Goal: Task Accomplishment & Management: Use online tool/utility

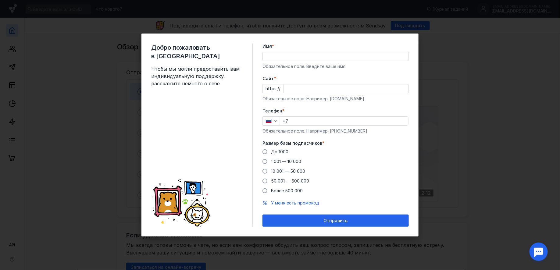
click at [313, 94] on div "Cайт * https:// Обязательное поле. Например: [DOMAIN_NAME]" at bounding box center [335, 89] width 146 height 26
click at [314, 90] on input "Cайт *" at bounding box center [345, 88] width 125 height 9
paste input "[DOMAIN_NAME][URL]"
type input "[DOMAIN_NAME][URL]"
click at [333, 120] on input "+7" at bounding box center [344, 121] width 128 height 9
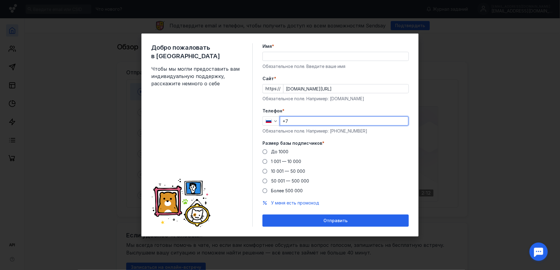
type input "[PHONE_NUMBER]"
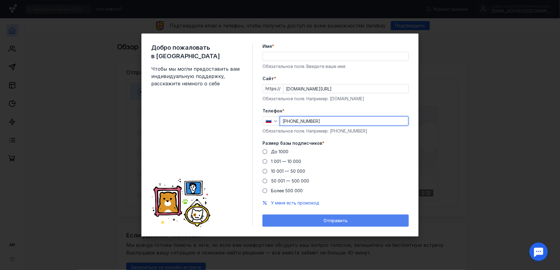
click at [338, 221] on span "Отправить" at bounding box center [336, 220] width 24 height 5
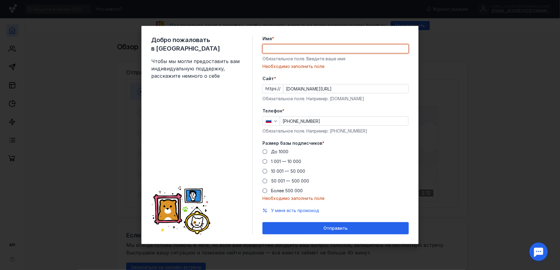
click at [295, 48] on input "Имя *" at bounding box center [336, 48] width 146 height 9
type input "[PERSON_NAME]"
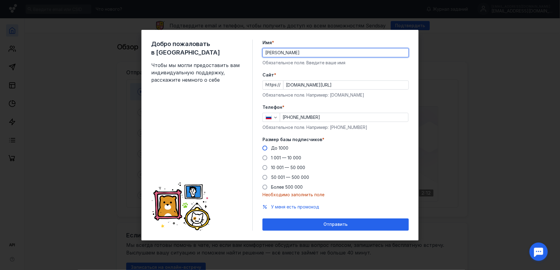
click at [266, 148] on span at bounding box center [264, 148] width 5 height 5
click at [0, 0] on input "До 1000" at bounding box center [0, 0] width 0 height 0
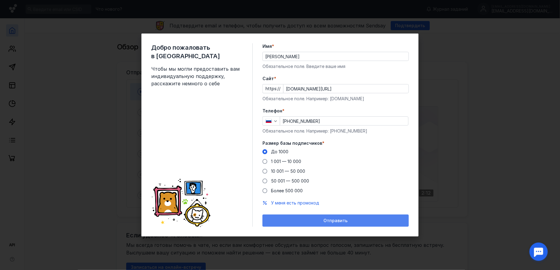
click at [316, 225] on div "Отправить" at bounding box center [335, 221] width 146 height 12
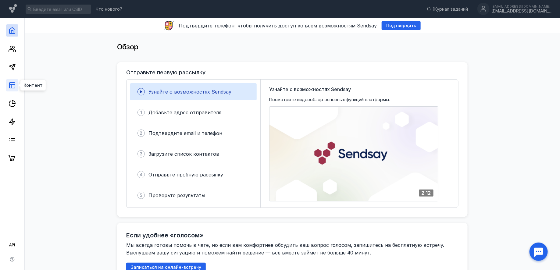
click at [12, 88] on icon at bounding box center [12, 85] width 7 height 7
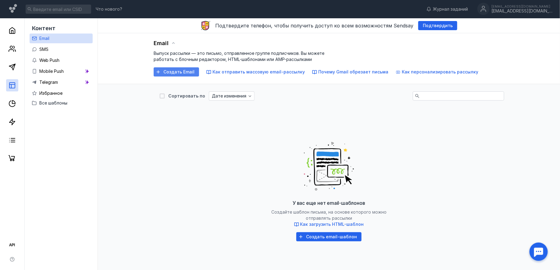
click at [174, 75] on div "Создать Email" at bounding box center [176, 71] width 45 height 9
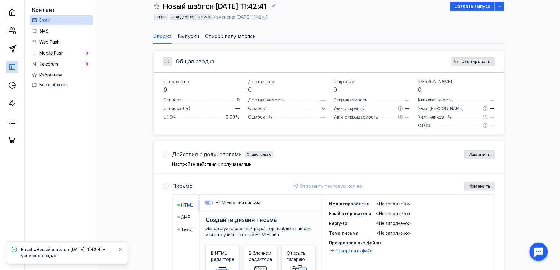
scroll to position [94, 0]
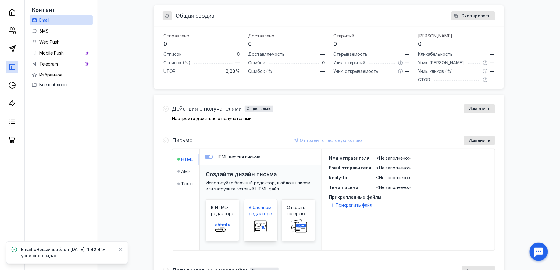
click at [257, 217] on span at bounding box center [261, 227] width 20 height 20
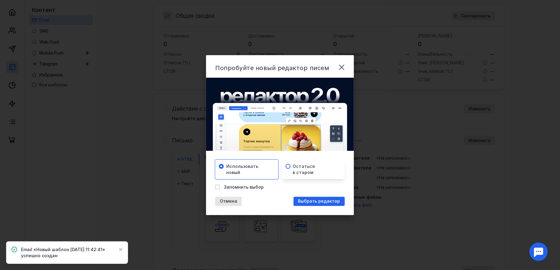
click at [301, 170] on span "Остаться в старом" at bounding box center [304, 169] width 22 height 12
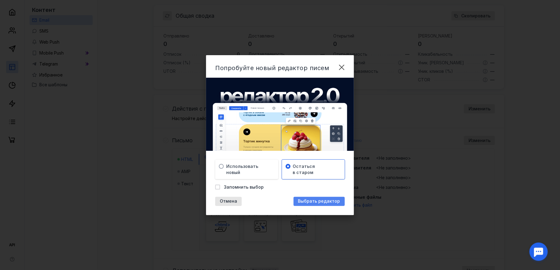
click at [321, 204] on div "Выбрать редактор" at bounding box center [318, 201] width 51 height 9
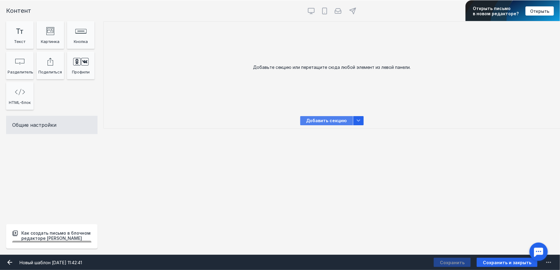
click at [322, 118] on span "Добавить секцию" at bounding box center [326, 120] width 53 height 9
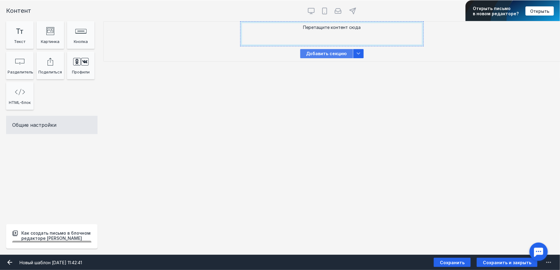
click at [328, 57] on span "Добавить секцию" at bounding box center [326, 53] width 53 height 9
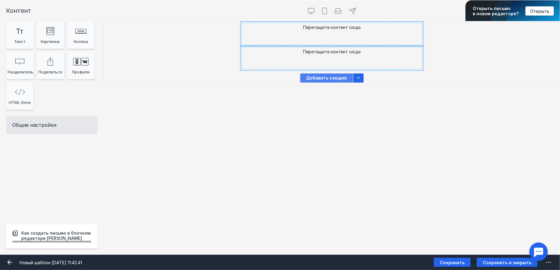
click at [333, 80] on span "Добавить секцию" at bounding box center [326, 77] width 53 height 9
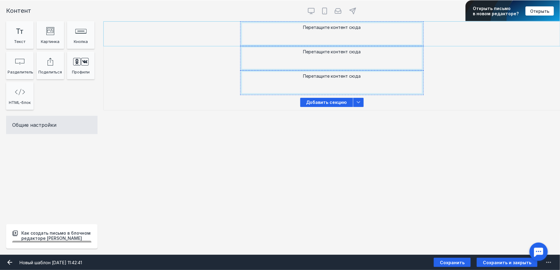
click at [436, 42] on div "Перетащите контент сюда [PERSON_NAME] видит эту секцию? Все получатели" at bounding box center [332, 34] width 456 height 24
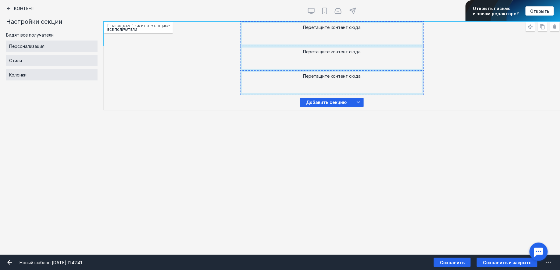
click at [6, 9] on icon at bounding box center [8, 8] width 5 height 5
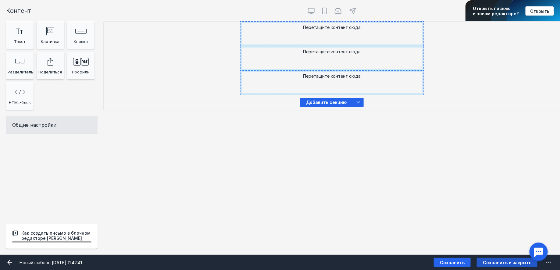
click at [500, 261] on span "Сохранить и закрыть" at bounding box center [507, 262] width 48 height 5
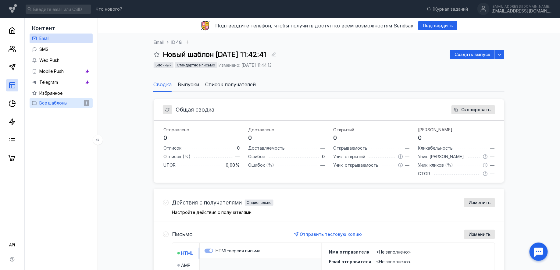
click at [63, 103] on span "Все шаблоны" at bounding box center [53, 102] width 28 height 5
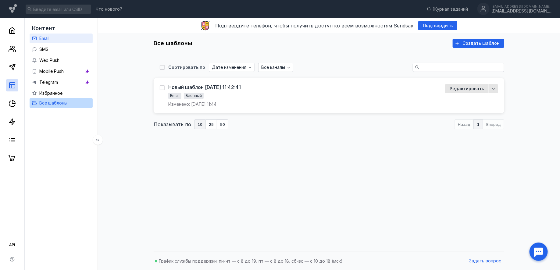
click at [55, 37] on link "Email" at bounding box center [61, 39] width 63 height 10
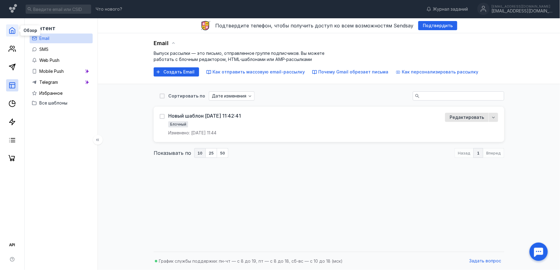
click at [15, 29] on icon at bounding box center [12, 30] width 7 height 7
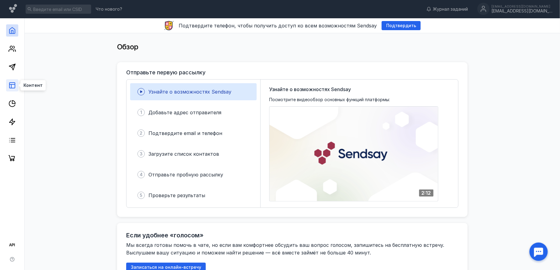
click at [13, 87] on icon at bounding box center [12, 85] width 7 height 7
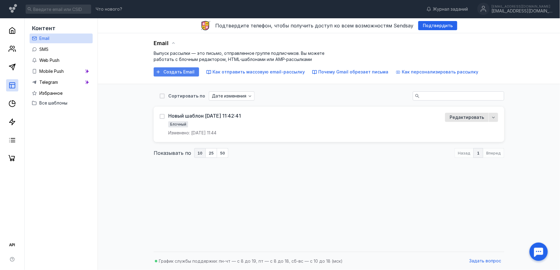
click at [172, 71] on span "Создать Email" at bounding box center [178, 71] width 31 height 5
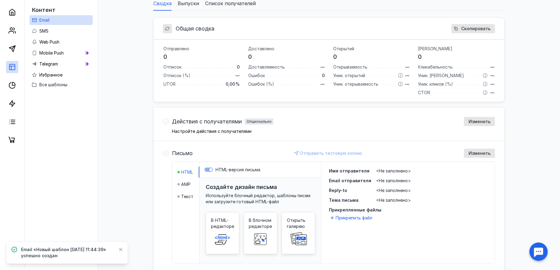
scroll to position [177, 0]
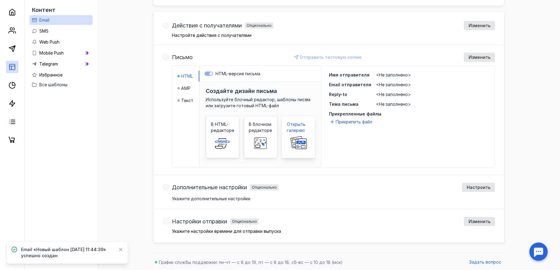
click at [302, 139] on rect at bounding box center [301, 144] width 11 height 10
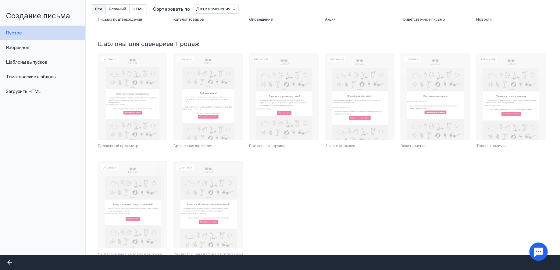
scroll to position [236, 0]
click at [41, 78] on span "Тематические шаблоны" at bounding box center [31, 76] width 50 height 5
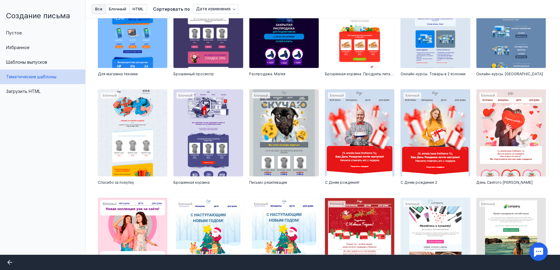
scroll to position [272, 0]
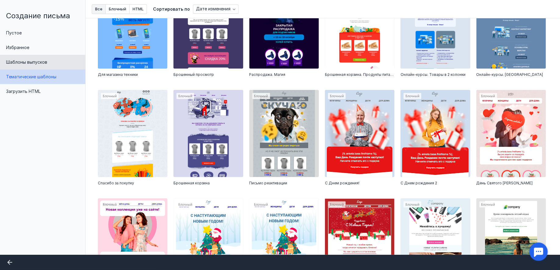
click at [53, 69] on div "Шаблоны выпусков" at bounding box center [42, 62] width 85 height 15
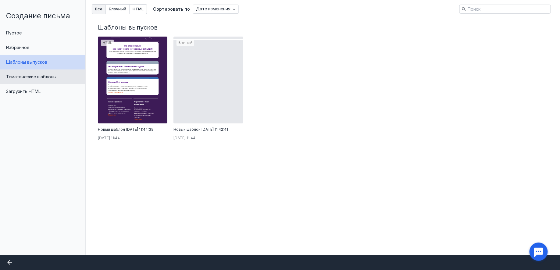
click at [53, 76] on span "Тематические шаблоны" at bounding box center [31, 76] width 50 height 5
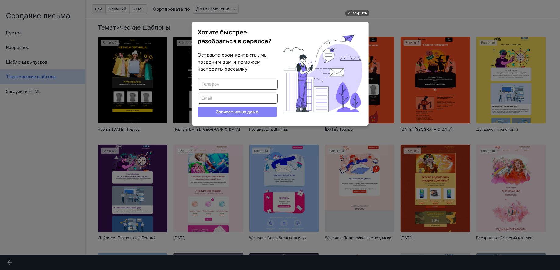
scroll to position [0, 0]
click at [355, 14] on div "Закрыть" at bounding box center [359, 13] width 15 height 7
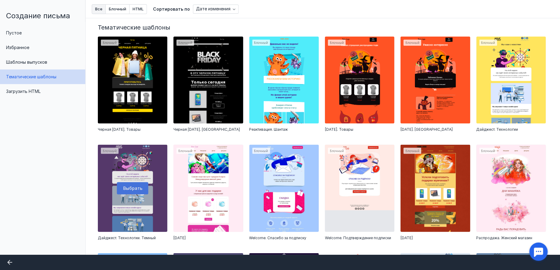
click at [139, 190] on div at bounding box center [132, 188] width 69 height 87
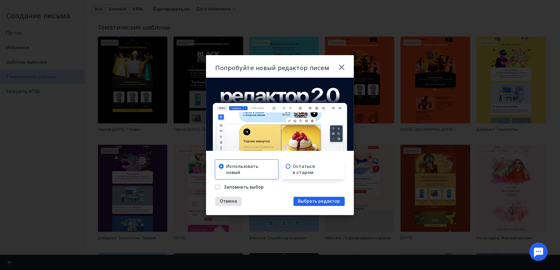
click at [309, 177] on div "Остаться в старом" at bounding box center [313, 170] width 63 height 20
click at [314, 200] on span "Выбрать редактор" at bounding box center [319, 201] width 42 height 5
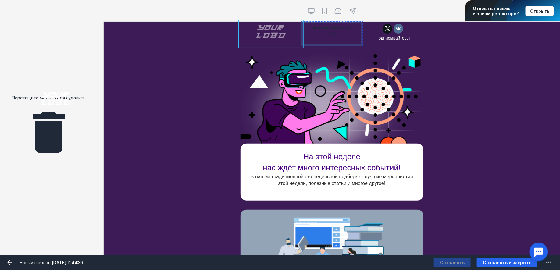
drag, startPoint x: 269, startPoint y: 33, endPoint x: 54, endPoint y: 101, distance: 225.6
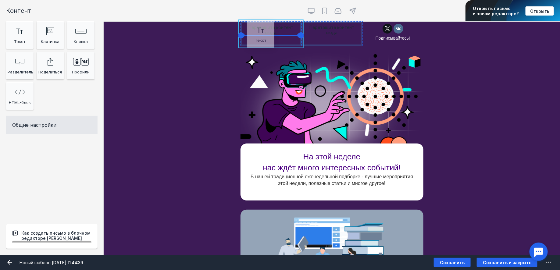
drag, startPoint x: 14, startPoint y: 38, endPoint x: 257, endPoint y: 38, distance: 242.9
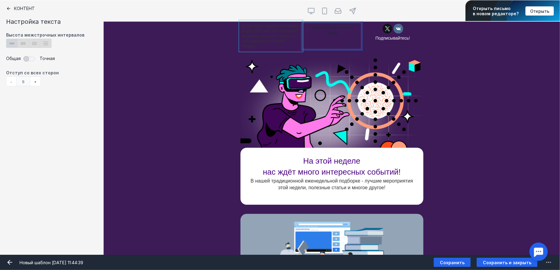
click at [265, 36] on div at bounding box center [270, 36] width 61 height 29
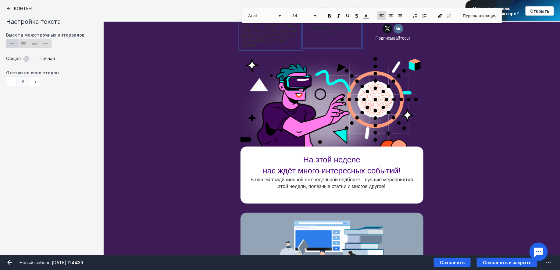
click at [265, 36] on p "Душа моя озарена неземной радостью, как эти чудесные весенние утра, которыми я …" at bounding box center [271, 35] width 58 height 24
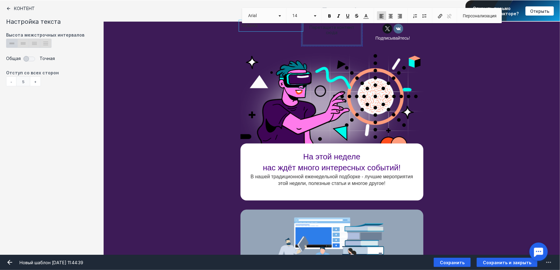
click at [268, 27] on p "HUMAN" at bounding box center [271, 25] width 58 height 5
click at [320, 14] on span "Размер 14" at bounding box center [303, 15] width 35 height 15
click at [314, 14] on span at bounding box center [315, 14] width 2 height 6
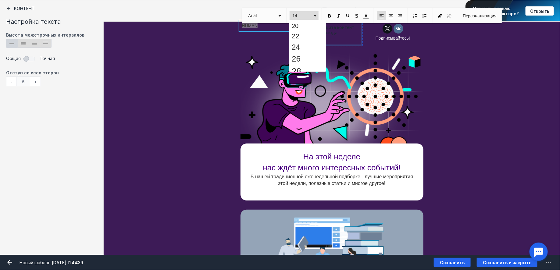
scroll to position [101, 0]
click at [311, 57] on link "26" at bounding box center [307, 57] width 35 height 12
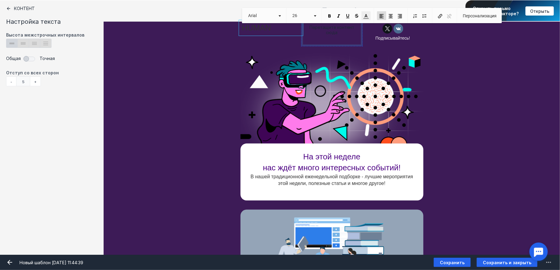
click at [368, 15] on span at bounding box center [365, 15] width 5 height 5
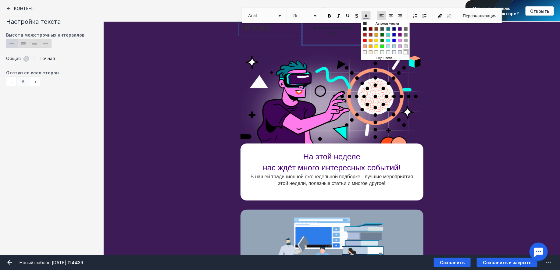
click at [404, 50] on span "Цвета" at bounding box center [406, 52] width 4 height 4
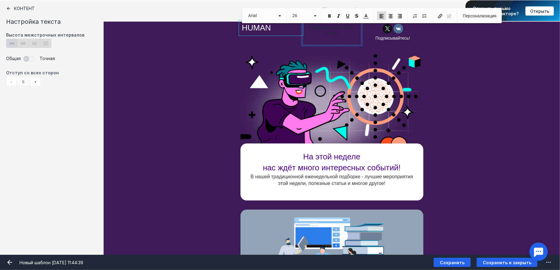
click at [486, 62] on div "[PERSON_NAME] видит эту секцию? Все получатели" at bounding box center [332, 97] width 456 height 91
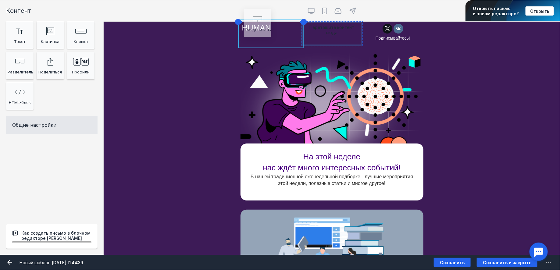
drag, startPoint x: 21, startPoint y: 67, endPoint x: 258, endPoint y: 26, distance: 241.3
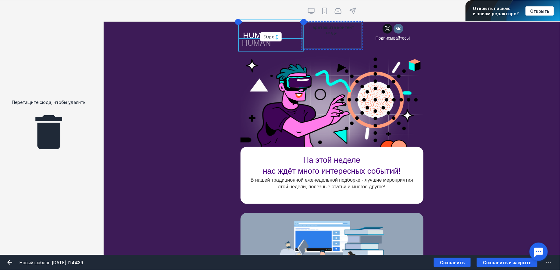
drag, startPoint x: 275, startPoint y: 38, endPoint x: 276, endPoint y: 30, distance: 8.0
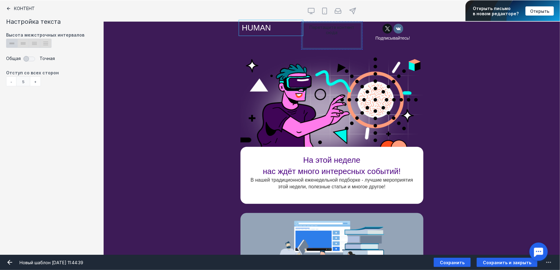
click at [278, 43] on div at bounding box center [270, 41] width 61 height 15
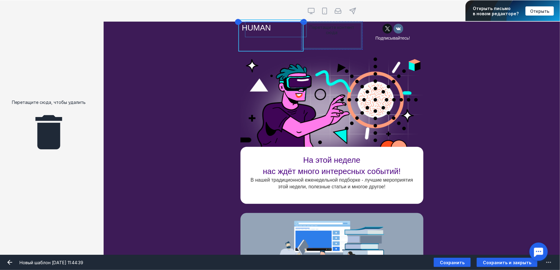
drag, startPoint x: 265, startPoint y: 42, endPoint x: 269, endPoint y: 30, distance: 13.1
drag, startPoint x: 290, startPoint y: 40, endPoint x: 282, endPoint y: 32, distance: 11.6
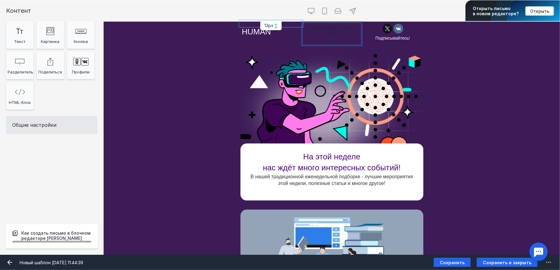
drag, startPoint x: 273, startPoint y: 36, endPoint x: 274, endPoint y: 25, distance: 11.3
click at [274, 25] on div "13px" at bounding box center [270, 25] width 21 height 9
click at [280, 31] on div at bounding box center [270, 32] width 61 height 12
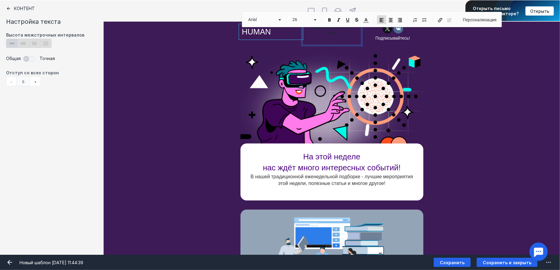
click at [280, 31] on p "HUMAN" at bounding box center [271, 31] width 58 height 9
click at [299, 20] on span "26" at bounding box center [300, 19] width 21 height 9
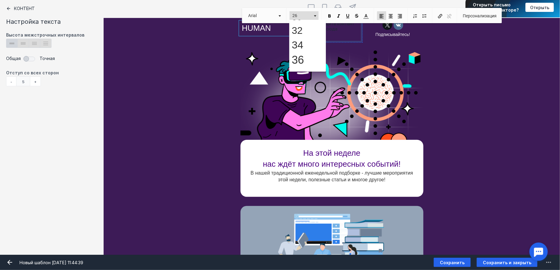
scroll to position [165, 0]
click at [312, 69] on link "40" at bounding box center [307, 77] width 35 height 16
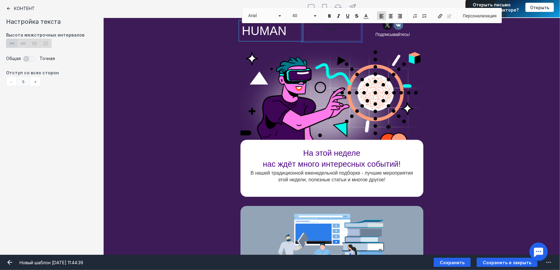
click at [481, 75] on div "[PERSON_NAME] видит эту секцию? Все получатели" at bounding box center [332, 93] width 456 height 91
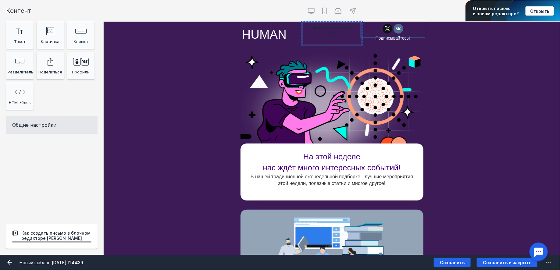
click at [420, 31] on div at bounding box center [393, 28] width 58 height 11
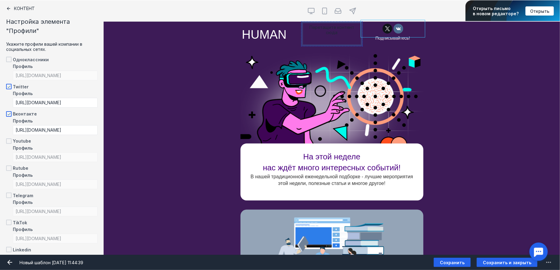
click at [428, 42] on div "13px HUMAN Перетащите контент сюда Подписывайтесь! [PERSON_NAME] видит эту секц…" at bounding box center [332, 34] width 456 height 24
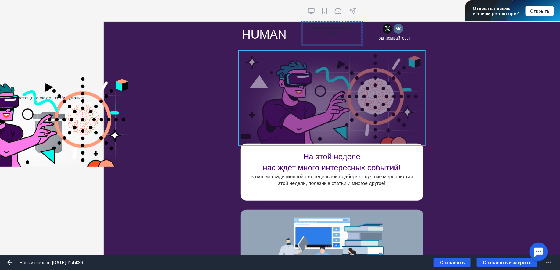
drag, startPoint x: 359, startPoint y: 95, endPoint x: 48, endPoint y: 120, distance: 311.9
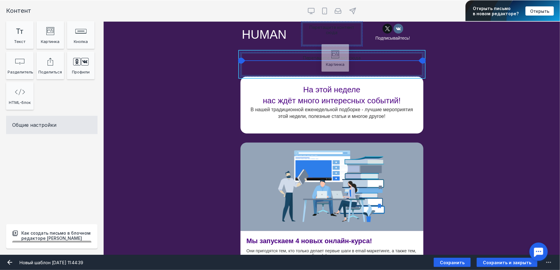
drag, startPoint x: 52, startPoint y: 40, endPoint x: 337, endPoint y: 65, distance: 286.1
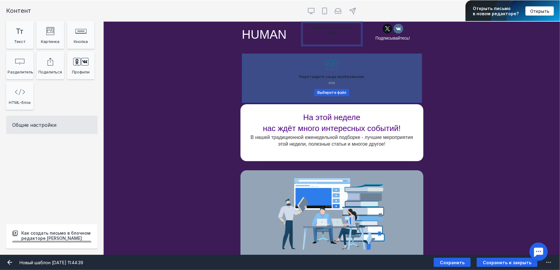
click at [333, 94] on button "Выберите файл" at bounding box center [331, 92] width 35 height 7
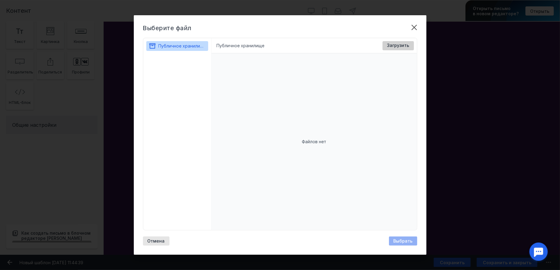
click at [389, 44] on span "Загрузить" at bounding box center [398, 45] width 22 height 5
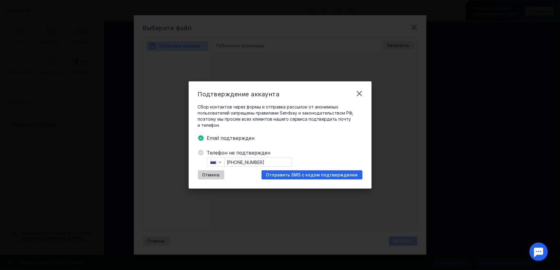
click at [217, 176] on span "Отмена" at bounding box center [210, 174] width 17 height 5
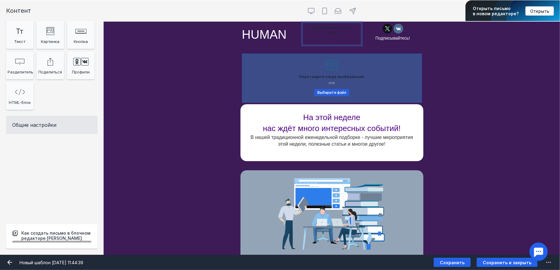
click at [332, 94] on button "Выберите файл" at bounding box center [331, 92] width 35 height 7
click at [331, 93] on button "Выберите файл" at bounding box center [331, 92] width 35 height 7
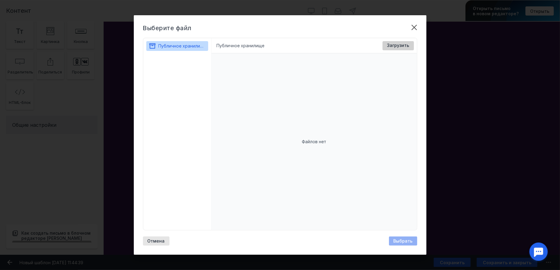
click at [399, 43] on span "Загрузить" at bounding box center [398, 45] width 22 height 5
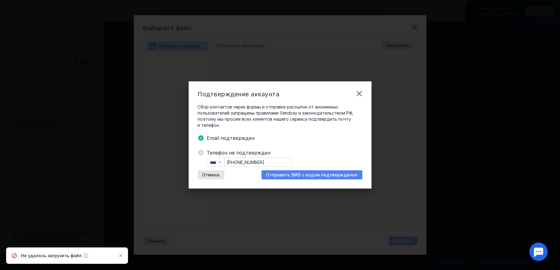
click at [297, 176] on span "Отправить SMS с кодом подтверждения" at bounding box center [312, 174] width 92 height 5
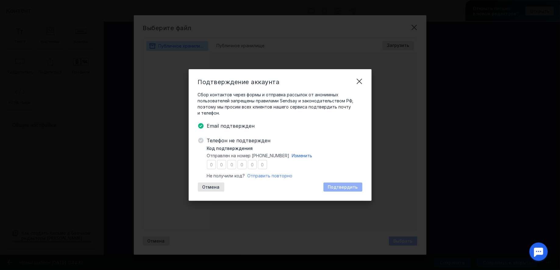
click at [261, 177] on span "Отправить повторно" at bounding box center [269, 175] width 45 height 5
click at [212, 165] on input "number" at bounding box center [211, 164] width 9 height 9
type input "3"
type input "5"
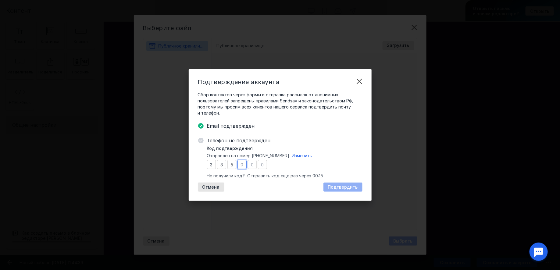
type input "2"
type input "9"
type input "3"
click at [340, 188] on span "Подтвердить" at bounding box center [343, 187] width 30 height 5
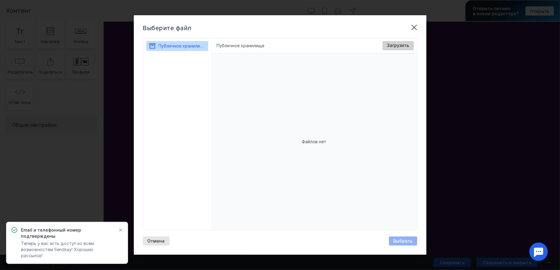
click at [393, 45] on span "Загрузить" at bounding box center [398, 45] width 22 height 5
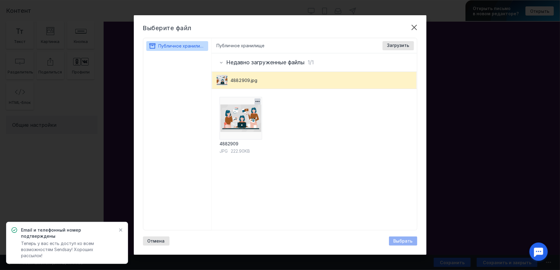
click at [227, 120] on img at bounding box center [240, 118] width 43 height 43
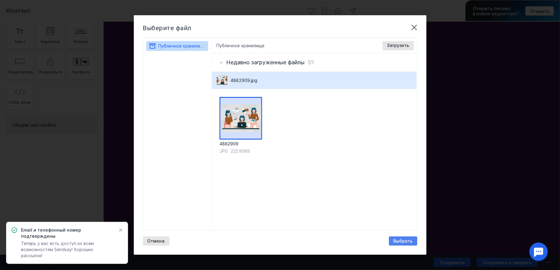
click at [402, 239] on span "Выбрать" at bounding box center [402, 241] width 19 height 5
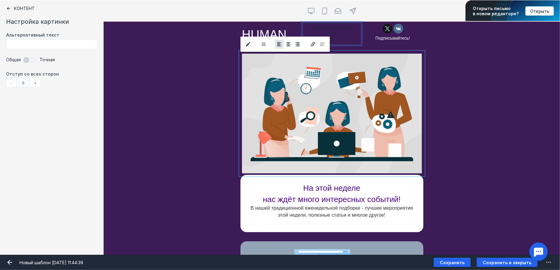
click at [9, 82] on div "-" at bounding box center [11, 83] width 10 height 10
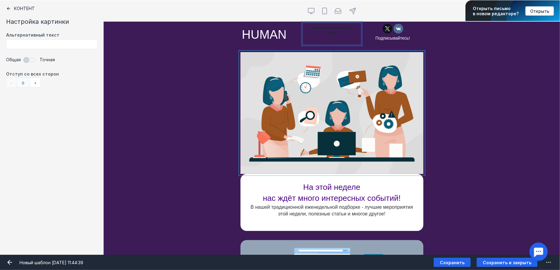
click at [489, 89] on div "[PERSON_NAME] видит эту секцию? Все получатели" at bounding box center [332, 113] width 456 height 122
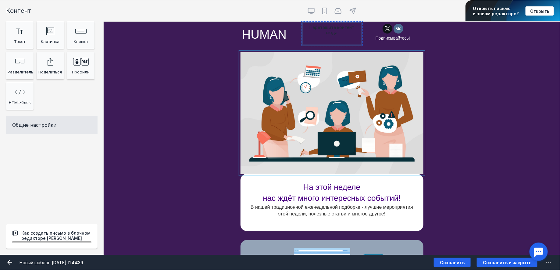
click at [398, 113] on input "Фоновое изображение" at bounding box center [331, 113] width 183 height 122
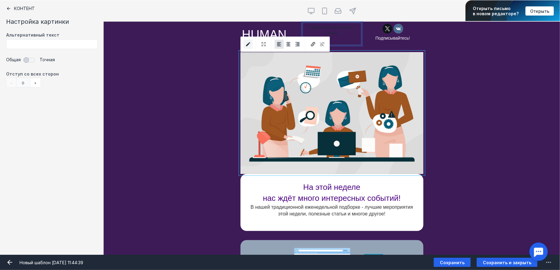
click at [245, 43] on icon "submit" at bounding box center [247, 43] width 5 height 5
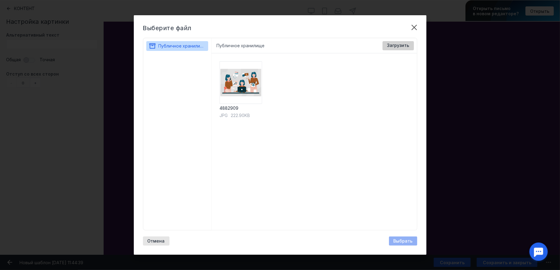
click at [392, 44] on span "Загрузить" at bounding box center [398, 45] width 22 height 5
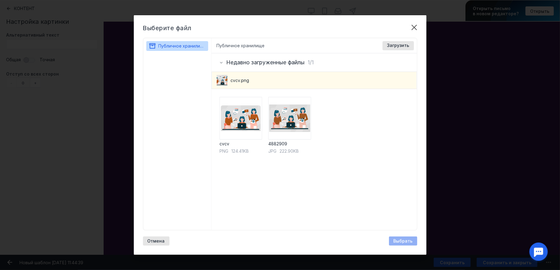
click at [246, 83] on span "cvcv.png" at bounding box center [239, 80] width 19 height 6
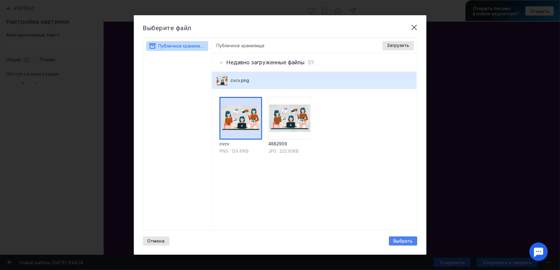
click at [403, 240] on span "Выбрать" at bounding box center [402, 241] width 19 height 5
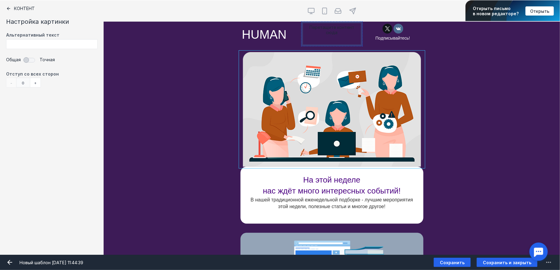
click at [450, 154] on div "[PERSON_NAME] видит эту секцию? Все получатели" at bounding box center [332, 109] width 456 height 115
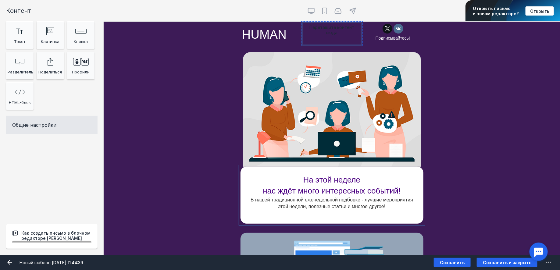
click at [366, 192] on div at bounding box center [331, 195] width 183 height 57
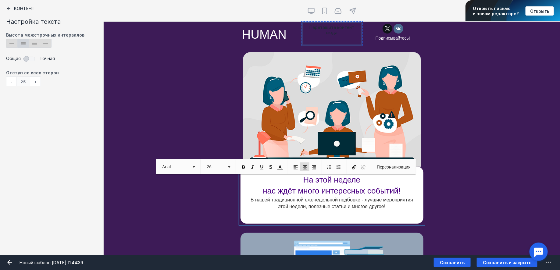
click at [457, 113] on div "[PERSON_NAME] видит эту секцию? Все получатели" at bounding box center [332, 109] width 456 height 115
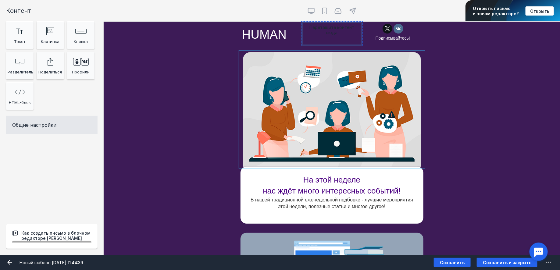
click at [392, 105] on input "Фоновое изображение" at bounding box center [331, 109] width 183 height 115
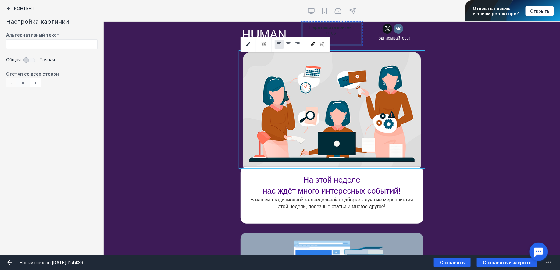
click at [453, 86] on div "[PERSON_NAME] видит эту секцию? Все получатели" at bounding box center [332, 109] width 456 height 115
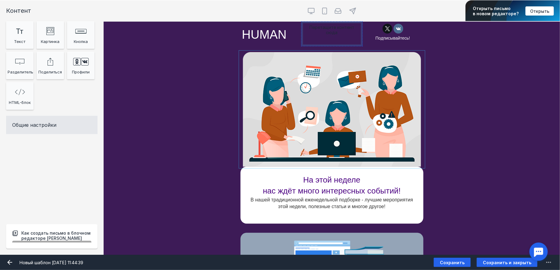
click at [359, 105] on input "Фоновое изображение" at bounding box center [331, 109] width 183 height 115
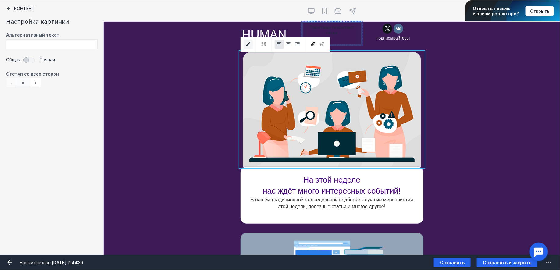
click at [248, 45] on icon "submit" at bounding box center [247, 43] width 5 height 5
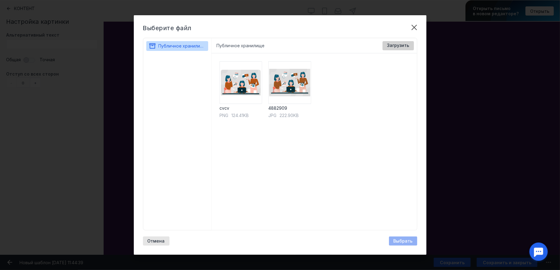
click at [391, 44] on span "Загрузить" at bounding box center [398, 45] width 22 height 5
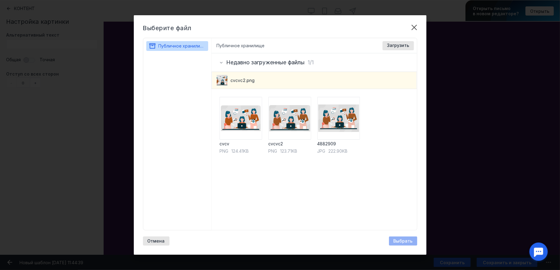
click at [264, 79] on div "cvcvc2.png" at bounding box center [314, 80] width 204 height 17
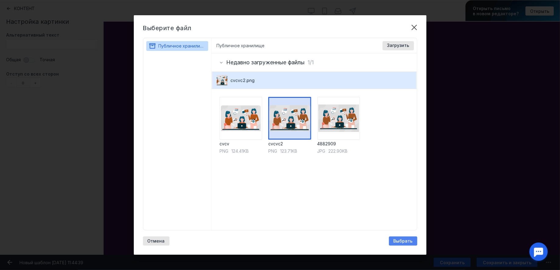
click at [410, 241] on span "Выбрать" at bounding box center [402, 241] width 19 height 5
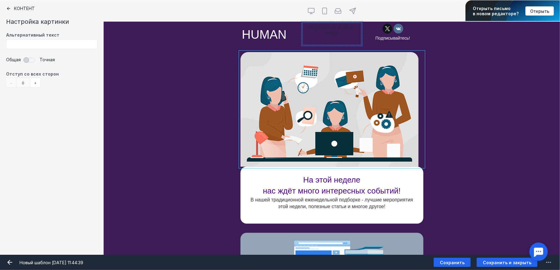
click at [457, 111] on div "[PERSON_NAME] видит эту секцию? Все получатели" at bounding box center [332, 109] width 456 height 115
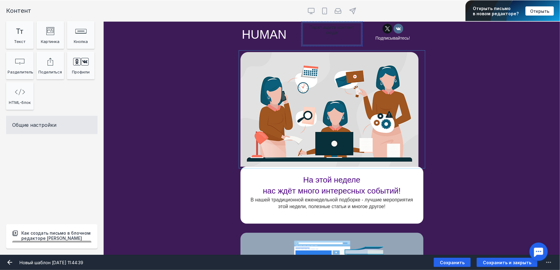
click at [364, 119] on input "Фоновое изображение" at bounding box center [331, 109] width 183 height 115
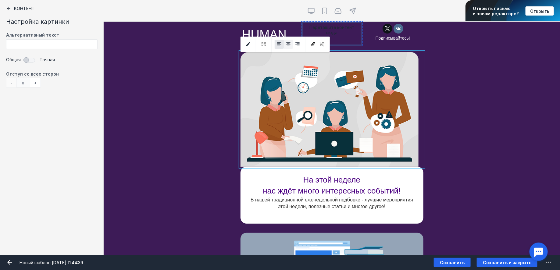
click at [289, 46] on icon at bounding box center [288, 44] width 4 height 4
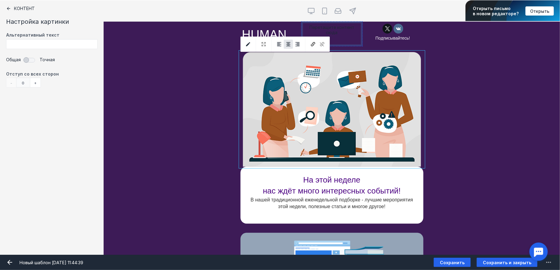
click at [464, 112] on div "[PERSON_NAME] видит эту секцию? Все получатели" at bounding box center [332, 109] width 456 height 115
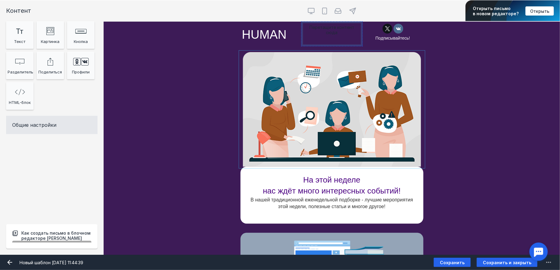
click at [336, 110] on input "Фоновое изображение" at bounding box center [331, 109] width 183 height 115
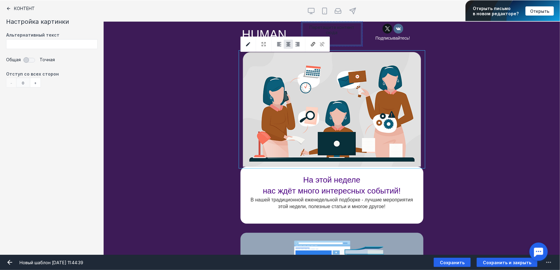
click at [455, 146] on div "[PERSON_NAME] видит эту секцию? Все получатели" at bounding box center [332, 109] width 456 height 115
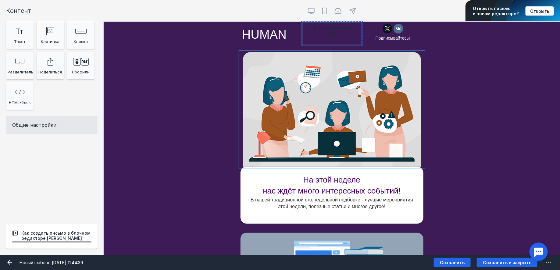
click at [378, 114] on input "Фоновое изображение" at bounding box center [331, 109] width 183 height 115
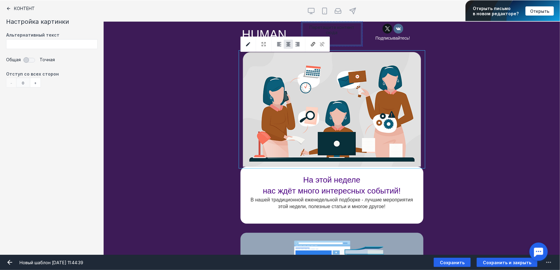
click at [461, 195] on div "На этой неделе нас ждёт много интересных событий! В нашей традиционной еженедел…" at bounding box center [332, 195] width 456 height 57
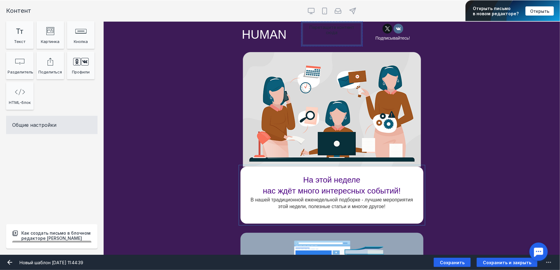
click at [368, 185] on div at bounding box center [331, 195] width 183 height 57
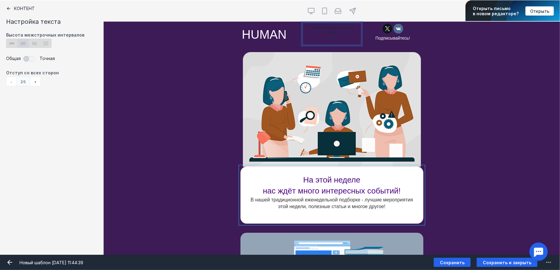
click at [11, 80] on div "-" at bounding box center [11, 81] width 10 height 10
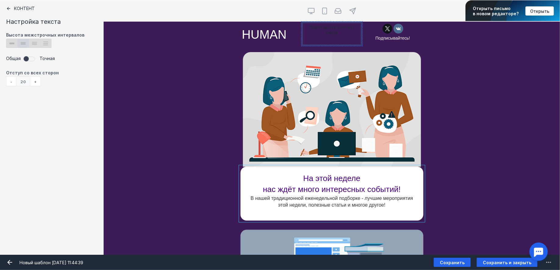
click at [30, 61] on span at bounding box center [30, 58] width 13 height 9
click at [78, 80] on div "+" at bounding box center [76, 81] width 11 height 10
click at [50, 82] on div "-" at bounding box center [52, 81] width 10 height 10
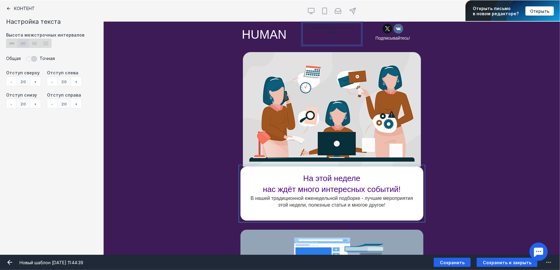
click at [450, 156] on div "[PERSON_NAME] видит эту секцию? Все получатели" at bounding box center [332, 109] width 456 height 115
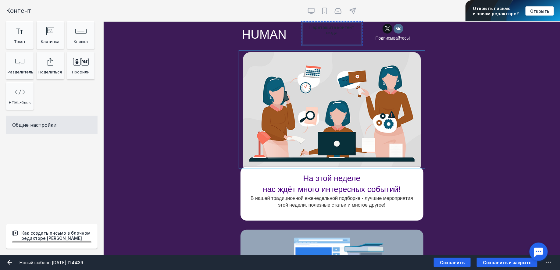
click at [416, 119] on input "Фоновое изображение" at bounding box center [331, 109] width 183 height 115
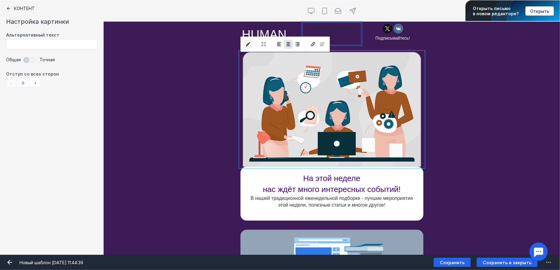
click at [247, 45] on icon "submit" at bounding box center [248, 44] width 4 height 4
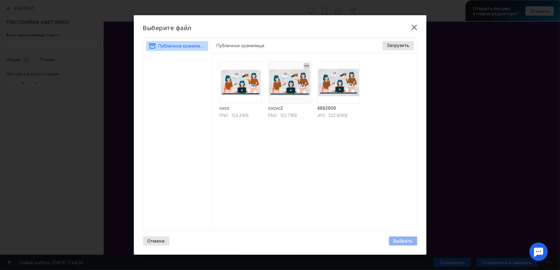
click at [278, 97] on img at bounding box center [289, 82] width 43 height 43
click at [406, 246] on div "Выберите файл Публичное хранилище Публичное хранилище Доступные форматы: Размер…" at bounding box center [280, 135] width 293 height 240
click at [406, 241] on span "Выбрать" at bounding box center [402, 241] width 19 height 5
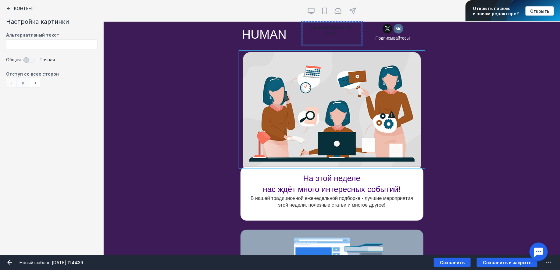
click at [445, 164] on div "[PERSON_NAME] видит эту секцию? Все получатели" at bounding box center [332, 109] width 456 height 115
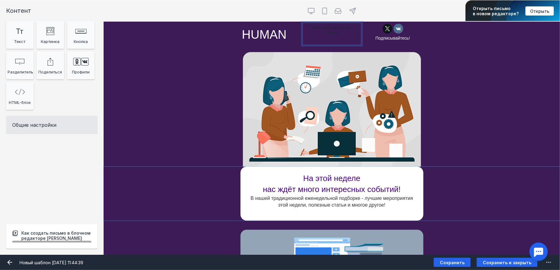
click at [449, 176] on div "На этой неделе нас ждёт много интересных событий! В нашей традиционной еженедел…" at bounding box center [332, 194] width 456 height 54
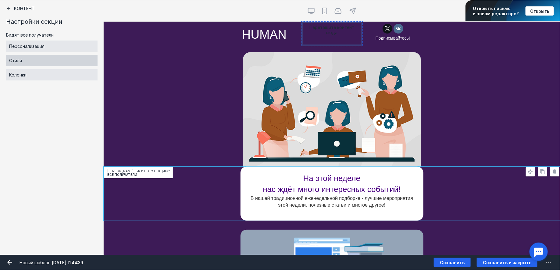
click at [34, 64] on div "Стили" at bounding box center [51, 60] width 91 height 11
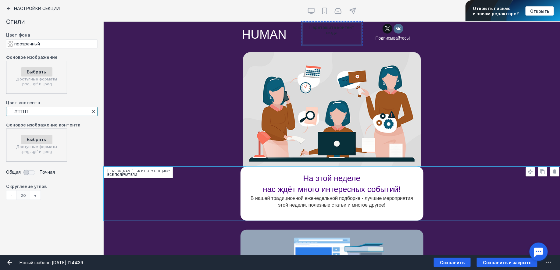
click at [29, 110] on input "#ffffff" at bounding box center [51, 111] width 91 height 9
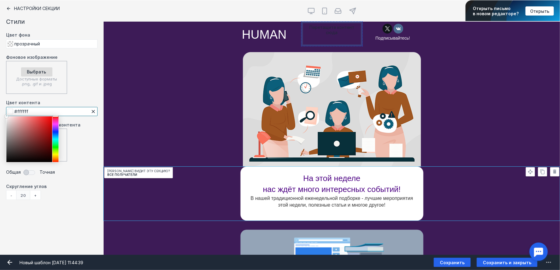
click at [29, 110] on input "#ffffff" at bounding box center [51, 111] width 91 height 9
paste input "dbdbdb"
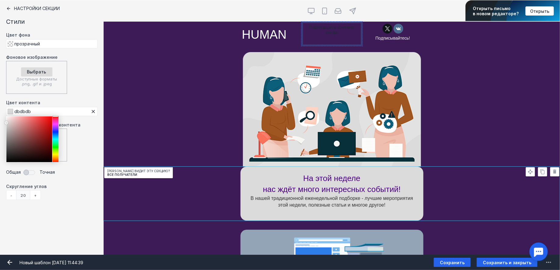
type input "#dbdbdb"
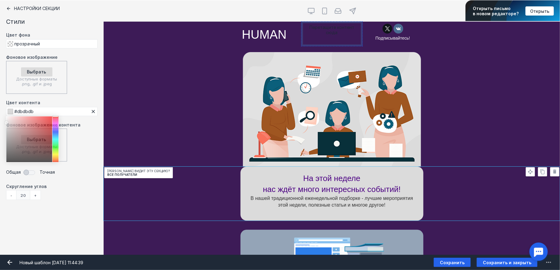
click at [474, 126] on div "[PERSON_NAME] видит эту секцию? Все получатели" at bounding box center [332, 109] width 456 height 115
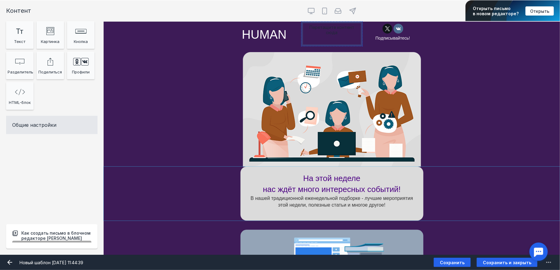
click at [442, 200] on div "На этой неделе нас ждёт много интересных событий! В нашей традиционной еженедел…" at bounding box center [332, 194] width 456 height 54
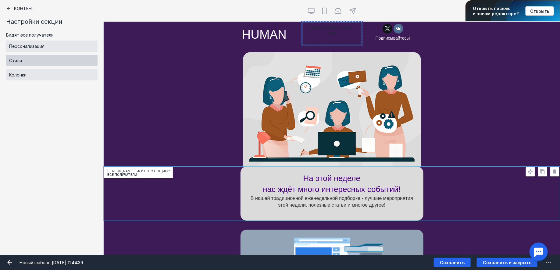
click at [47, 59] on div "Стили" at bounding box center [51, 60] width 91 height 11
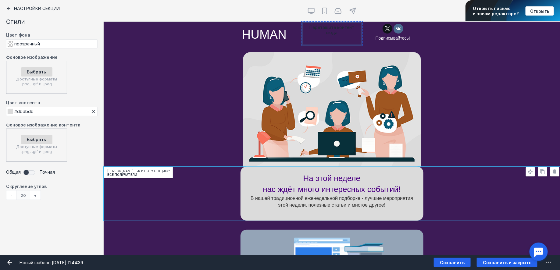
click at [24, 174] on span at bounding box center [30, 172] width 13 height 9
click at [10, 203] on div "-" at bounding box center [11, 205] width 10 height 10
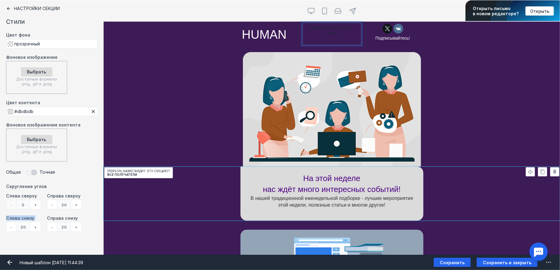
click at [10, 203] on div "- 0 +" at bounding box center [23, 205] width 35 height 10
click at [52, 203] on div "-" at bounding box center [52, 205] width 10 height 10
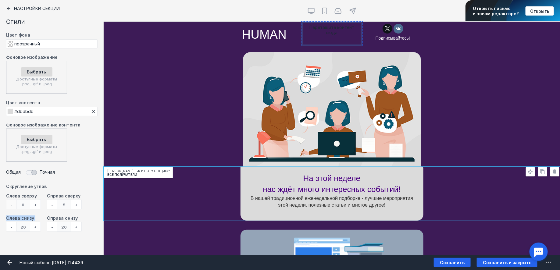
click at [52, 203] on div "-" at bounding box center [52, 205] width 10 height 10
click at [52, 203] on div "- 5 +" at bounding box center [64, 205] width 35 height 10
click at [52, 203] on div "- 0 +" at bounding box center [64, 205] width 35 height 10
click at [440, 151] on div "[PERSON_NAME] видит эту секцию? Все получатели" at bounding box center [332, 109] width 456 height 115
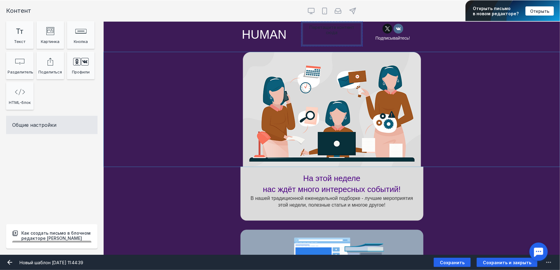
click at [439, 131] on div "[PERSON_NAME] видит эту секцию? Все получатели" at bounding box center [332, 109] width 456 height 115
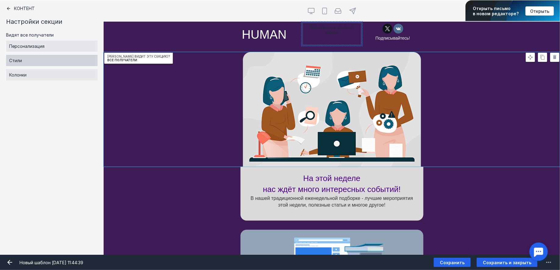
click at [43, 61] on div "Стили" at bounding box center [51, 60] width 91 height 11
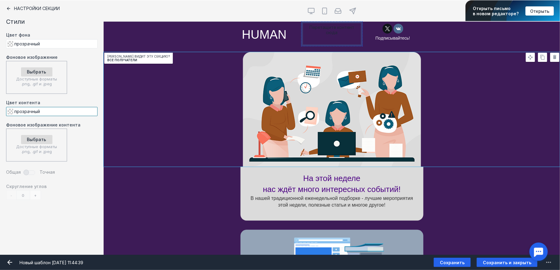
click at [39, 113] on input "прозрачный" at bounding box center [51, 111] width 91 height 9
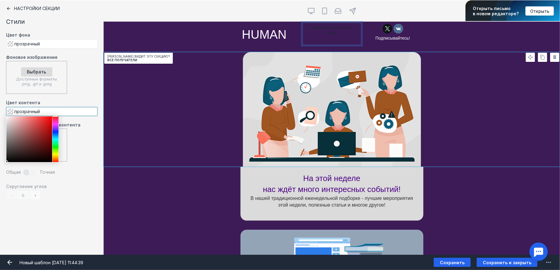
click at [39, 113] on input "прозрачный" at bounding box center [51, 111] width 91 height 9
paste input "dbdbdb"
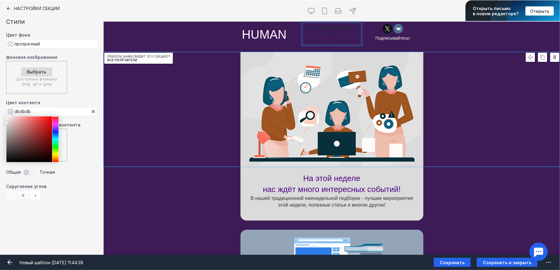
type input "#dbdbdb"
click at [462, 172] on div "На этой неделе нас ждёт много интересных событий! В нашей традиционной еженедел…" at bounding box center [332, 194] width 456 height 54
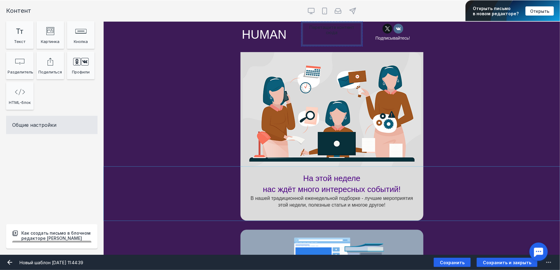
click at [443, 189] on div "На этой неделе нас ждёт много интересных событий! В нашей традиционной еженедел…" at bounding box center [332, 194] width 456 height 54
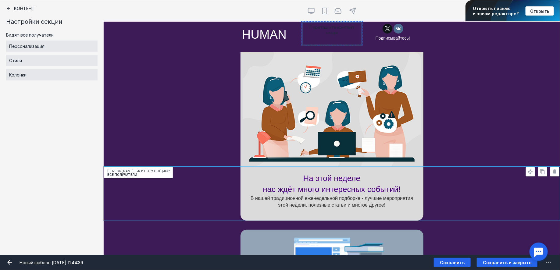
click at [442, 97] on div "[PERSON_NAME] видит эту секцию? Все получатели" at bounding box center [332, 109] width 456 height 115
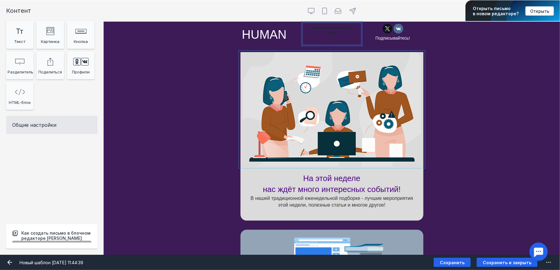
click at [350, 127] on input "Фоновое изображение" at bounding box center [331, 109] width 183 height 115
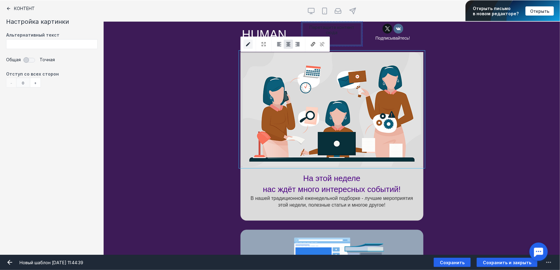
click at [248, 43] on icon "submit" at bounding box center [248, 44] width 4 height 4
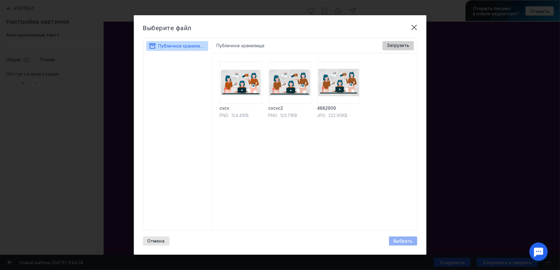
click at [392, 46] on span "Загрузить" at bounding box center [398, 45] width 22 height 5
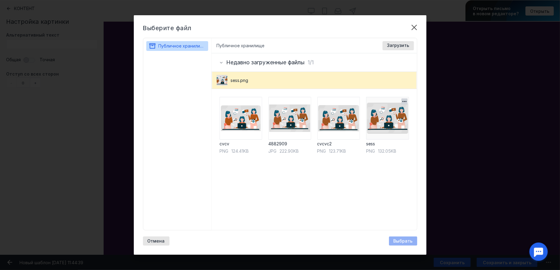
click at [385, 123] on img at bounding box center [387, 118] width 43 height 43
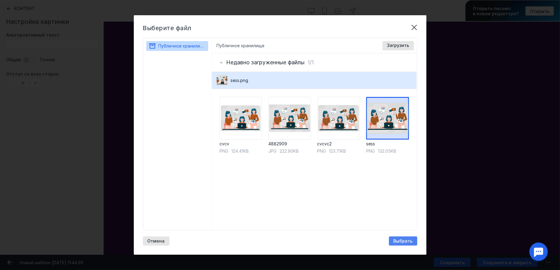
click at [400, 242] on span "Выбрать" at bounding box center [402, 241] width 19 height 5
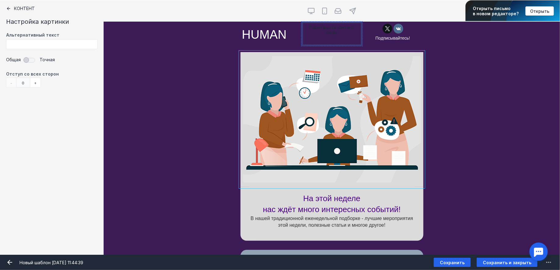
click at [444, 169] on div "[PERSON_NAME] видит эту секцию? Все получатели" at bounding box center [332, 119] width 456 height 135
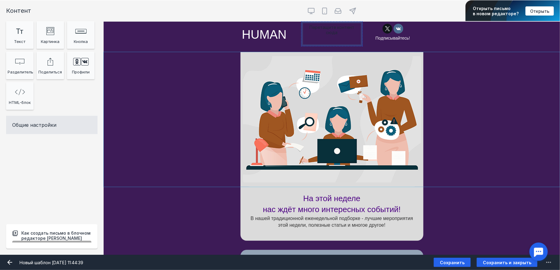
click at [439, 81] on div "[PERSON_NAME] видит эту секцию? Все получатели" at bounding box center [332, 119] width 456 height 135
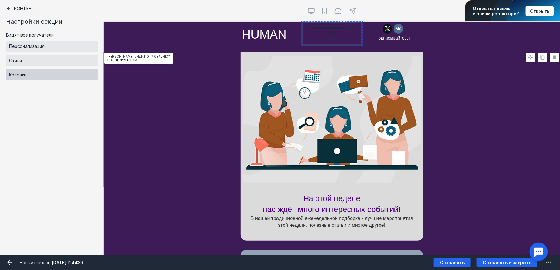
click at [70, 71] on div "Колонки" at bounding box center [51, 74] width 91 height 11
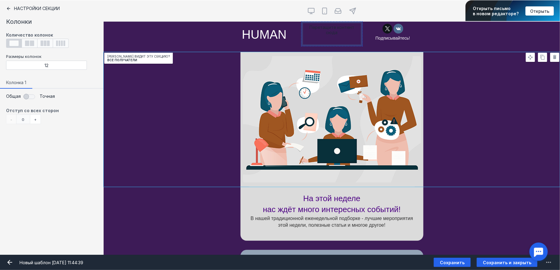
click at [9, 8] on icon at bounding box center [8, 8] width 5 height 5
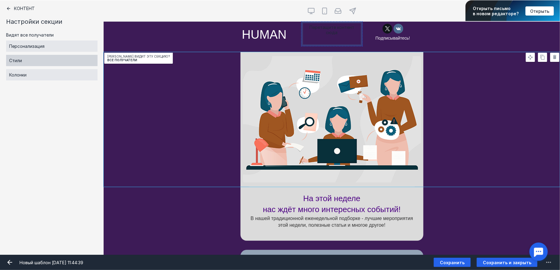
click at [25, 64] on div "Стили" at bounding box center [51, 60] width 91 height 11
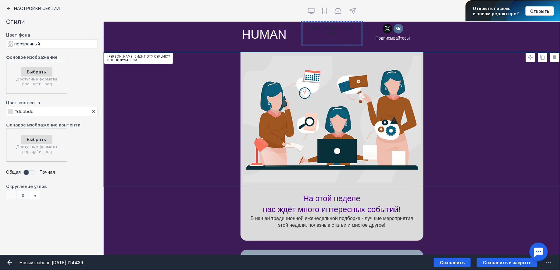
click at [28, 171] on span at bounding box center [30, 172] width 13 height 9
click at [35, 203] on div "+" at bounding box center [35, 205] width 11 height 10
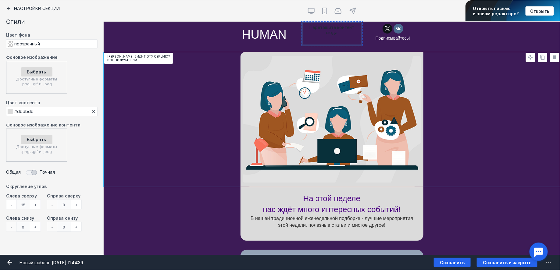
click at [35, 203] on div "+" at bounding box center [35, 205] width 11 height 10
click at [76, 201] on div "+" at bounding box center [76, 205] width 11 height 10
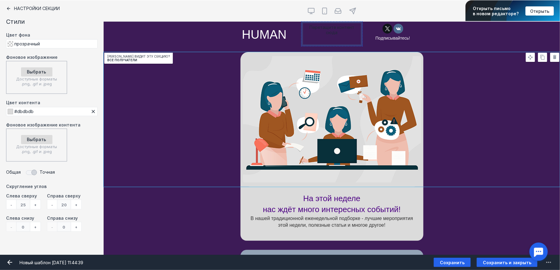
click at [77, 205] on div "+" at bounding box center [76, 205] width 11 height 10
click at [443, 139] on div "[PERSON_NAME] видит эту секцию? Все получатели" at bounding box center [332, 119] width 456 height 135
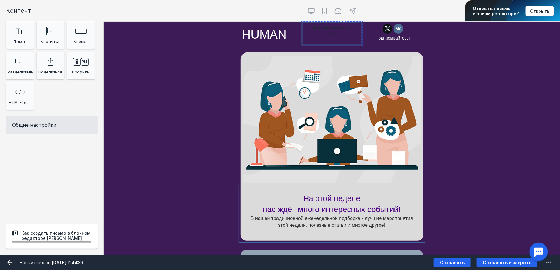
click at [332, 194] on div at bounding box center [331, 214] width 183 height 54
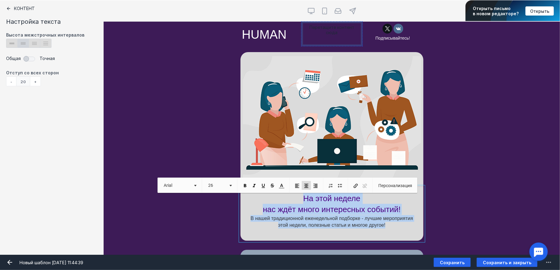
drag, startPoint x: 302, startPoint y: 199, endPoint x: 396, endPoint y: 224, distance: 97.7
click at [396, 224] on p "На этой неделе нас ждёт много интересных событий! В нашей традиционной еженедел…" at bounding box center [332, 214] width 171 height 42
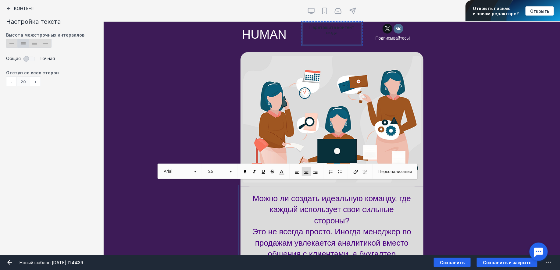
scroll to position [14, 0]
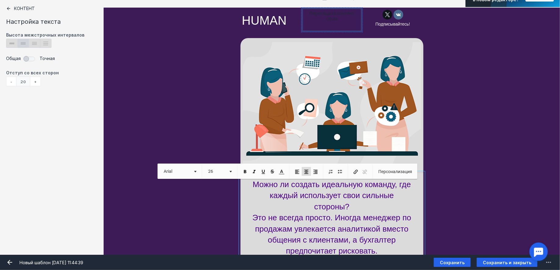
click at [445, 201] on div "Можно ли создать идеальную команду, где каждый использует свои сильные стороны?…" at bounding box center [332, 218] width 456 height 90
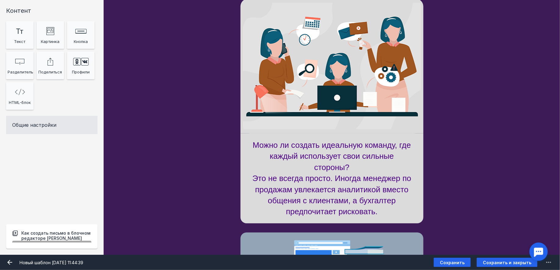
scroll to position [60, 0]
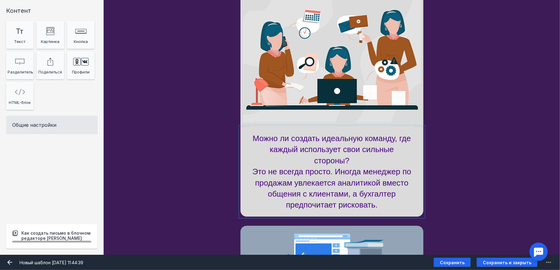
click at [361, 166] on div at bounding box center [331, 172] width 183 height 90
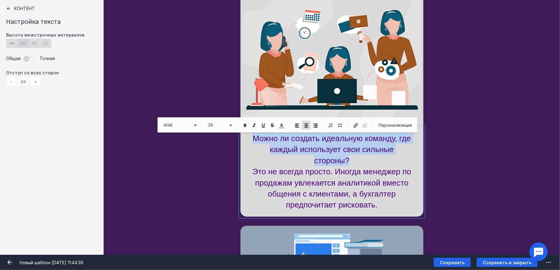
drag, startPoint x: 350, startPoint y: 159, endPoint x: 251, endPoint y: 139, distance: 102.0
click at [251, 139] on p "Можно ли создать идеальную команду, где каждый использует свои сильные стороны?…" at bounding box center [332, 172] width 171 height 78
click at [229, 126] on link "26" at bounding box center [219, 125] width 29 height 9
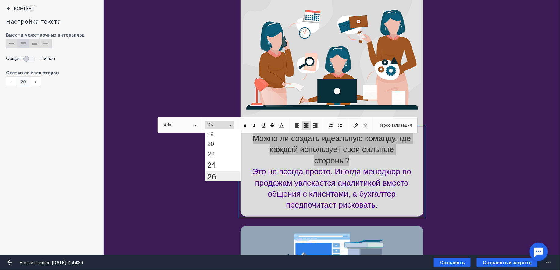
scroll to position [91, 0]
click at [227, 150] on link "22" at bounding box center [223, 155] width 35 height 10
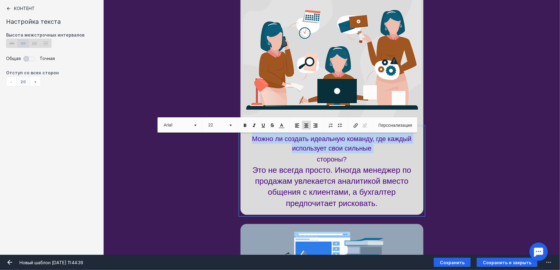
scroll to position [0, 0]
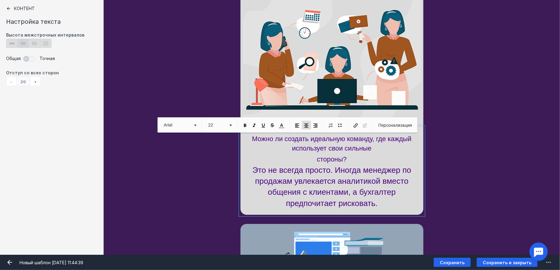
click at [346, 161] on span "Можно ли создать идеальную команду, где каждый использует свои сильные стороны?" at bounding box center [331, 149] width 159 height 28
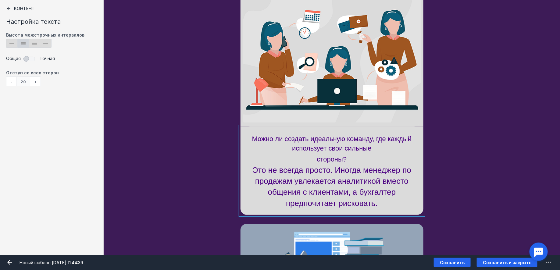
drag, startPoint x: 387, startPoint y: 209, endPoint x: 290, endPoint y: 179, distance: 101.5
click at [290, 179] on div at bounding box center [331, 171] width 183 height 88
click at [270, 169] on div at bounding box center [331, 171] width 183 height 88
click at [489, 146] on div "Можно ли создать идеальную команду, где каждый использует свои сильные стороны?…" at bounding box center [332, 171] width 456 height 88
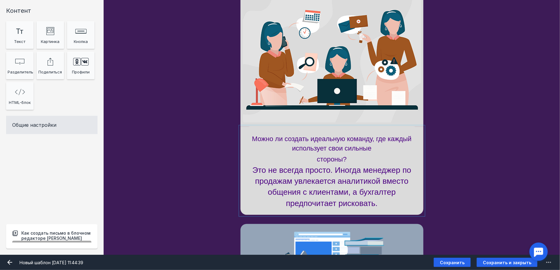
click at [325, 146] on div at bounding box center [331, 171] width 183 height 88
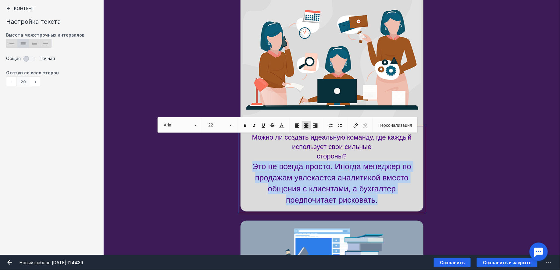
drag, startPoint x: 252, startPoint y: 166, endPoint x: 382, endPoint y: 200, distance: 133.9
click at [382, 200] on p "Можно ли создать идеальную команду, где каждый использует свои сильные стороны?…" at bounding box center [332, 169] width 171 height 73
click at [227, 122] on link "26" at bounding box center [219, 125] width 29 height 9
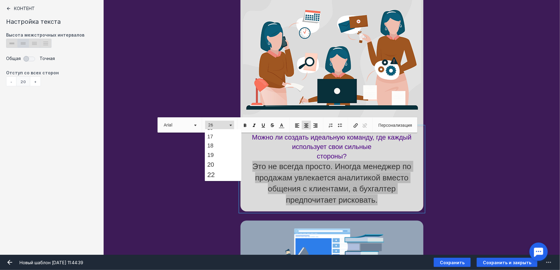
scroll to position [66, 0]
click at [221, 132] on link "16" at bounding box center [223, 133] width 35 height 8
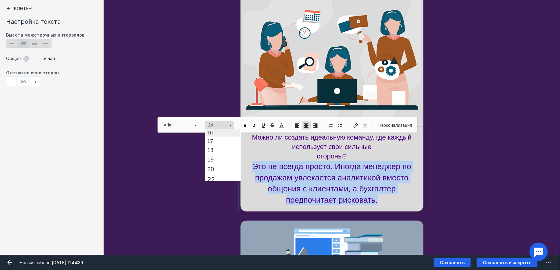
scroll to position [0, 0]
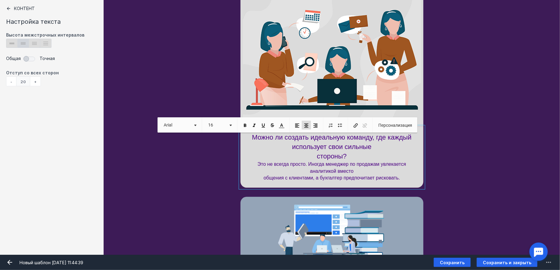
click at [378, 170] on p "Можно ли создать идеальную команду, где каждый использует свои сильные стороны?…" at bounding box center [332, 157] width 171 height 49
click at [264, 178] on span "Это не всегда просто. Иногда менеджер по продажам увлекается аналитикой вместо …" at bounding box center [332, 171] width 148 height 19
click at [347, 156] on p "Можно ли создать идеальную команду, где каждый использует свои сильные стороны?…" at bounding box center [332, 157] width 171 height 49
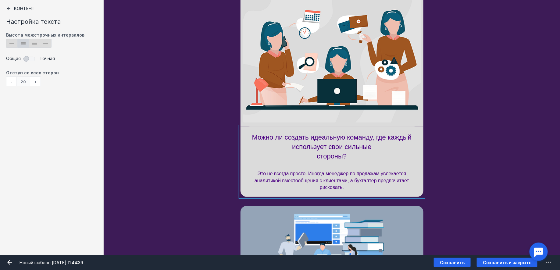
click at [476, 152] on div "Можно ли создать идеальную команду, где каждый использует свои сильные стороны?…" at bounding box center [332, 162] width 456 height 70
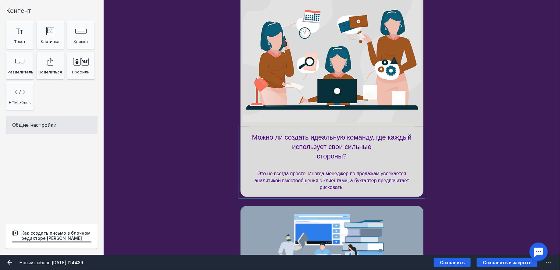
click at [349, 166] on div at bounding box center [331, 162] width 183 height 70
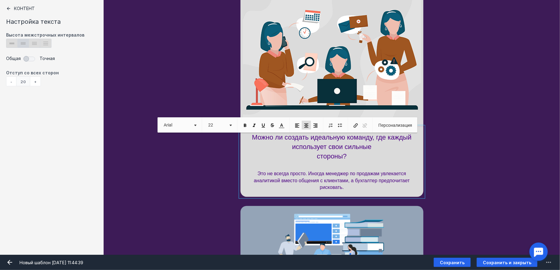
click at [324, 168] on p "​​​​​​​ Это не всегда просто. Иногда менеджер по продажам увлекается аналитикой…" at bounding box center [332, 176] width 171 height 30
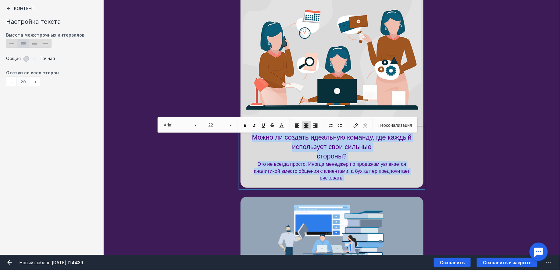
drag, startPoint x: 367, startPoint y: 180, endPoint x: 251, endPoint y: 133, distance: 124.4
click at [251, 133] on p "Можно ли создать идеальную команду, где каждый использует свои сильные стороны?…" at bounding box center [332, 157] width 171 height 49
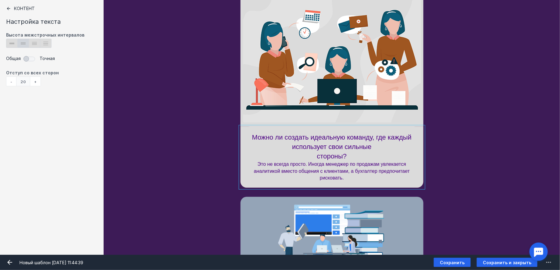
click at [429, 148] on div "Можно ли создать идеальную команду, где каждый использует свои сильные стороны?…" at bounding box center [332, 157] width 456 height 61
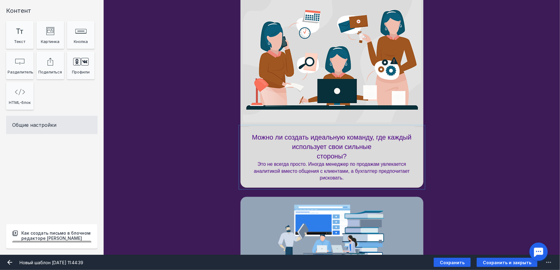
click at [324, 148] on div at bounding box center [331, 157] width 183 height 61
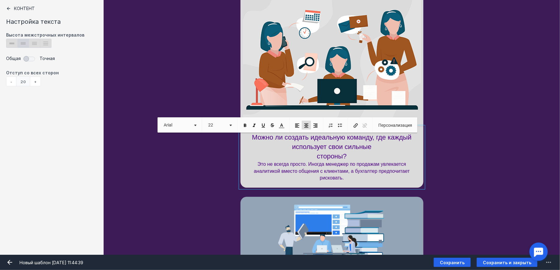
click at [13, 83] on div "-" at bounding box center [11, 81] width 10 height 10
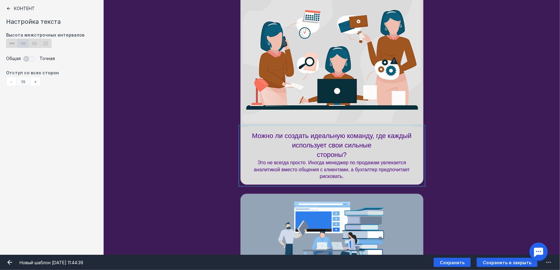
click at [13, 83] on div "-" at bounding box center [11, 81] width 10 height 10
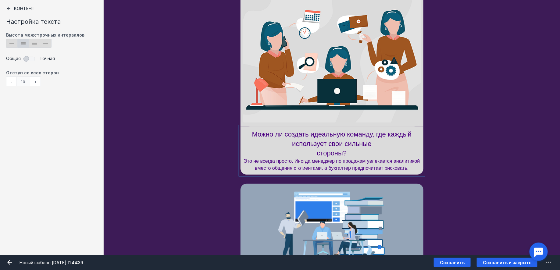
click at [34, 79] on div "+" at bounding box center [35, 81] width 11 height 10
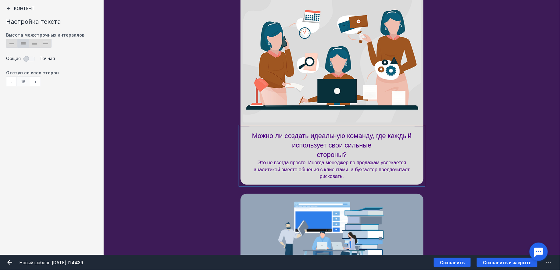
click at [34, 79] on div "+" at bounding box center [35, 81] width 11 height 10
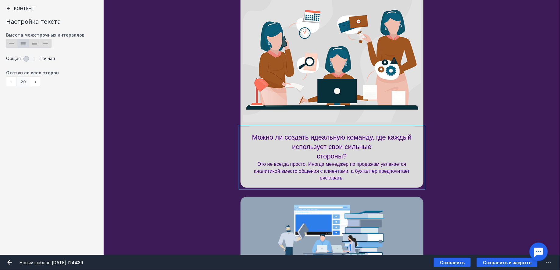
click at [361, 157] on div at bounding box center [331, 157] width 183 height 61
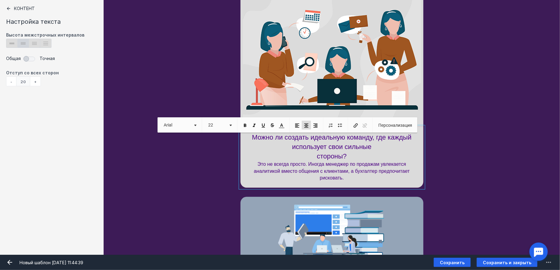
click at [315, 158] on p "Можно ли создать идеальную команду, где каждый использует свои сильные стороны?…" at bounding box center [332, 157] width 171 height 49
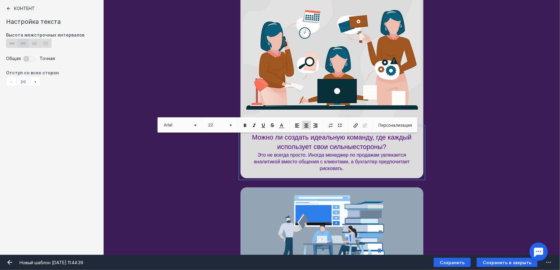
click at [380, 144] on span "Можно ли создать идеальную команду, где каждый использует свои сильные стороны?" at bounding box center [331, 141] width 159 height 17
click at [410, 144] on p "Можно ли создать идеальную команду, где каждый использует свои сильные стороны?…" at bounding box center [332, 152] width 171 height 39
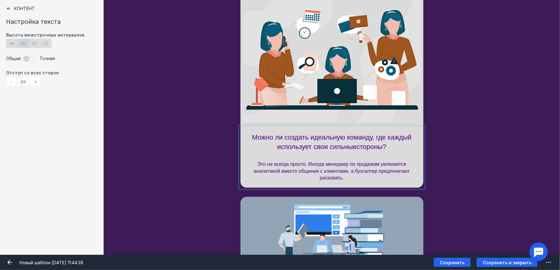
click at [486, 144] on div "Можно ли создать идеальную команду, где каждый использует свои сильные стороны?…" at bounding box center [332, 157] width 456 height 61
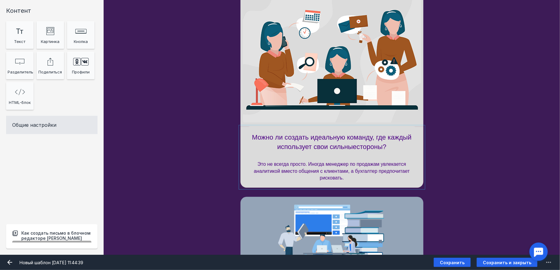
click at [346, 162] on div at bounding box center [331, 157] width 183 height 61
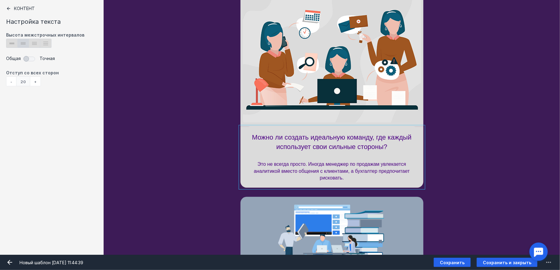
click at [479, 140] on div "Можно ли создать идеальную команду, где каждый использует свои сильные стороны?…" at bounding box center [332, 157] width 456 height 61
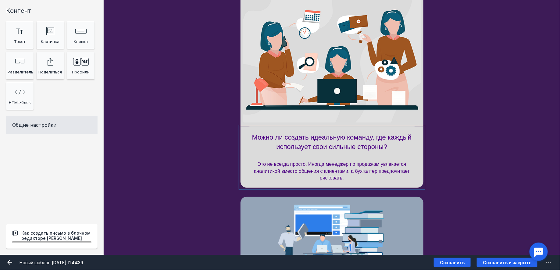
click at [330, 169] on div at bounding box center [331, 157] width 183 height 61
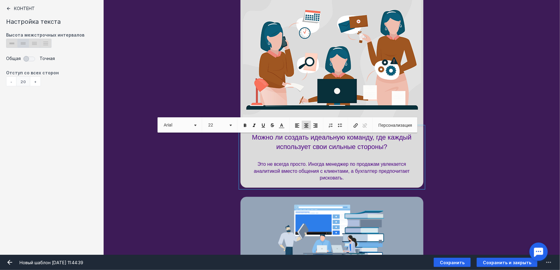
click at [361, 177] on p "​​​​​​​ ​​​​​​​ Это не всегда просто. Иногда менеджер по продажам увлекается ан…" at bounding box center [332, 167] width 171 height 30
click at [457, 140] on div "Можно ли создать идеальную команду, где каждый использует свои сильные стороны?…" at bounding box center [332, 157] width 456 height 61
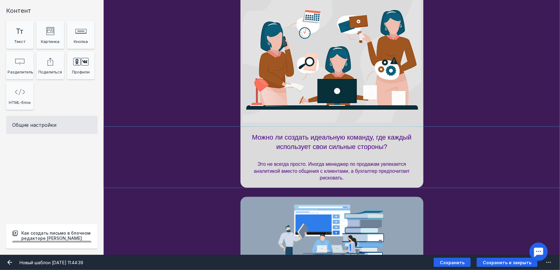
click at [461, 130] on div "Можно ли создать идеальную команду, где каждый использует свои сильные стороны?…" at bounding box center [332, 157] width 456 height 61
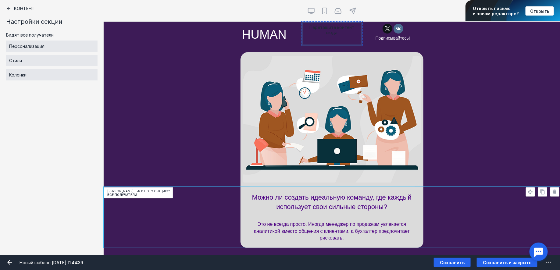
scroll to position [22, 0]
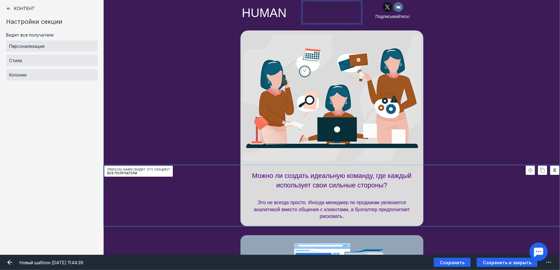
click at [353, 201] on div at bounding box center [331, 195] width 183 height 61
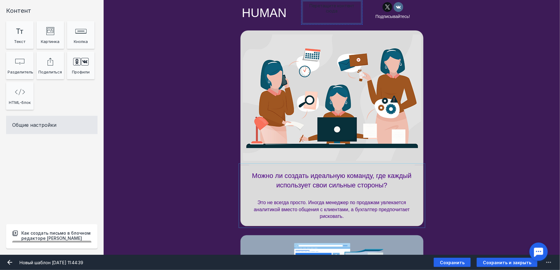
click at [286, 184] on div at bounding box center [331, 195] width 183 height 61
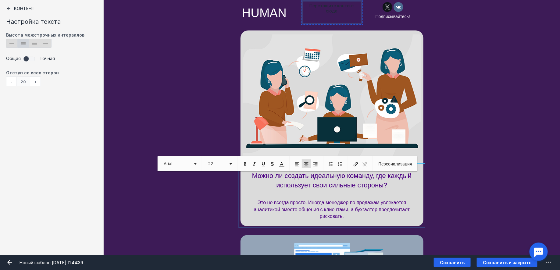
click at [25, 55] on span at bounding box center [30, 58] width 13 height 9
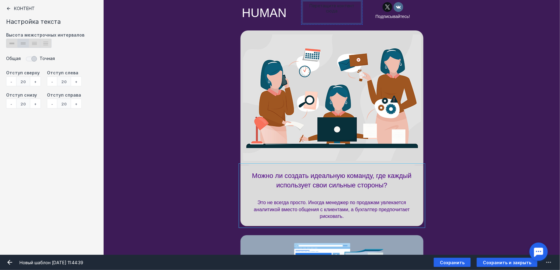
click at [39, 104] on div "+" at bounding box center [35, 104] width 11 height 10
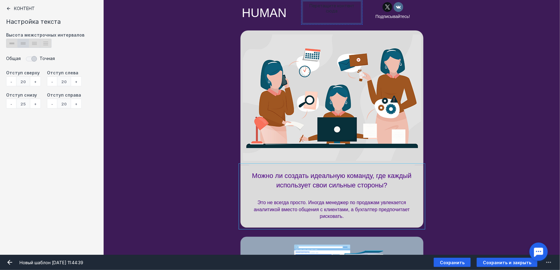
click at [449, 184] on div "Можно ли создать идеальную команду, где каждый использует свои сильные стороны?…" at bounding box center [332, 196] width 456 height 62
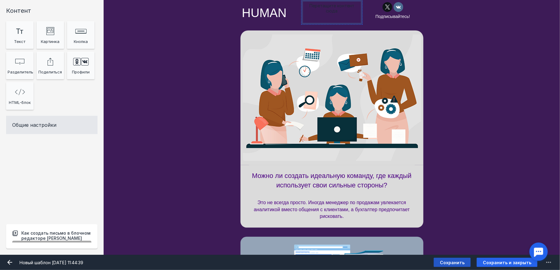
click at [455, 261] on span "Сохранить" at bounding box center [452, 262] width 25 height 5
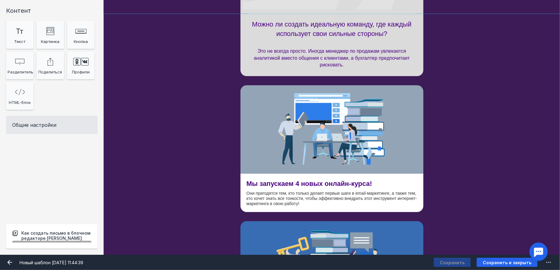
scroll to position [172, 0]
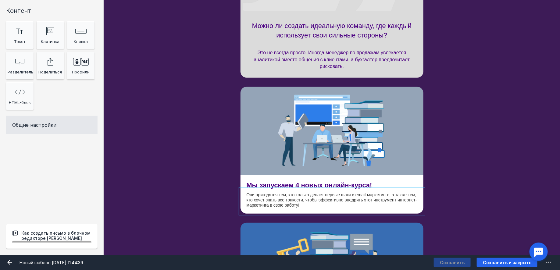
click at [317, 194] on div at bounding box center [331, 201] width 183 height 24
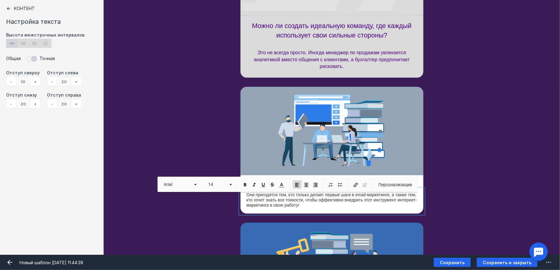
drag, startPoint x: 308, startPoint y: 202, endPoint x: 241, endPoint y: 191, distance: 67.3
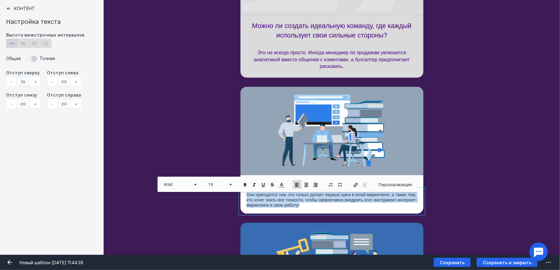
drag, startPoint x: 247, startPoint y: 195, endPoint x: 308, endPoint y: 209, distance: 62.5
click at [308, 209] on div "Они пригодятся тем, кто только делает первые шаги в email-маркетинге, а также т…" at bounding box center [331, 201] width 183 height 24
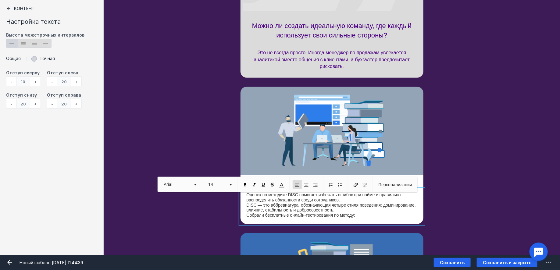
click at [348, 201] on p "Оценка по методике DISC помогает избежать ошибок при найме и правильно распреде…" at bounding box center [332, 205] width 171 height 26
click at [465, 193] on div "Мы запускаем 4 новых онлайн-курса! Оценка по методике DISC помогает избежать ош…" at bounding box center [332, 199] width 456 height 49
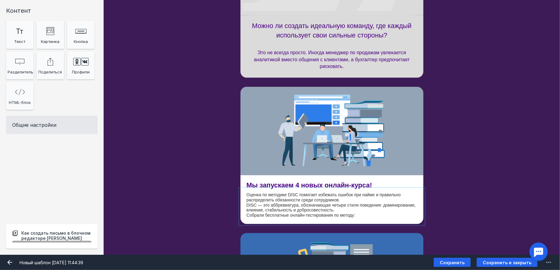
click at [342, 197] on div at bounding box center [331, 206] width 183 height 35
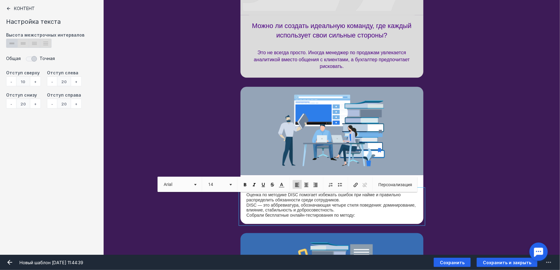
click at [343, 201] on p "Оценка по методике DISC помогает избежать ошибок при найме и правильно распреде…" at bounding box center [332, 205] width 171 height 26
click at [343, 200] on p "Оценка по методике DISC помогает избежать ошибок при найме и правильно распреде…" at bounding box center [332, 205] width 171 height 26
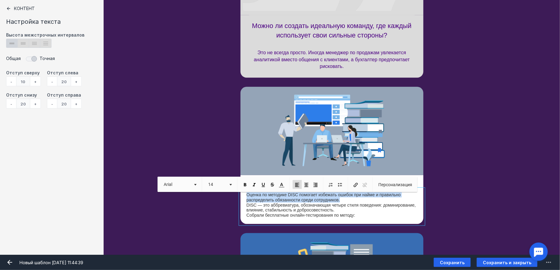
drag, startPoint x: 343, startPoint y: 199, endPoint x: 242, endPoint y: 196, distance: 100.3
click at [242, 196] on div "Оценка по методике DISC помогает избежать ошибок при найме и правильно распреде…" at bounding box center [331, 206] width 183 height 35
copy p "Оценка по методике DISC помогает избежать ошибок при найме и правильно распреде…"
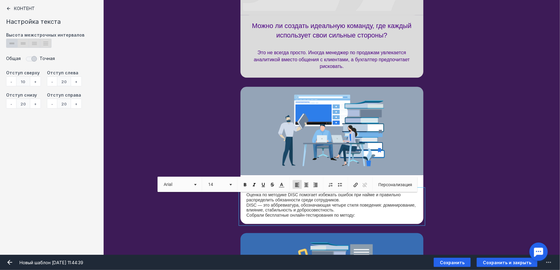
click at [465, 162] on div "[PERSON_NAME] видит эту секцию? Все получатели" at bounding box center [332, 131] width 456 height 88
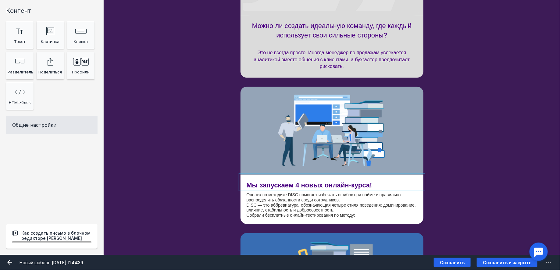
click at [332, 185] on div at bounding box center [331, 182] width 183 height 14
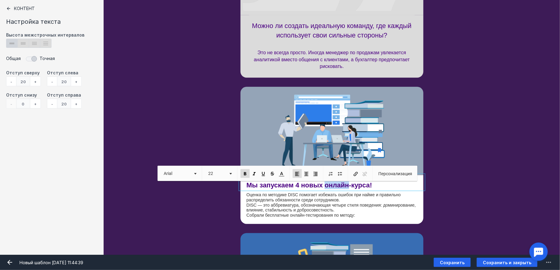
click at [332, 185] on span "Мы запускаем 4 новых онлайн-курса!" at bounding box center [310, 185] width 126 height 8
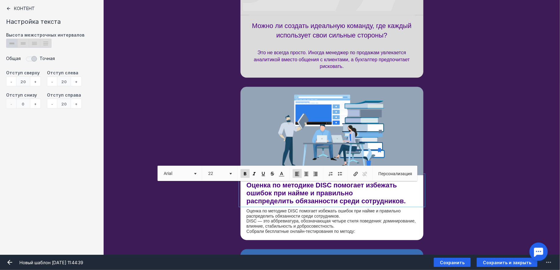
click at [444, 192] on div "Оценка по методике DISC помогает избежать ошибок при найме и правильно распреде…" at bounding box center [332, 207] width 456 height 65
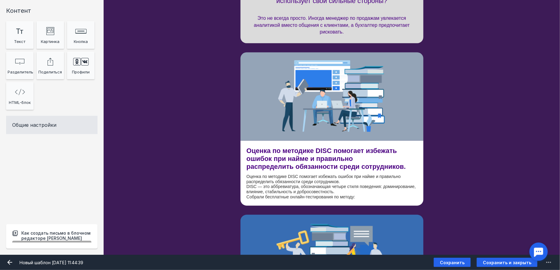
scroll to position [208, 0]
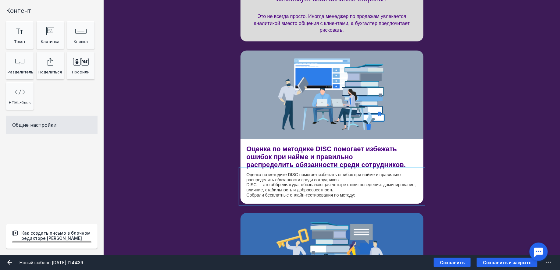
click at [345, 181] on div at bounding box center [331, 186] width 183 height 35
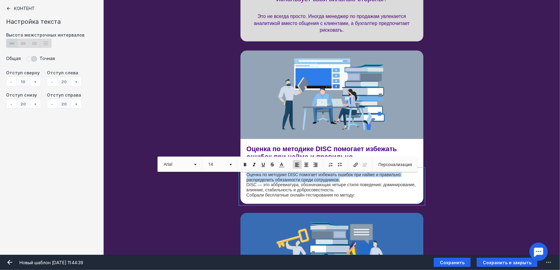
drag, startPoint x: 345, startPoint y: 180, endPoint x: 241, endPoint y: 175, distance: 103.8
click at [241, 175] on div "Оценка по методике DISC помогает избежать ошибок при найме и правильно распреде…" at bounding box center [331, 186] width 183 height 35
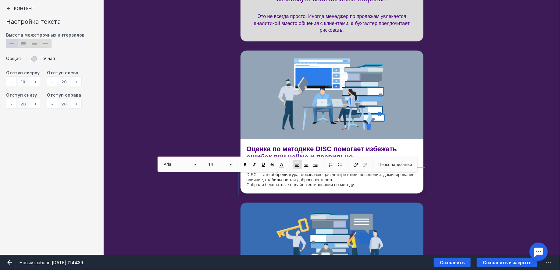
click at [370, 182] on p "DISC — это аббревиатура, обозначающая четыре стиля поведения: доминирование, вл…" at bounding box center [332, 179] width 171 height 15
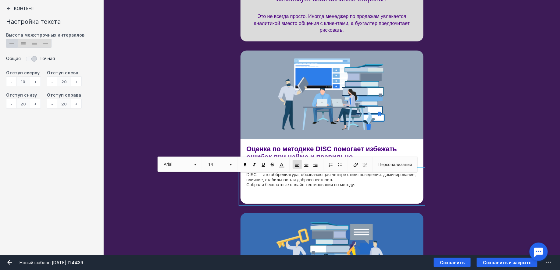
click at [469, 177] on div "Оценка по методике DISC помогает избежать ошибок при найме и правильно распреде…" at bounding box center [332, 171] width 456 height 65
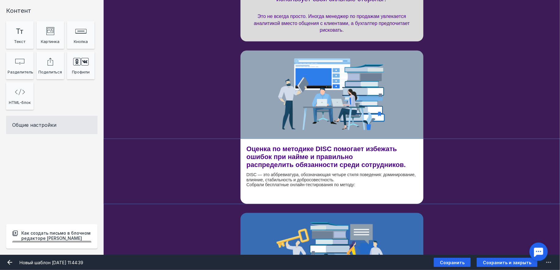
click at [505, 170] on div "Оценка по методике DISC помогает избежать ошибок при найме и правильно распреде…" at bounding box center [332, 171] width 456 height 65
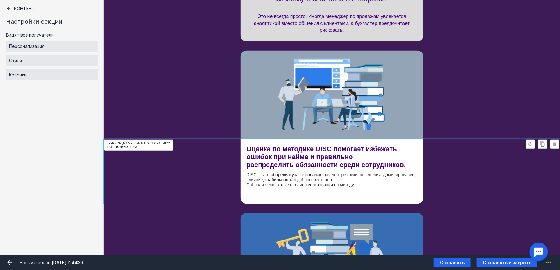
click at [542, 146] on icon at bounding box center [542, 143] width 4 height 5
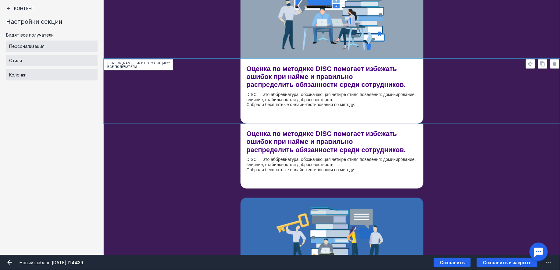
scroll to position [287, 0]
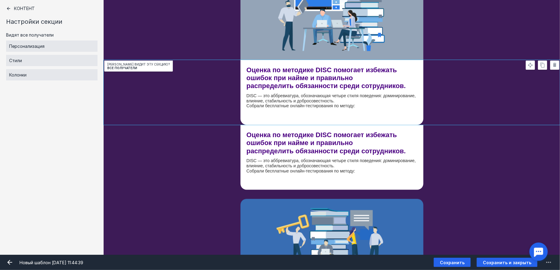
click at [386, 147] on div at bounding box center [331, 140] width 183 height 30
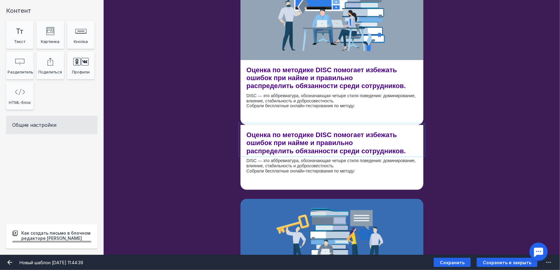
click at [411, 145] on div at bounding box center [331, 140] width 183 height 30
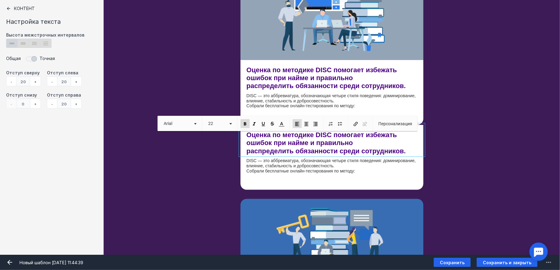
click at [441, 142] on div "Оценка по методике DISC помогает избежать ошибок при найме и правильно распреде…" at bounding box center [332, 157] width 456 height 65
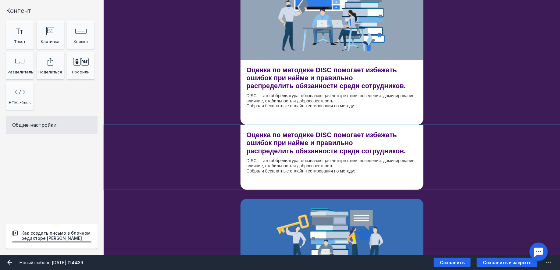
click at [470, 142] on div "Оценка по методике DISC помогает избежать ошибок при найме и правильно распреде…" at bounding box center [332, 157] width 456 height 65
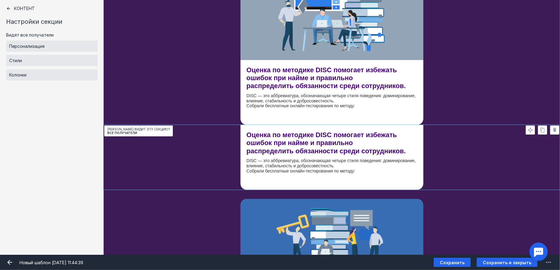
click at [450, 99] on div "Оценка по методике DISC помогает избежать ошибок при найме и правильно распреде…" at bounding box center [332, 92] width 456 height 65
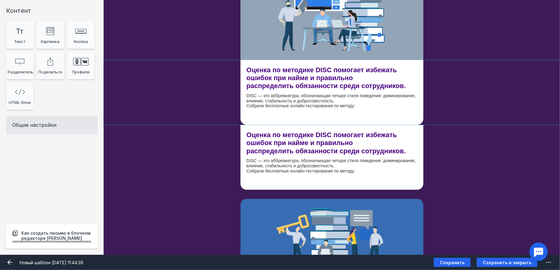
click at [472, 99] on div "Оценка по методике DISC помогает избежать ошибок при найме и правильно распреде…" at bounding box center [332, 92] width 456 height 65
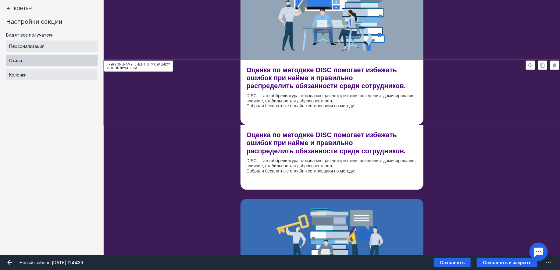
click at [62, 62] on div "Стили" at bounding box center [51, 60] width 91 height 11
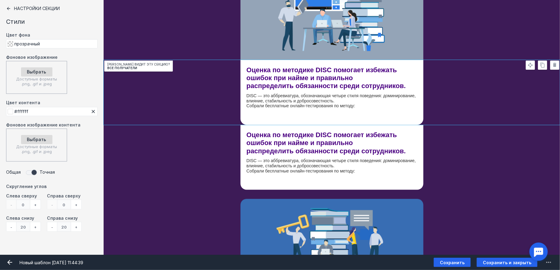
click at [31, 172] on span at bounding box center [30, 172] width 13 height 9
click at [454, 138] on div "Оценка по методике DISC помогает избежать ошибок при найме и правильно распреде…" at bounding box center [332, 157] width 456 height 65
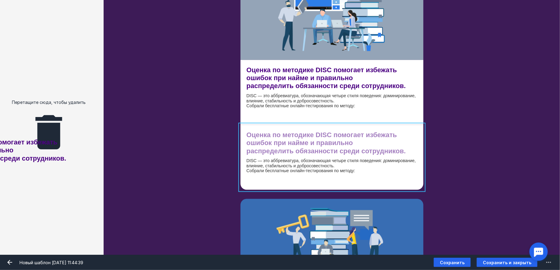
drag, startPoint x: 357, startPoint y: 142, endPoint x: 18, endPoint y: 150, distance: 338.7
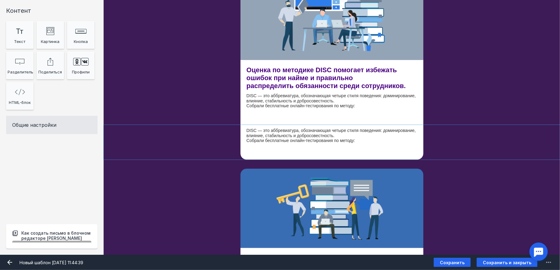
click at [443, 134] on div "DISC — это аббревиатура, обозначающая четыре стиля поведения: доминирование, вл…" at bounding box center [332, 142] width 456 height 35
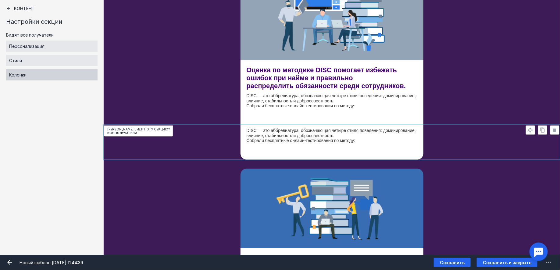
click at [46, 80] on div "Колонки" at bounding box center [51, 74] width 91 height 11
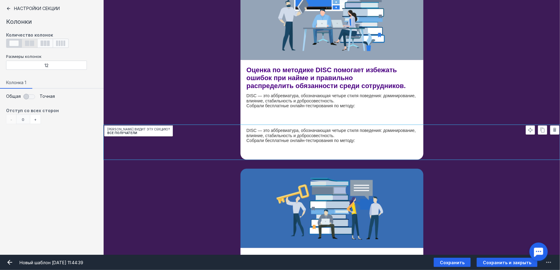
click at [29, 42] on icon at bounding box center [29, 43] width 9 height 5
click at [26, 42] on input "radio" at bounding box center [24, 41] width 4 height 4
radio input "true"
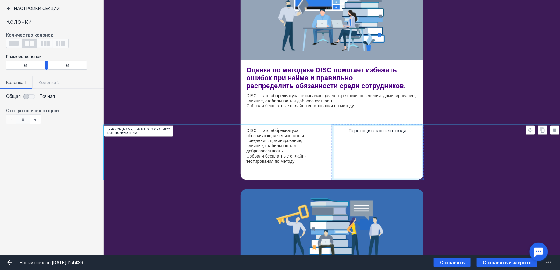
click at [467, 140] on div "DISC — это аббревиатура, обозначающая четыре стиля поведения: доминирование, вл…" at bounding box center [332, 152] width 456 height 55
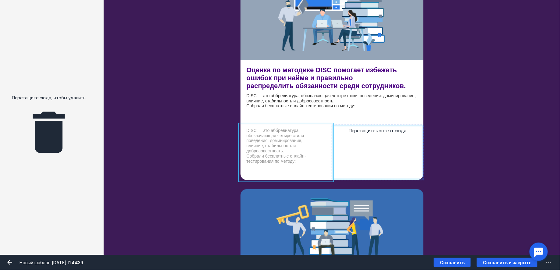
drag, startPoint x: 267, startPoint y: 142, endPoint x: 69, endPoint y: 157, distance: 198.9
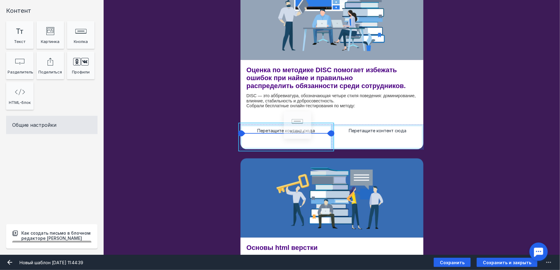
drag, startPoint x: 83, startPoint y: 37, endPoint x: 301, endPoint y: 131, distance: 237.1
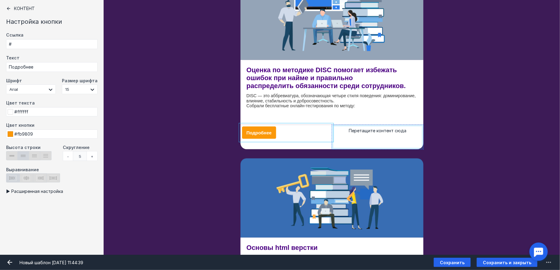
click at [9, 7] on icon at bounding box center [8, 8] width 5 height 5
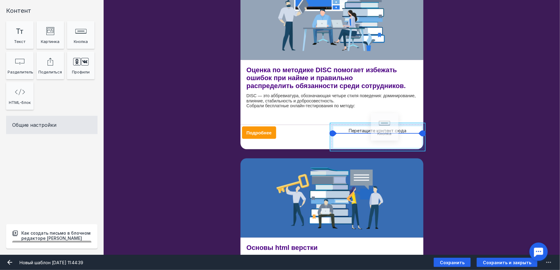
drag, startPoint x: 83, startPoint y: 36, endPoint x: 387, endPoint y: 129, distance: 318.0
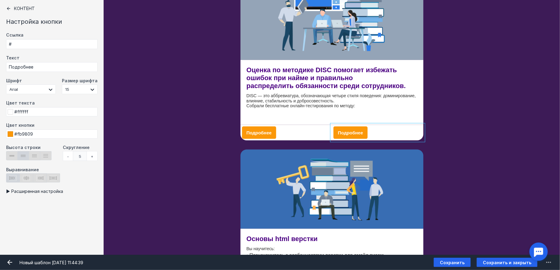
click at [374, 132] on div "Подробнее" at bounding box center [377, 133] width 91 height 16
click at [26, 178] on icon at bounding box center [26, 178] width 7 height 6
click at [24, 177] on input "radio" at bounding box center [22, 175] width 4 height 4
radio input "true"
click at [306, 125] on div "Подробнее" at bounding box center [285, 133] width 91 height 16
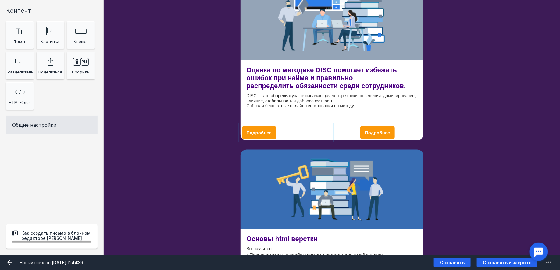
click at [291, 125] on div "Подробнее" at bounding box center [285, 133] width 91 height 16
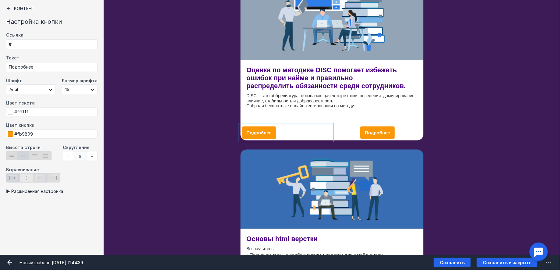
click at [29, 176] on icon at bounding box center [26, 178] width 7 height 6
click at [24, 176] on input "radio" at bounding box center [22, 175] width 4 height 4
radio input "true"
click at [5, 12] on div "Контент Настройка кнопки Ссылка # Текст Подробнее Шрифт Arial [PERSON_NAME] Sca…" at bounding box center [52, 127] width 104 height 255
click at [6, 11] on div "Контент Настройка кнопки Ссылка # Текст Подробнее Шрифт Arial [PERSON_NAME] Sca…" at bounding box center [52, 127] width 104 height 255
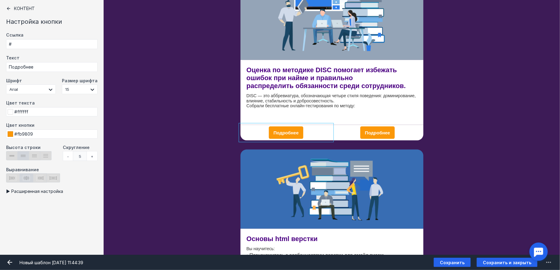
click at [12, 11] on div "Контент Настройка кнопки Ссылка # Текст Подробнее Шрифт Arial [PERSON_NAME] Sca…" at bounding box center [52, 127] width 104 height 255
click at [10, 11] on icon at bounding box center [8, 8] width 5 height 5
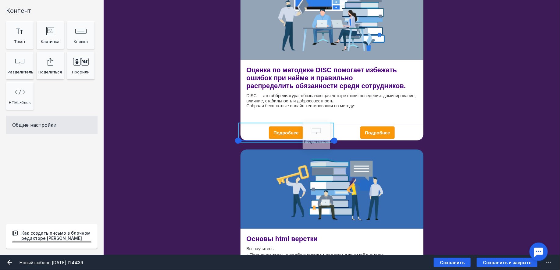
drag, startPoint x: 23, startPoint y: 64, endPoint x: 320, endPoint y: 135, distance: 304.9
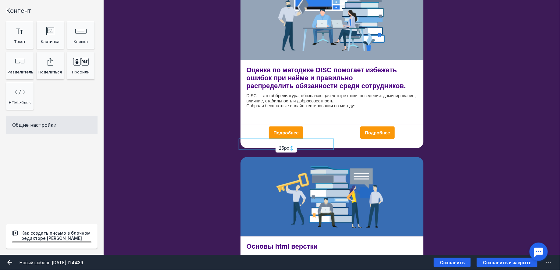
drag, startPoint x: 291, startPoint y: 155, endPoint x: 291, endPoint y: 147, distance: 7.9
click at [291, 147] on icon at bounding box center [291, 148] width 3 height 5
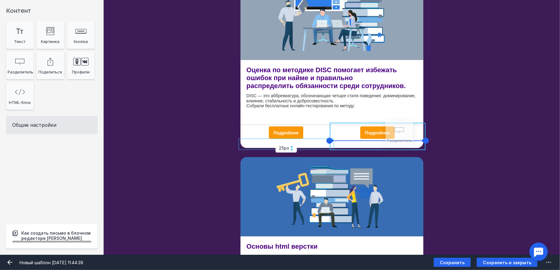
drag, startPoint x: 24, startPoint y: 66, endPoint x: 404, endPoint y: 135, distance: 385.7
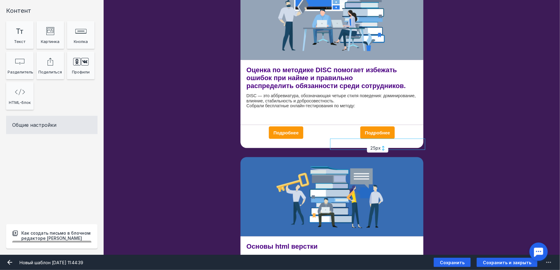
drag, startPoint x: 381, startPoint y: 155, endPoint x: 381, endPoint y: 148, distance: 7.6
click at [381, 148] on div "25px" at bounding box center [377, 148] width 21 height 9
click at [470, 118] on div "Оценка по методике DISC помогает избежать ошибок при найме и правильно распреде…" at bounding box center [332, 92] width 456 height 65
click at [328, 115] on div at bounding box center [331, 107] width 183 height 35
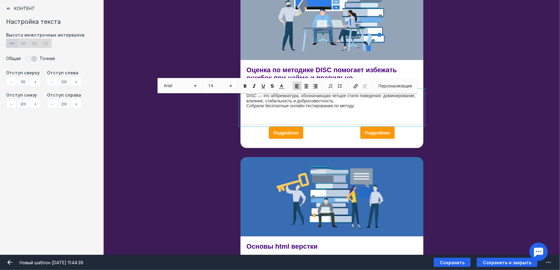
click at [325, 118] on p "false" at bounding box center [332, 116] width 171 height 5
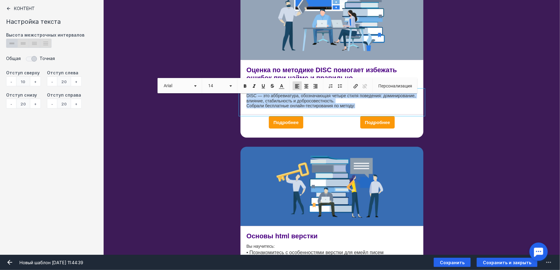
drag, startPoint x: 370, startPoint y: 106, endPoint x: 230, endPoint y: 96, distance: 140.3
click at [230, 96] on div "Оценка по методике DISC помогает избежать ошибок при найме и правильно распреде…" at bounding box center [332, 87] width 456 height 55
click at [229, 87] on link "14" at bounding box center [219, 85] width 29 height 9
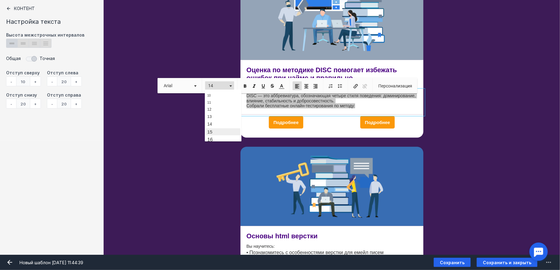
scroll to position [18, 0]
click at [224, 137] on link "16" at bounding box center [223, 141] width 35 height 8
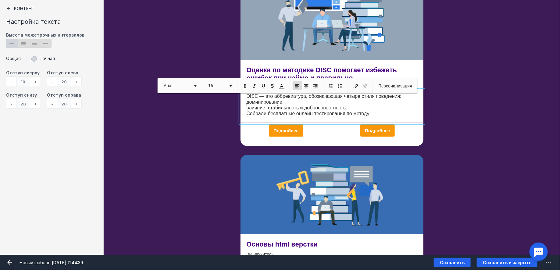
scroll to position [0, 0]
click at [344, 109] on span "DISC — это аббревиатура, обозначающая четыре стиля поведения: доминирование, вл…" at bounding box center [324, 105] width 155 height 23
click at [446, 107] on div "Оценка по методике DISC помогает избежать ошибок при найме и правильно распреде…" at bounding box center [332, 91] width 456 height 63
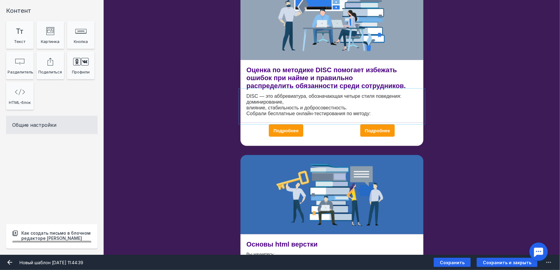
click at [351, 108] on div at bounding box center [331, 106] width 183 height 33
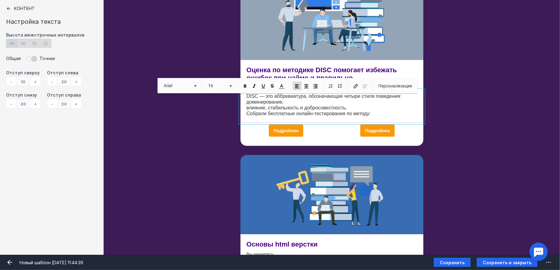
click at [348, 108] on p "DISC — это аббревиатура, обозначающая четыре стиля поведения: доминирование, вл…" at bounding box center [332, 104] width 171 height 23
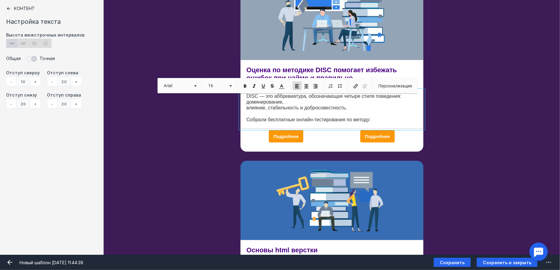
click at [456, 111] on div "Оценка по методике DISC помогает избежать ошибок при найме и правильно распреде…" at bounding box center [332, 94] width 456 height 69
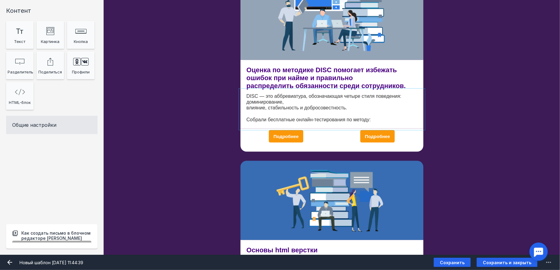
click at [374, 118] on div at bounding box center [331, 109] width 183 height 38
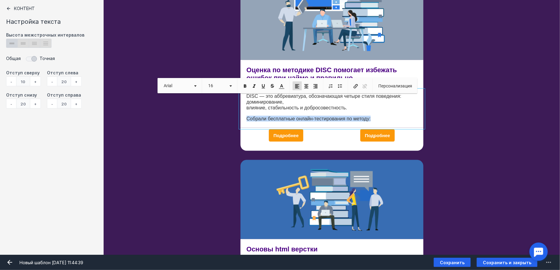
drag, startPoint x: 375, startPoint y: 119, endPoint x: 237, endPoint y: 117, distance: 138.7
click at [237, 117] on div "Оценка по методике DISC помогает избежать ошибок при найме и правильно распреде…" at bounding box center [332, 94] width 456 height 68
click at [245, 87] on span at bounding box center [244, 86] width 5 height 5
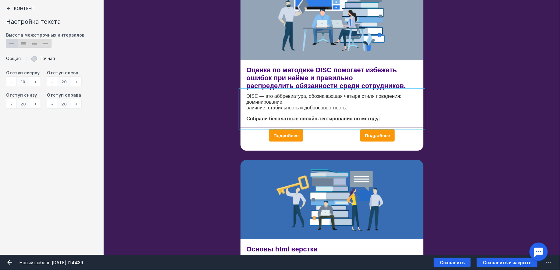
click at [485, 142] on div "Подробнее 25px Подробнее 25px [PERSON_NAME] видит эту секцию? Все получатели" at bounding box center [332, 139] width 456 height 23
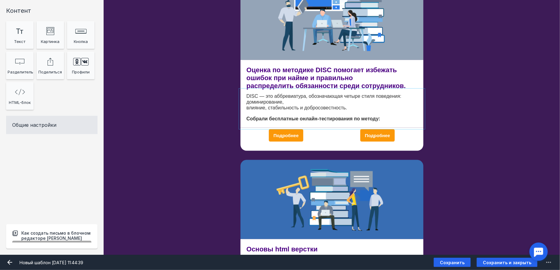
click at [320, 107] on div at bounding box center [331, 109] width 183 height 38
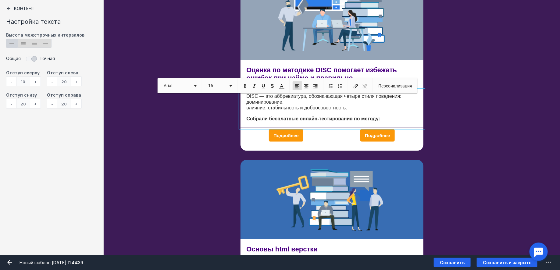
click at [457, 96] on div "Оценка по методике DISC помогает избежать ошибок при найме и правильно распреде…" at bounding box center [332, 94] width 456 height 68
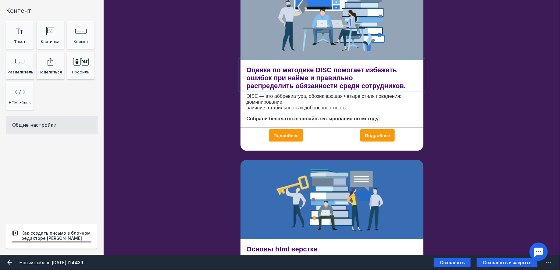
click at [410, 83] on div at bounding box center [331, 75] width 183 height 30
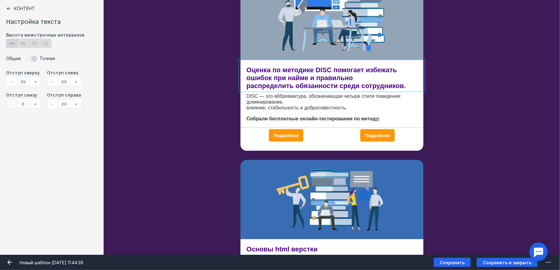
click at [34, 103] on div "+" at bounding box center [35, 104] width 11 height 10
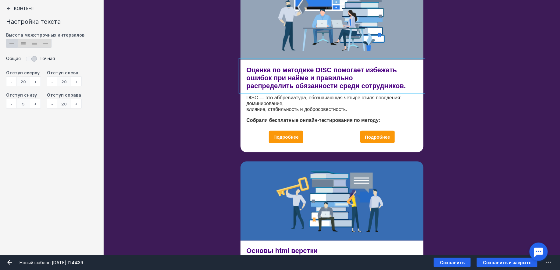
click at [34, 103] on div "+" at bounding box center [35, 104] width 11 height 10
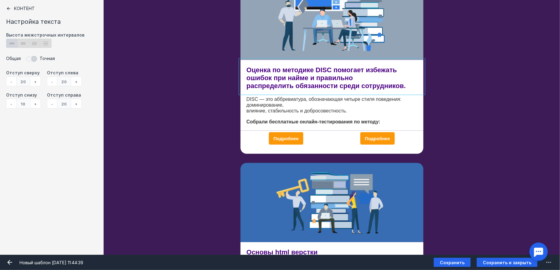
click at [463, 120] on div "Оценка по методике DISC помогает избежать ошибок при найме и правильно распреде…" at bounding box center [332, 95] width 456 height 71
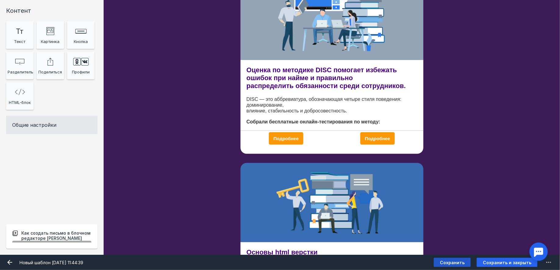
click at [451, 265] on span "Сохранить" at bounding box center [452, 262] width 25 height 5
click at [320, 137] on div "Подробнее" at bounding box center [285, 139] width 91 height 16
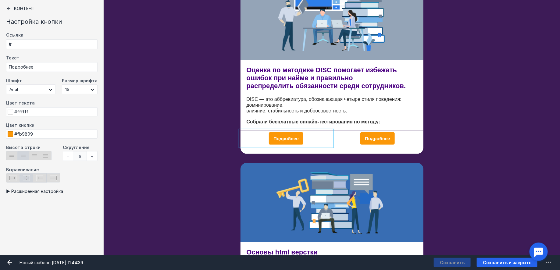
click at [91, 155] on div "+" at bounding box center [92, 156] width 11 height 10
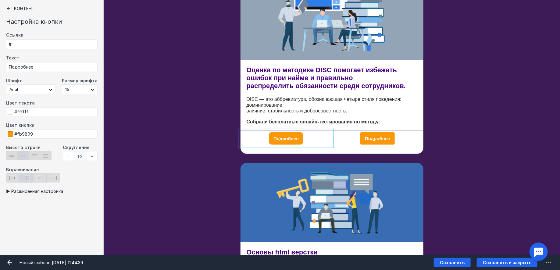
click at [91, 155] on div "+" at bounding box center [92, 156] width 11 height 10
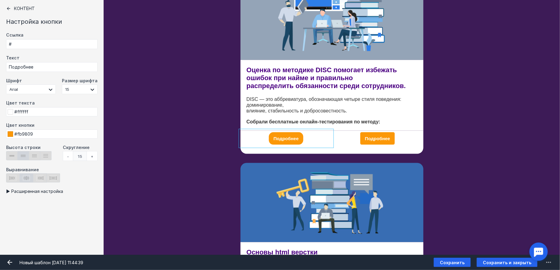
click at [406, 141] on div "Подробнее" at bounding box center [377, 139] width 91 height 16
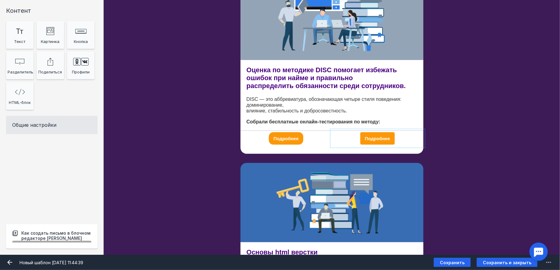
click at [401, 138] on div "Подробнее" at bounding box center [377, 139] width 91 height 16
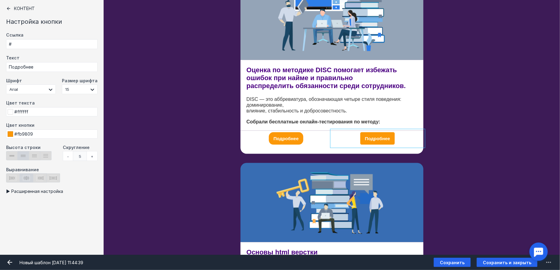
click at [92, 158] on div "+" at bounding box center [92, 156] width 11 height 10
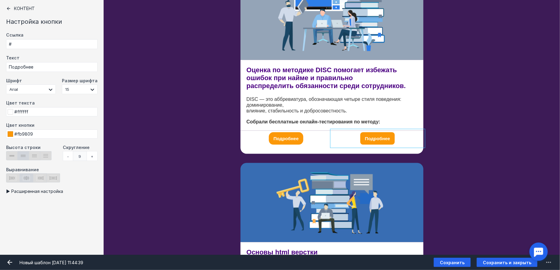
click at [92, 158] on div "+" at bounding box center [92, 156] width 11 height 10
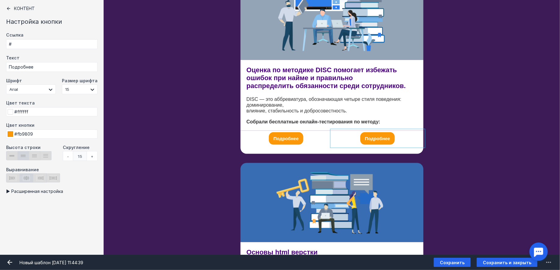
click at [475, 149] on div "Подробнее 25px Подробнее 25px [PERSON_NAME] видит эту секцию? Все получатели" at bounding box center [332, 142] width 456 height 23
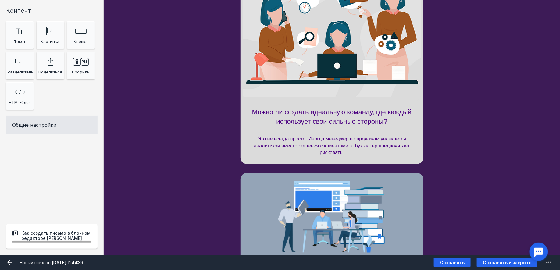
scroll to position [95, 0]
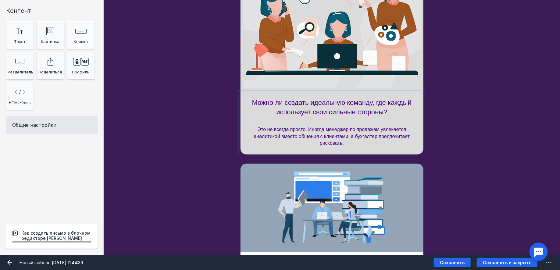
click at [349, 111] on div at bounding box center [331, 123] width 183 height 62
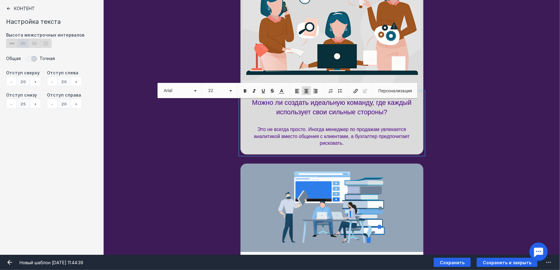
click at [346, 110] on span "Можно ли создать идеальную команду, где каждый использует свои сильные стороны?" at bounding box center [331, 107] width 159 height 17
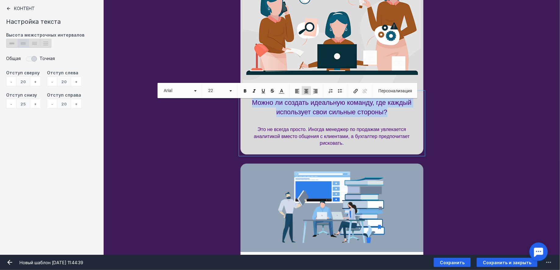
drag, startPoint x: 396, startPoint y: 110, endPoint x: 234, endPoint y: 105, distance: 161.9
click at [234, 105] on div "Можно ли создать идеальную команду, где каждый использует свои сильные стороны?…" at bounding box center [332, 123] width 456 height 62
click at [246, 91] on span at bounding box center [244, 90] width 5 height 5
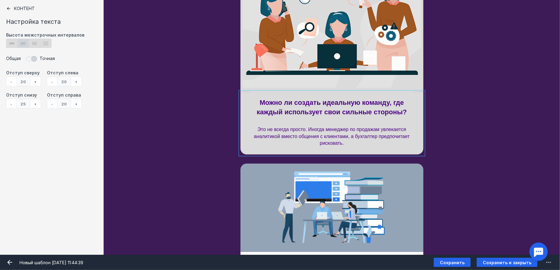
click at [483, 122] on div "Можно ли создать идеальную команду, где каждый использует свои сильные стороны?…" at bounding box center [332, 123] width 456 height 62
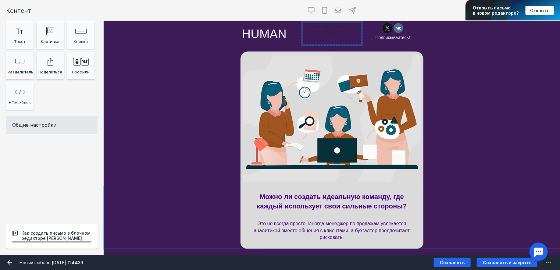
scroll to position [44, 0]
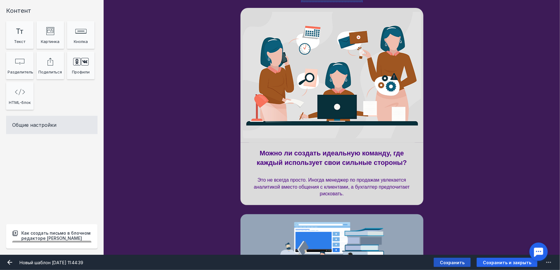
click at [453, 261] on span "Сохранить" at bounding box center [452, 262] width 25 height 5
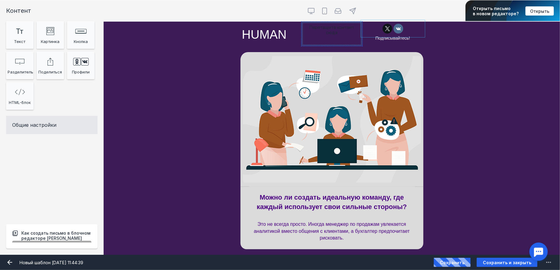
click at [409, 32] on div at bounding box center [392, 29] width 61 height 14
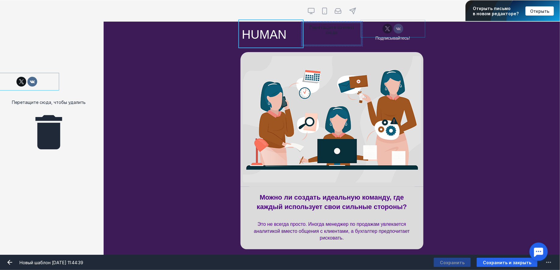
drag, startPoint x: 414, startPoint y: 31, endPoint x: 28, endPoint y: 95, distance: 391.1
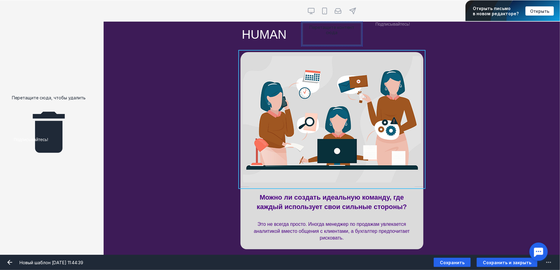
drag, startPoint x: 404, startPoint y: 23, endPoint x: 39, endPoint y: 140, distance: 383.1
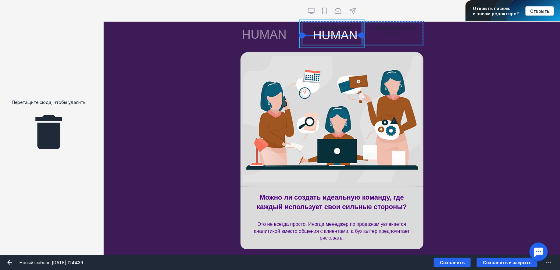
drag, startPoint x: 253, startPoint y: 36, endPoint x: 324, endPoint y: 37, distance: 71.0
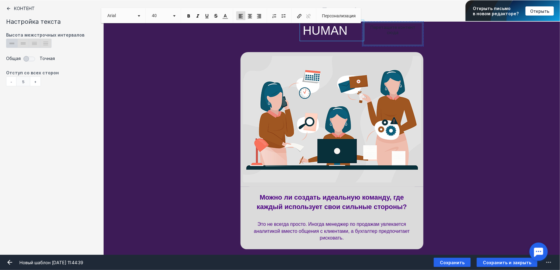
click at [496, 81] on div "[PERSON_NAME] видит эту секцию? Все получатели" at bounding box center [332, 119] width 456 height 135
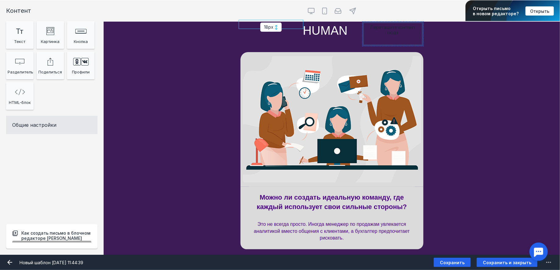
drag, startPoint x: 270, startPoint y: 25, endPoint x: 312, endPoint y: 26, distance: 41.8
click at [312, 26] on div "18px HUMAN Перетащите контент сюда" at bounding box center [331, 34] width 183 height 24
click at [284, 28] on div "16px" at bounding box center [270, 34] width 61 height 24
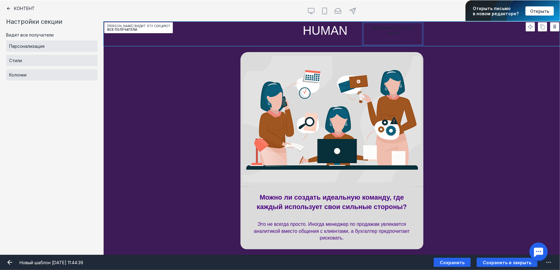
click at [284, 24] on div at bounding box center [270, 24] width 61 height 5
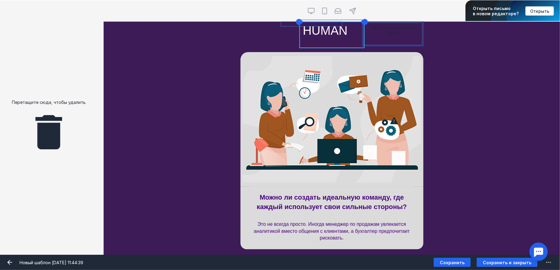
drag, startPoint x: 282, startPoint y: 26, endPoint x: 322, endPoint y: 23, distance: 40.6
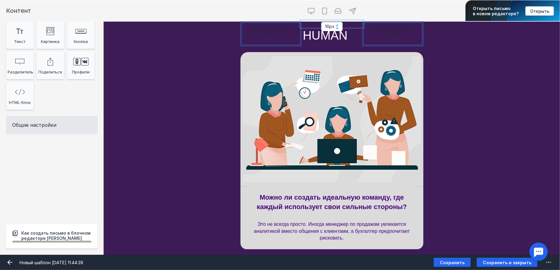
click at [461, 40] on div "Перетащите контент сюда 16px HUMAN Перетащите контент сюда [PERSON_NAME] видит …" at bounding box center [332, 34] width 456 height 24
click at [472, 148] on div "[PERSON_NAME] видит эту секцию? Все получатели" at bounding box center [332, 119] width 456 height 135
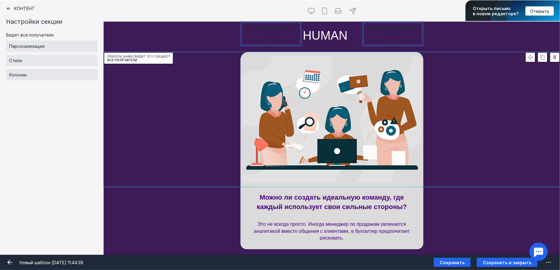
click at [334, 42] on div at bounding box center [331, 36] width 61 height 18
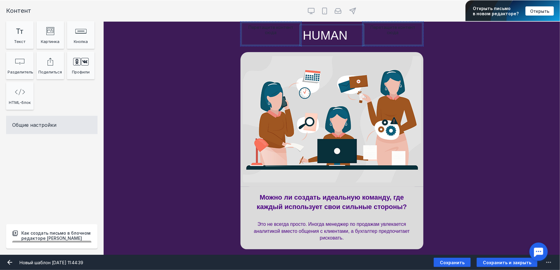
click at [322, 38] on div at bounding box center [331, 36] width 61 height 18
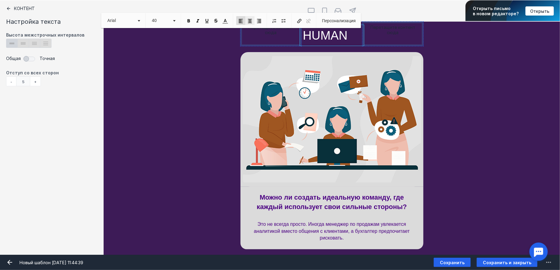
click at [251, 20] on span at bounding box center [249, 20] width 5 height 5
click at [522, 107] on div "[PERSON_NAME] видит эту секцию? Все получатели" at bounding box center [332, 119] width 456 height 135
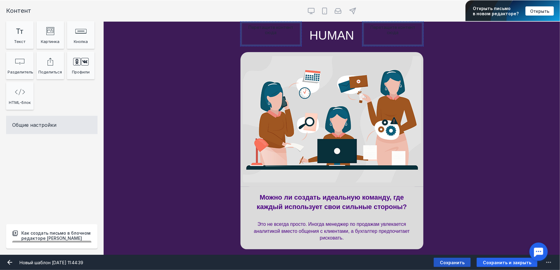
click at [455, 261] on span "Сохранить" at bounding box center [452, 262] width 25 height 5
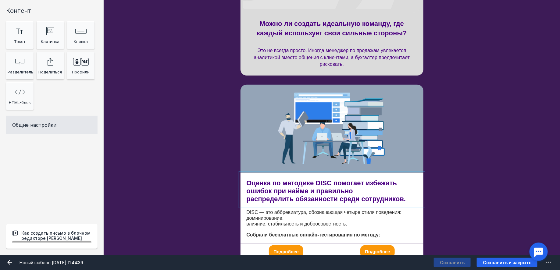
scroll to position [225, 0]
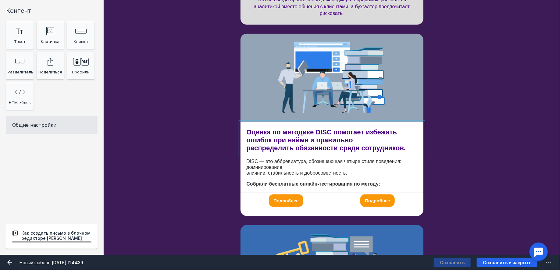
click at [323, 143] on div at bounding box center [331, 138] width 183 height 33
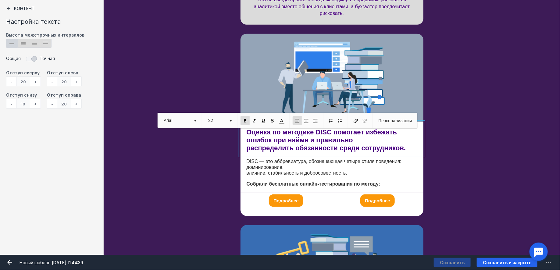
click at [35, 82] on div "+" at bounding box center [35, 81] width 11 height 10
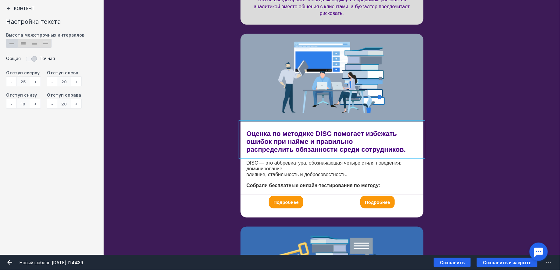
click at [35, 82] on div "+" at bounding box center [35, 81] width 11 height 10
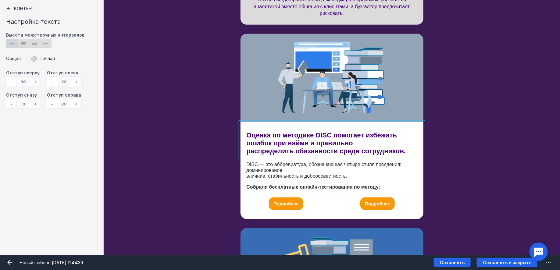
click at [9, 83] on div "-" at bounding box center [11, 81] width 10 height 10
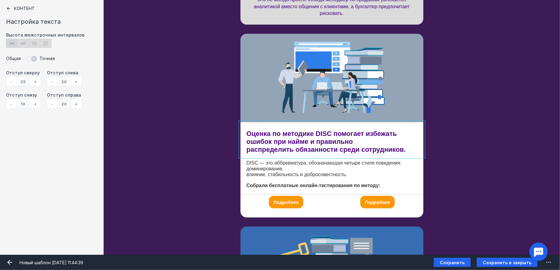
click at [441, 182] on div "Оценка по методике DISC помогает избежать ошибок при найме и правильно распреде…" at bounding box center [332, 158] width 456 height 73
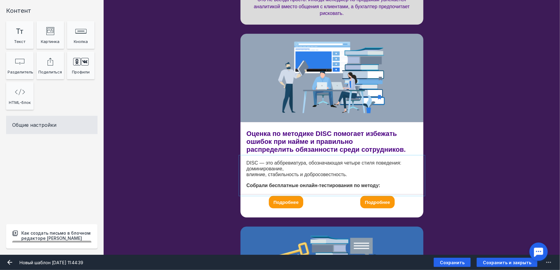
click at [330, 181] on div at bounding box center [331, 176] width 183 height 38
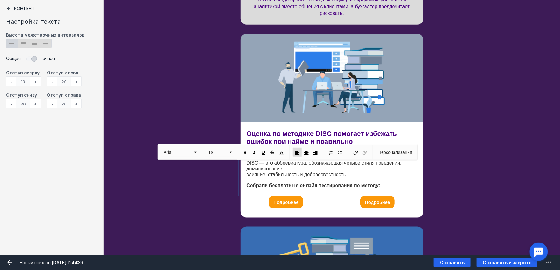
click at [36, 105] on div "+" at bounding box center [35, 104] width 11 height 10
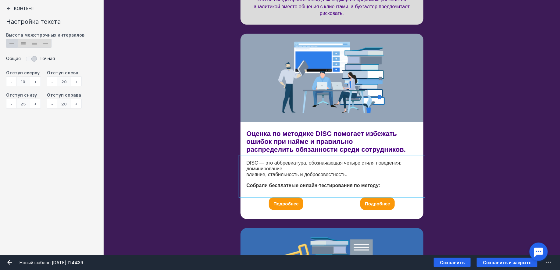
click at [36, 105] on div "+" at bounding box center [35, 104] width 11 height 10
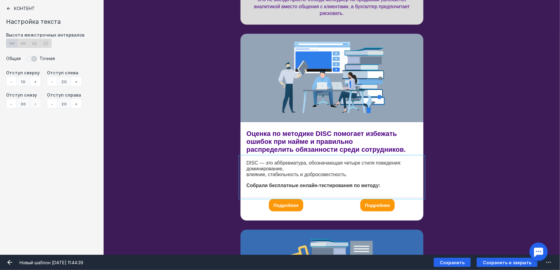
click at [11, 104] on div "-" at bounding box center [11, 104] width 10 height 10
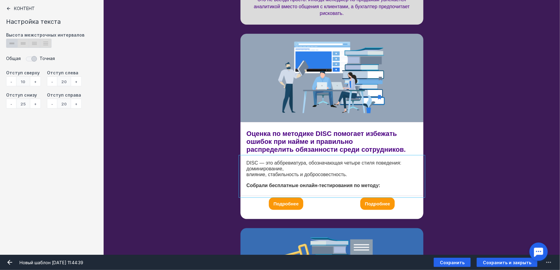
click at [479, 186] on div "Оценка по методике DISC помогает избежать ошибок при найме и правильно распреде…" at bounding box center [332, 159] width 456 height 74
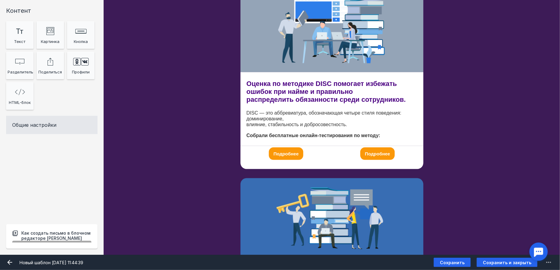
scroll to position [273, 0]
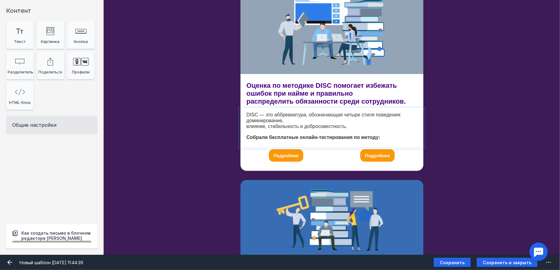
click at [251, 121] on div at bounding box center [331, 128] width 183 height 39
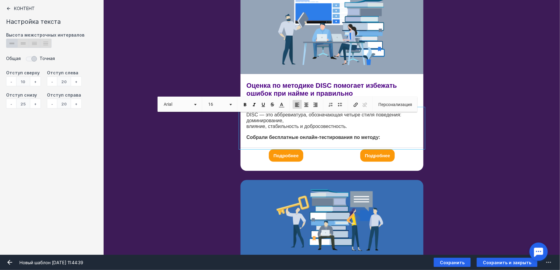
click at [247, 127] on span "DISC — это аббревиатура, обозначающая четыре стиля поведения: доминирование, вл…" at bounding box center [324, 120] width 155 height 17
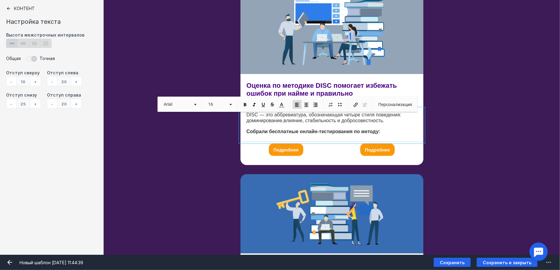
click at [462, 135] on div "Оценка по методике DISC помогает избежать ошибок при найме и правильно распреде…" at bounding box center [332, 108] width 456 height 68
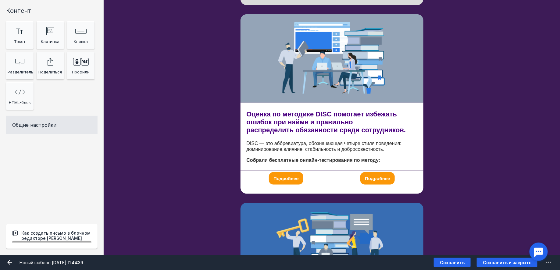
scroll to position [235, 0]
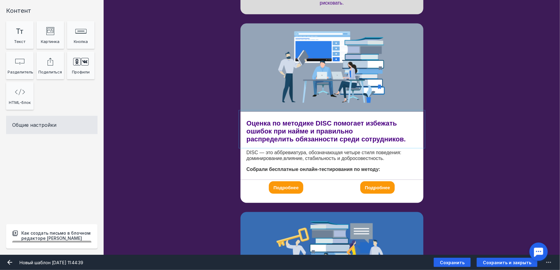
click at [351, 133] on div at bounding box center [331, 129] width 183 height 35
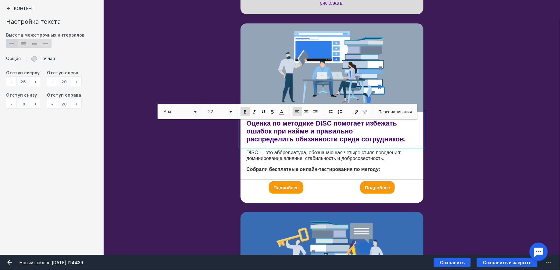
click at [37, 102] on div "+" at bounding box center [35, 104] width 11 height 10
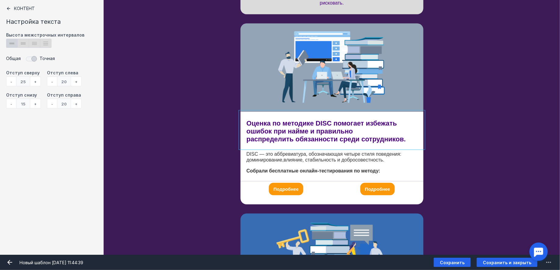
click at [315, 149] on div at bounding box center [331, 164] width 183 height 33
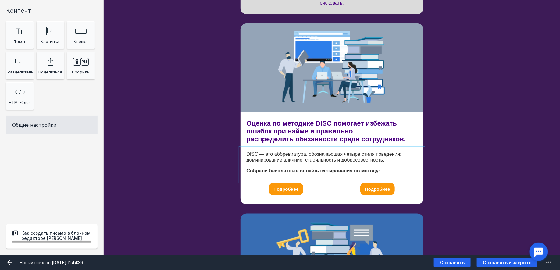
click at [307, 155] on div at bounding box center [331, 164] width 183 height 33
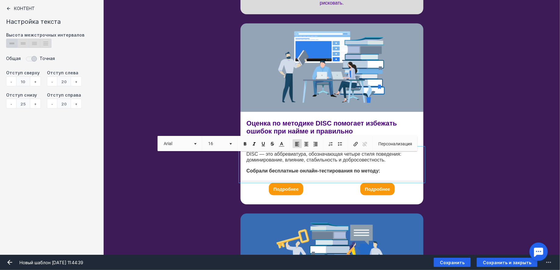
click at [450, 163] on div "Оценка по методике DISC помогает избежать ошибок при найме и правильно распреде…" at bounding box center [332, 147] width 456 height 70
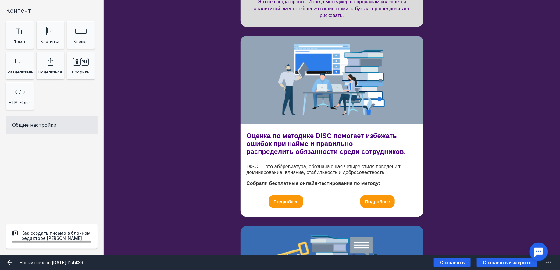
scroll to position [222, 0]
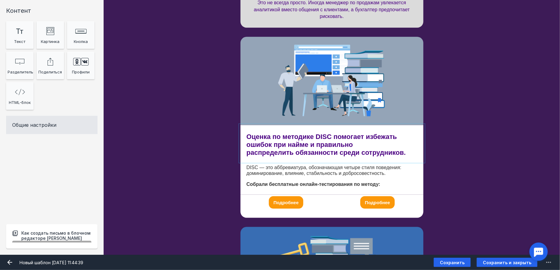
click at [269, 153] on div at bounding box center [331, 143] width 183 height 36
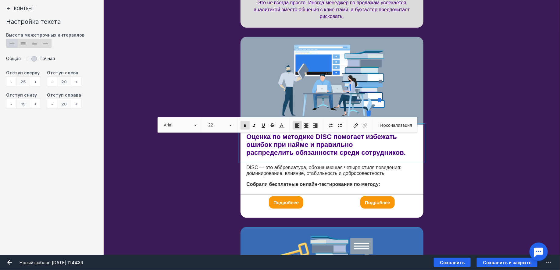
click at [247, 153] on span "Оценка по методике DISC помогает избежать ошибок при найме и правильно распреде…" at bounding box center [326, 145] width 159 height 24
click at [473, 161] on div "Оценка по методике DISC помогает избежать ошибок при найме и правильно распреде…" at bounding box center [332, 160] width 456 height 70
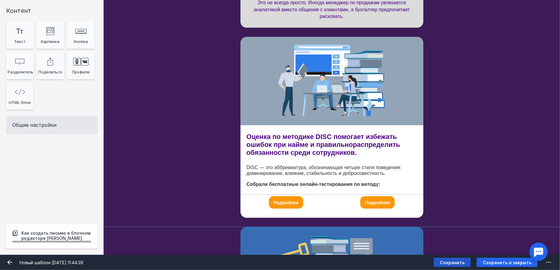
click at [464, 262] on span "Сохранить" at bounding box center [452, 262] width 25 height 5
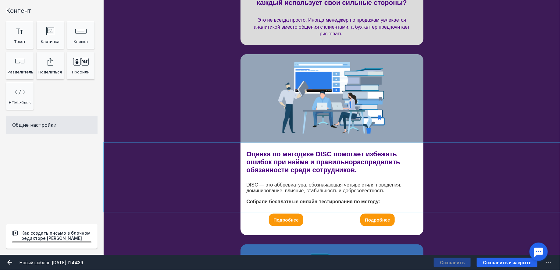
scroll to position [203, 0]
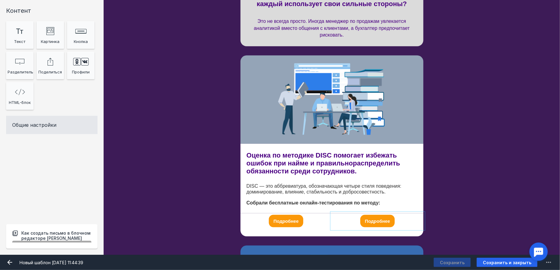
click at [395, 221] on div "Подробнее" at bounding box center [377, 221] width 91 height 16
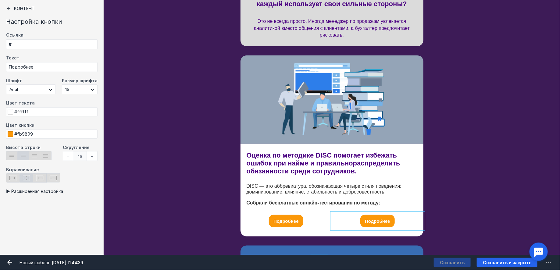
click at [302, 218] on div "Подробнее" at bounding box center [286, 221] width 34 height 12
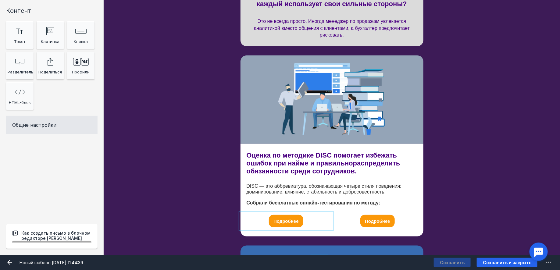
click at [311, 219] on div "Подробнее" at bounding box center [285, 221] width 91 height 16
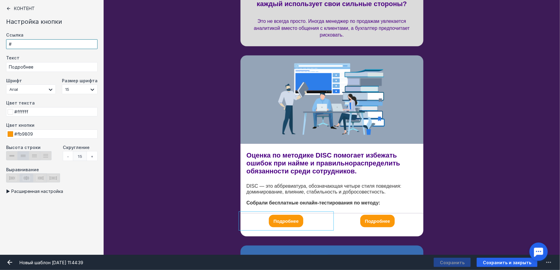
click at [25, 45] on input "#" at bounding box center [51, 44] width 91 height 10
paste input "[URL][DOMAIN_NAME]"
type input "[URL][DOMAIN_NAME]"
click at [43, 52] on div "Ссылка [URL][DOMAIN_NAME]" at bounding box center [51, 43] width 91 height 23
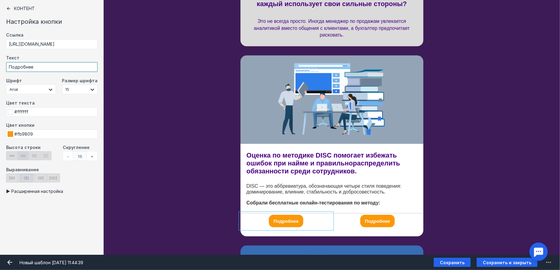
click at [41, 65] on input "Подробнее" at bounding box center [51, 67] width 91 height 10
paste input "DISC-определитель"
type input "DISC-определитель"
click at [445, 180] on div "Оценка по методике DISC помогает избежать ошибок при найме и правильно распреде…" at bounding box center [332, 179] width 456 height 70
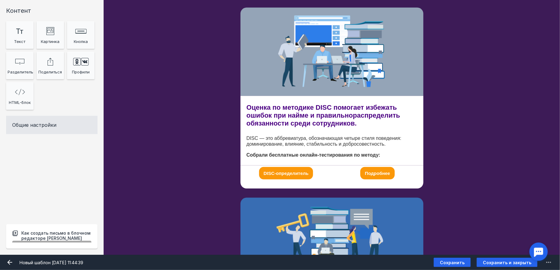
scroll to position [250, 0]
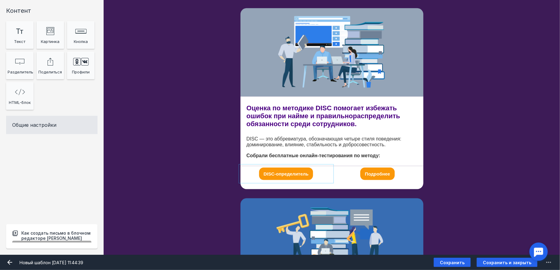
click at [315, 175] on div "DISC-определитель" at bounding box center [285, 174] width 91 height 16
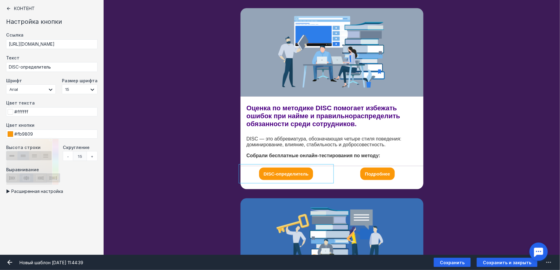
click at [10, 134] on span at bounding box center [10, 133] width 5 height 5
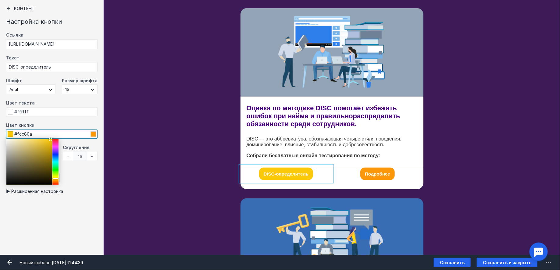
click at [55, 179] on div at bounding box center [55, 162] width 6 height 46
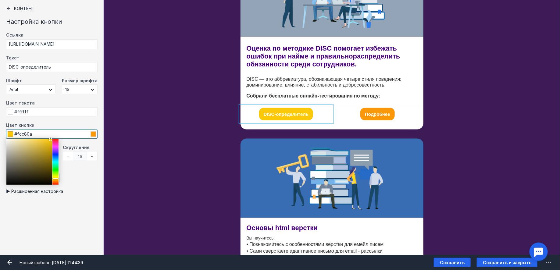
scroll to position [304, 0]
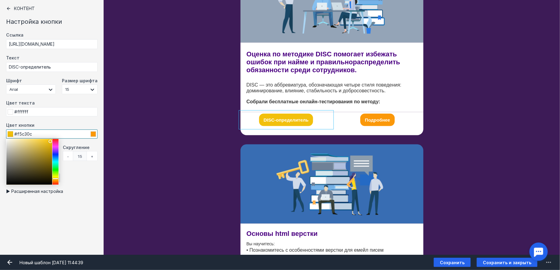
type input "#f5c30e"
click at [49, 141] on div at bounding box center [50, 141] width 4 height 4
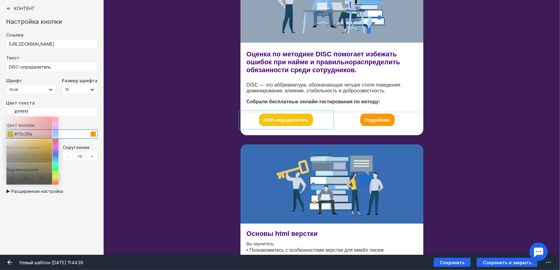
click at [9, 113] on span at bounding box center [10, 111] width 5 height 5
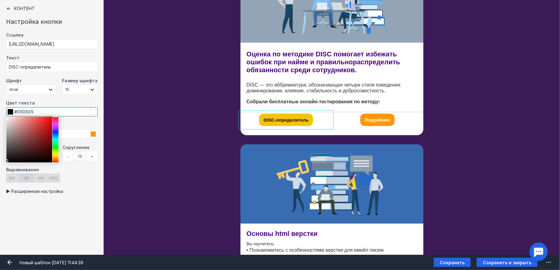
type input "#000000"
drag, startPoint x: 13, startPoint y: 129, endPoint x: 2, endPoint y: 167, distance: 39.9
click at [3, 167] on div "Контент Настройка кнопки Ссылка [URL][DOMAIN_NAME] Текст DISC-определитель Шриф…" at bounding box center [52, 127] width 104 height 255
click at [493, 166] on div "[PERSON_NAME] видит эту секцию? Все получатели" at bounding box center [332, 183] width 456 height 79
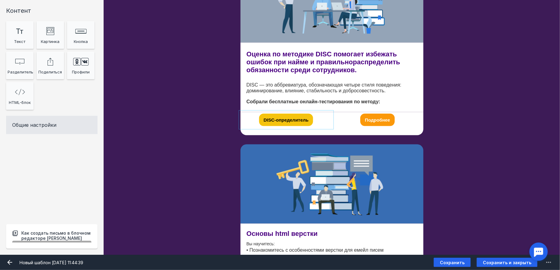
click at [325, 118] on div "DISC-определитель" at bounding box center [285, 120] width 91 height 16
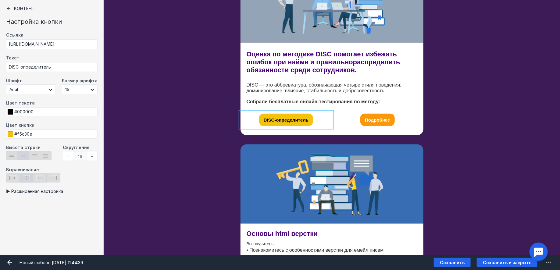
click at [457, 108] on div "Оценка по методике DISC помогает избежать ошибок при найме и правильно распреде…" at bounding box center [332, 78] width 456 height 70
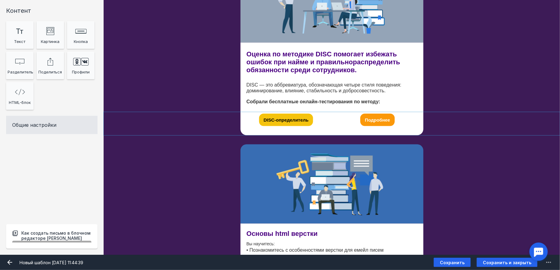
click at [447, 114] on div "DISC-определитель 25px Подробнее 25px [PERSON_NAME] видит эту секцию? Все получ…" at bounding box center [332, 123] width 456 height 23
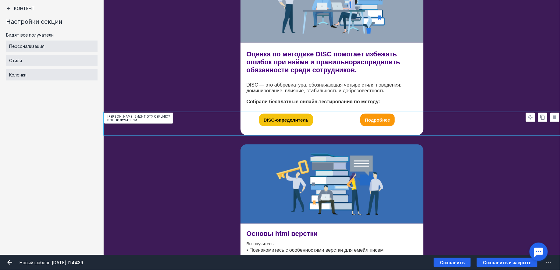
click at [546, 116] on span at bounding box center [542, 117] width 9 height 9
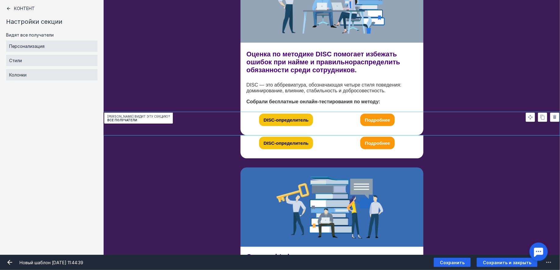
click at [296, 162] on div at bounding box center [331, 162] width 183 height 9
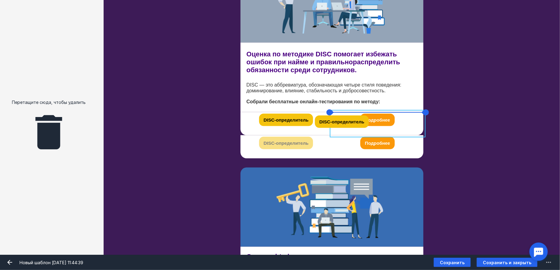
drag, startPoint x: 320, startPoint y: 143, endPoint x: 376, endPoint y: 121, distance: 59.7
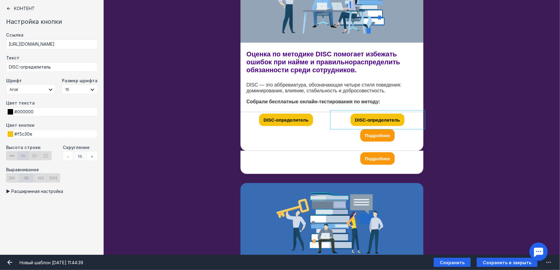
click at [399, 135] on div "Подробнее" at bounding box center [377, 136] width 91 height 16
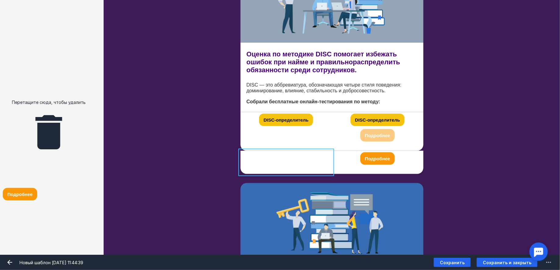
drag, startPoint x: 397, startPoint y: 132, endPoint x: 33, endPoint y: 190, distance: 368.5
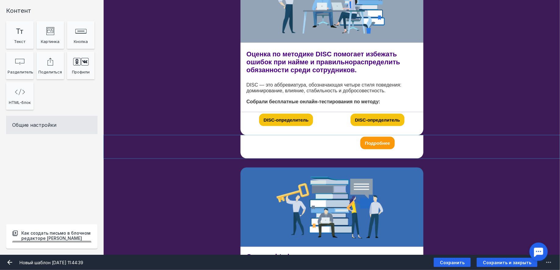
click at [508, 146] on div "25px Подробнее 25px [PERSON_NAME] видит эту секцию? Все получатели" at bounding box center [332, 146] width 456 height 23
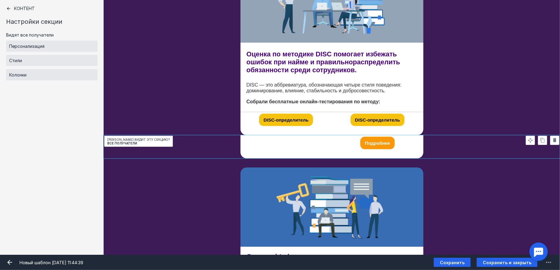
click at [553, 140] on icon at bounding box center [554, 139] width 5 height 5
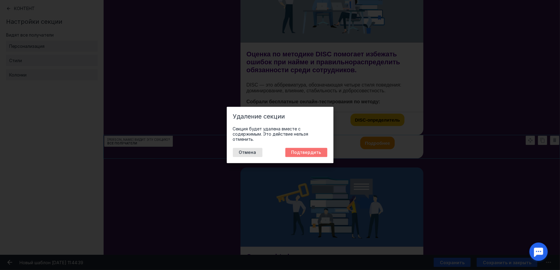
click at [305, 150] on button "Подтвердить" at bounding box center [306, 152] width 42 height 9
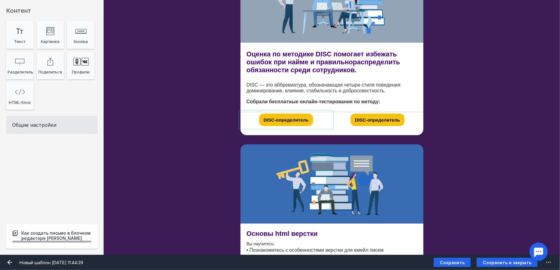
click at [320, 117] on div "DISC-определитель" at bounding box center [285, 120] width 91 height 16
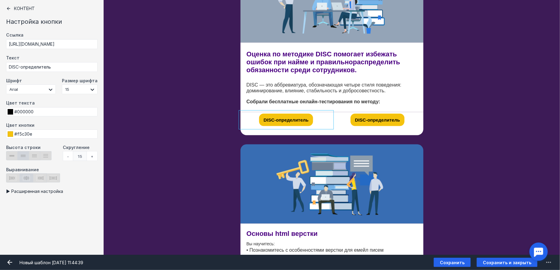
click at [406, 124] on div "DISC-определитель" at bounding box center [377, 120] width 91 height 16
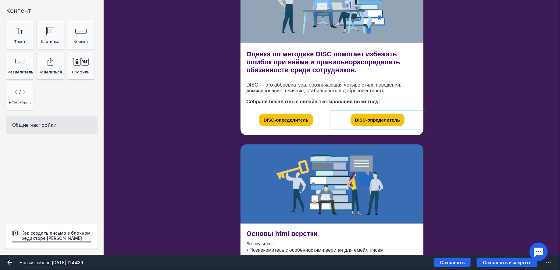
click at [406, 119] on div "DISC-определитель" at bounding box center [377, 120] width 91 height 16
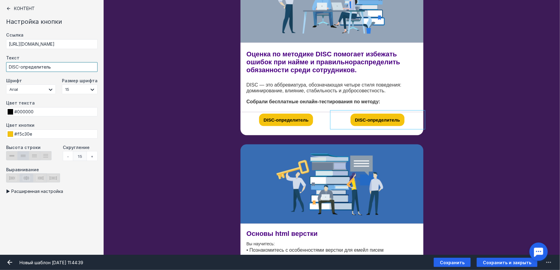
click at [65, 69] on input "DISC-определитель" at bounding box center [51, 67] width 91 height 10
paste input "Тест DISC"
type input "Тест DISC"
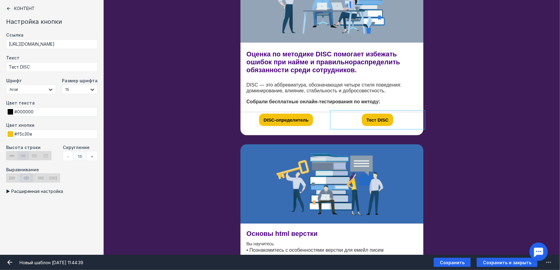
click at [442, 116] on div "DISC-определитель 25px Тест DISC 25px [PERSON_NAME] видит эту секцию? Все получ…" at bounding box center [332, 123] width 456 height 23
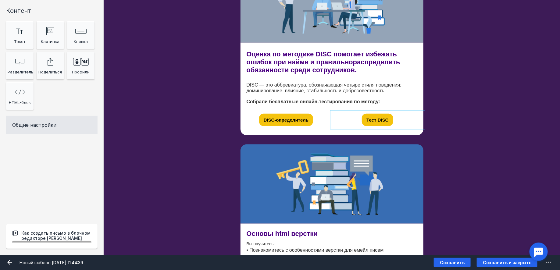
click at [407, 123] on div "Тест DISC" at bounding box center [377, 120] width 91 height 16
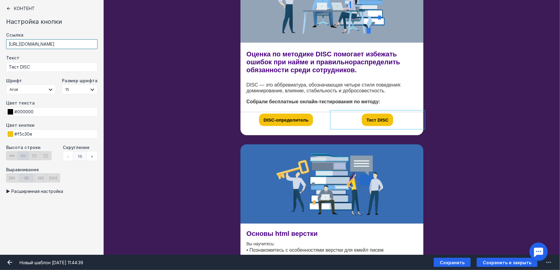
click at [58, 44] on input "[URL][DOMAIN_NAME]" at bounding box center [51, 44] width 91 height 10
paste input "[DOMAIN_NAME][URL]"
type input "[URL][DOMAIN_NAME]"
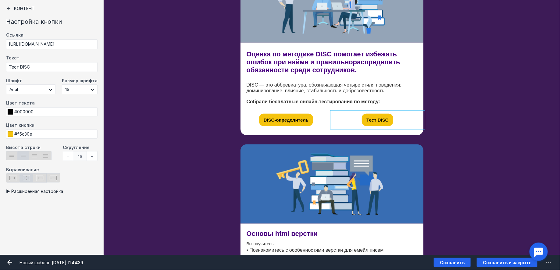
click at [436, 115] on div "DISC-определитель 25px Тест DISC 25px [PERSON_NAME] видит эту секцию? Все получ…" at bounding box center [332, 123] width 456 height 23
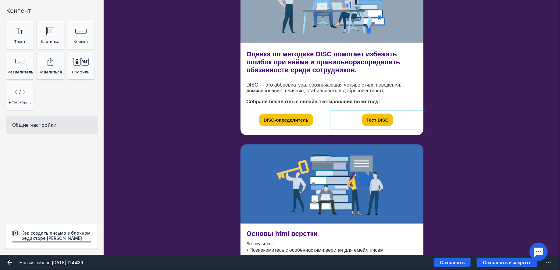
click at [397, 120] on div "Тест DISC" at bounding box center [377, 120] width 91 height 16
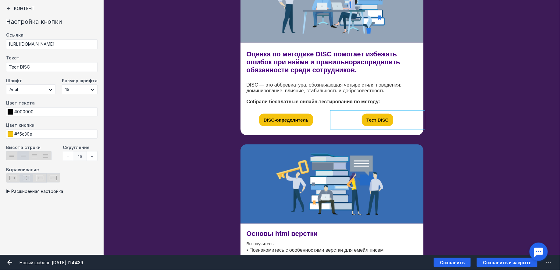
click at [46, 192] on input "checkbox" at bounding box center [51, 191] width 91 height 5
checkbox input "true"
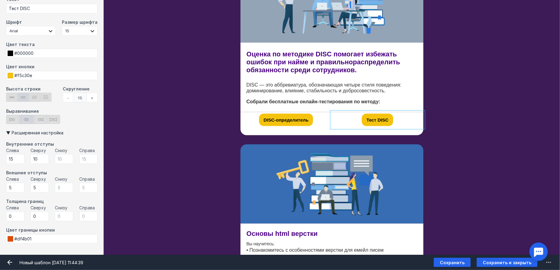
scroll to position [57, 0]
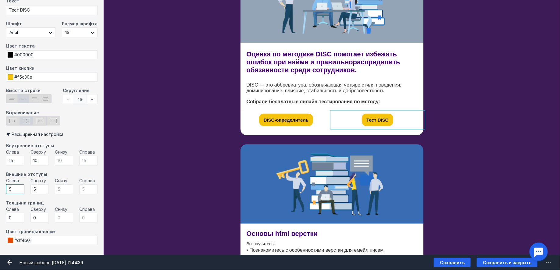
drag, startPoint x: 21, startPoint y: 189, endPoint x: 1, endPoint y: 189, distance: 19.8
click at [1, 189] on div "Контент Настройка кнопки Ссылка [URL][DOMAIN_NAME] Текст Тест DISC Шрифт Arial …" at bounding box center [52, 127] width 104 height 255
type input "3"
type input "5"
drag, startPoint x: 17, startPoint y: 159, endPoint x: 0, endPoint y: 159, distance: 16.8
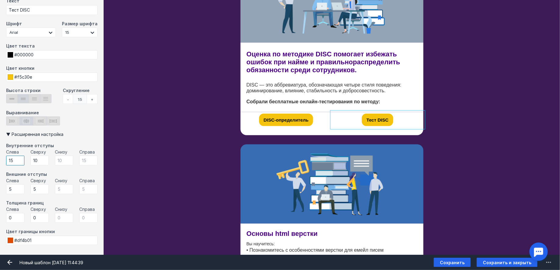
click at [0, 159] on div "Контент Настройка кнопки Ссылка [URL][DOMAIN_NAME] Текст Тест DISC Шрифт Arial …" at bounding box center [52, 127] width 104 height 255
drag, startPoint x: 19, startPoint y: 159, endPoint x: 3, endPoint y: 159, distance: 15.8
click at [3, 159] on div "Контент Настройка кнопки Ссылка [URL][DOMAIN_NAME] Текст Тест DISC Шрифт Arial …" at bounding box center [52, 127] width 104 height 255
type input "55"
click at [442, 118] on div "DISC-определитель 25px Тест DISC 25px [PERSON_NAME] видит эту секцию? Все получ…" at bounding box center [332, 123] width 456 height 23
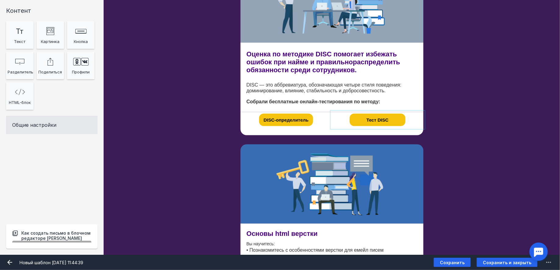
click at [396, 121] on div "Тест DISC" at bounding box center [377, 120] width 55 height 12
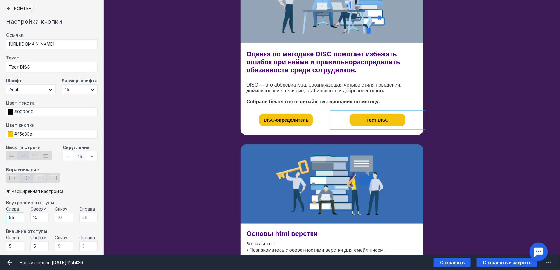
click at [9, 218] on input "55" at bounding box center [15, 218] width 18 height 10
type input "65"
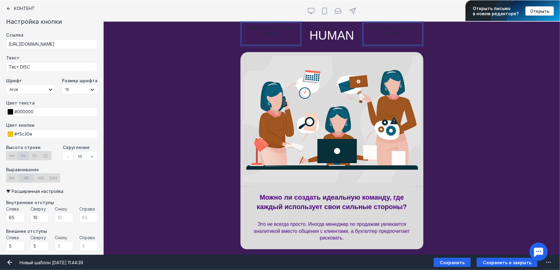
type input "65"
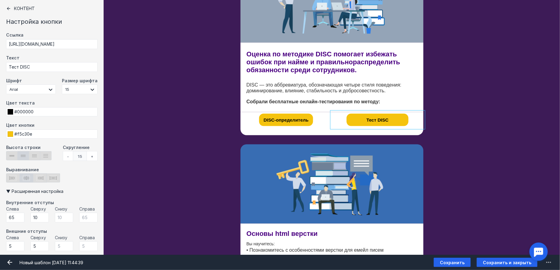
click at [458, 170] on div "[PERSON_NAME] видит эту секцию? Все получатели" at bounding box center [332, 183] width 456 height 79
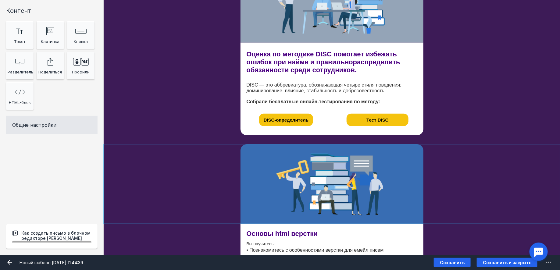
scroll to position [208, 0]
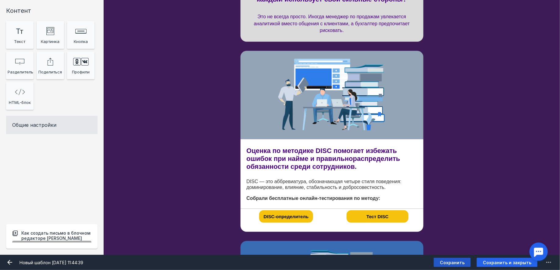
click at [455, 267] on button "Сохранить" at bounding box center [452, 262] width 37 height 9
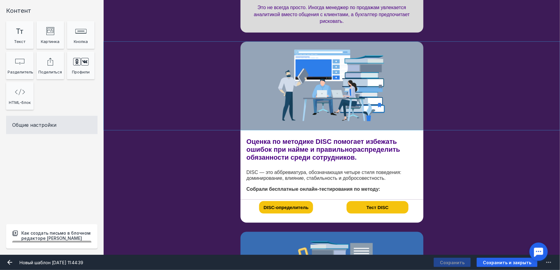
scroll to position [227, 0]
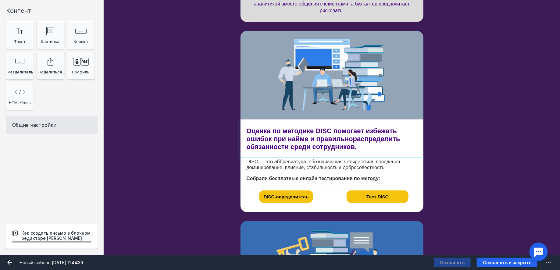
click at [304, 134] on div at bounding box center [331, 137] width 183 height 36
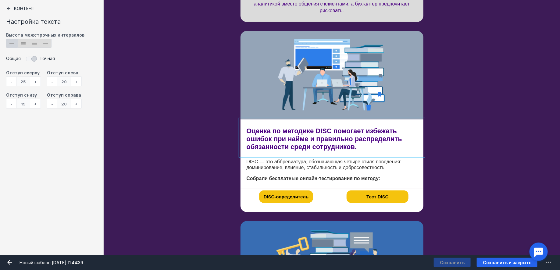
click at [78, 83] on div "+" at bounding box center [76, 81] width 11 height 10
click at [286, 167] on div at bounding box center [331, 172] width 183 height 33
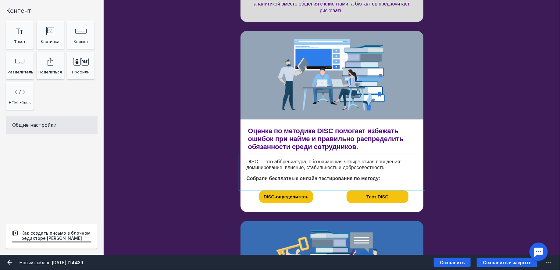
click at [315, 167] on div at bounding box center [331, 172] width 183 height 33
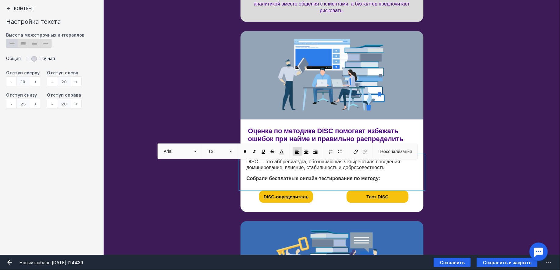
click at [75, 82] on div "+" at bounding box center [76, 81] width 11 height 10
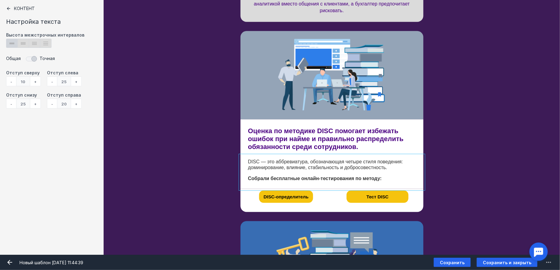
click at [447, 155] on div "Оценка по методике DISC помогает избежать ошибок при найме и правильно распреде…" at bounding box center [332, 154] width 456 height 70
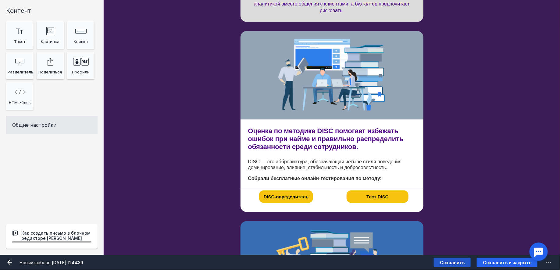
click at [450, 258] on button "Сохранить" at bounding box center [452, 262] width 37 height 9
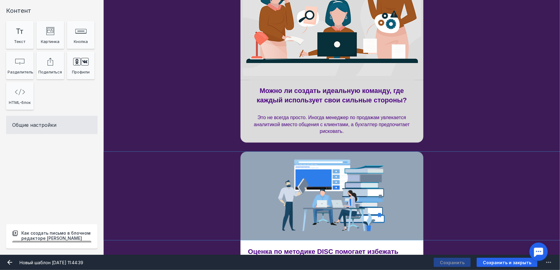
scroll to position [240, 0]
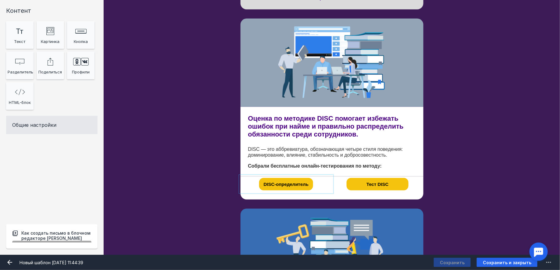
click at [321, 182] on div "DISC-определитель" at bounding box center [285, 184] width 91 height 16
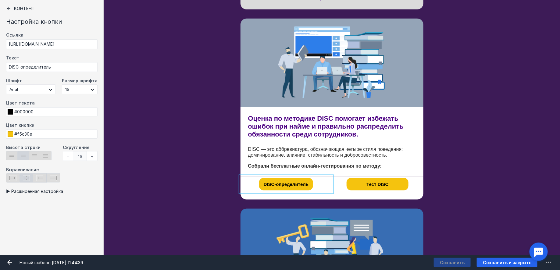
click at [443, 186] on div "DISC-определитель 25px Тест DISC 25px [PERSON_NAME] видит эту секцию? Все получ…" at bounding box center [332, 187] width 456 height 23
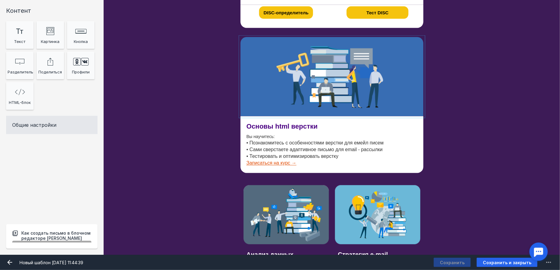
scroll to position [410, 0]
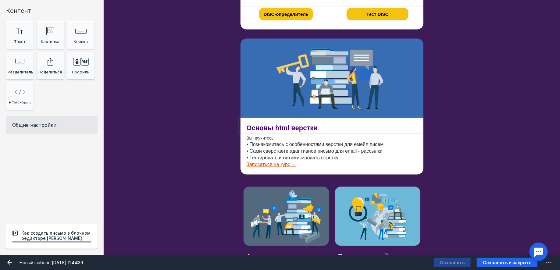
click at [326, 129] on div at bounding box center [331, 125] width 183 height 14
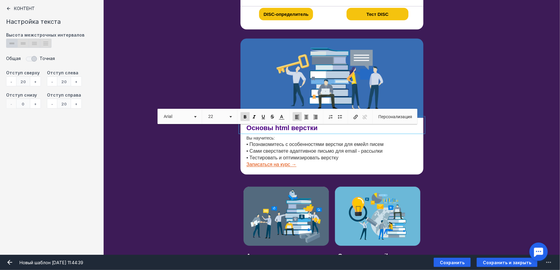
click at [326, 129] on div "Основы html верстки" at bounding box center [331, 125] width 183 height 14
click at [326, 129] on p "Основы html верстки" at bounding box center [332, 128] width 171 height 8
click at [471, 128] on div "На конференции Human Вы научитесь: • Познакомитесь с особенностями верстки для …" at bounding box center [332, 146] width 456 height 57
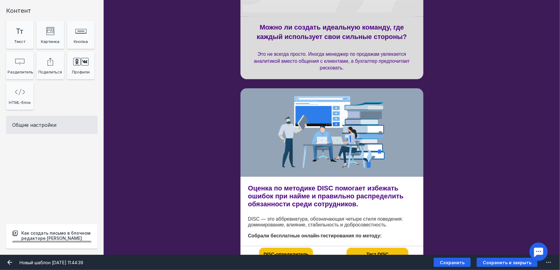
scroll to position [179, 0]
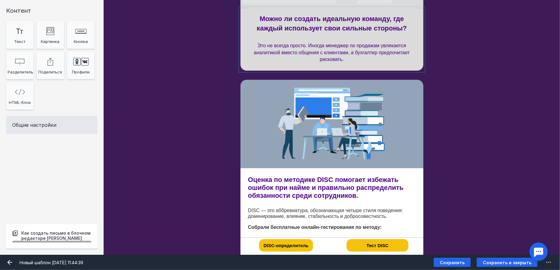
click at [369, 28] on div at bounding box center [331, 39] width 183 height 62
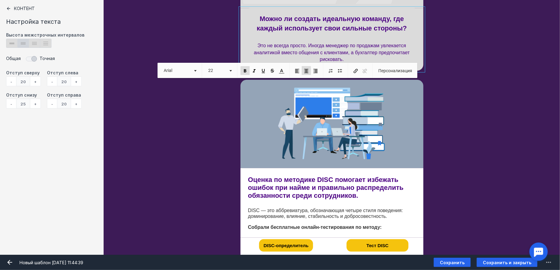
click at [324, 179] on div at bounding box center [331, 186] width 183 height 36
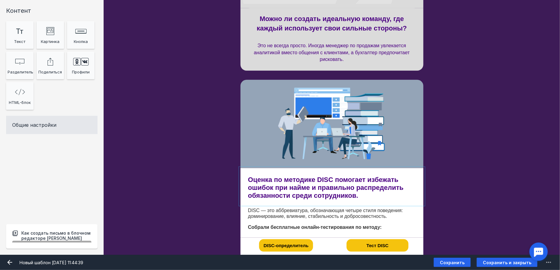
click at [310, 185] on div at bounding box center [331, 186] width 183 height 36
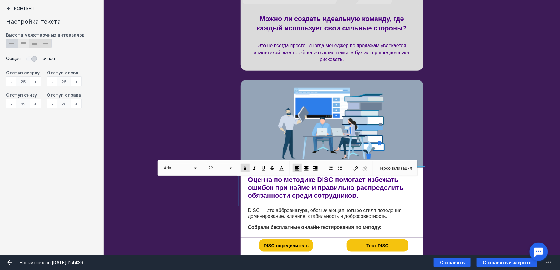
click at [23, 43] on icon "lineheight_14 Created with Sketch." at bounding box center [23, 43] width 5 height 2
click at [22, 43] on input "lineheight_14 Created with Sketch." at bounding box center [20, 41] width 4 height 4
radio input "true"
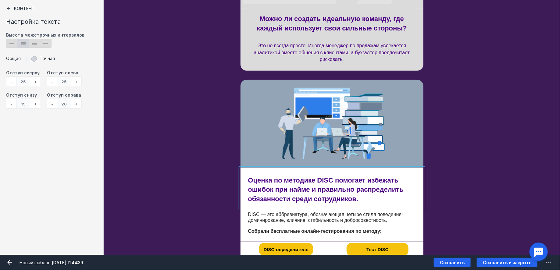
click at [461, 160] on div "[PERSON_NAME] видит эту секцию? Все получатели" at bounding box center [332, 124] width 456 height 88
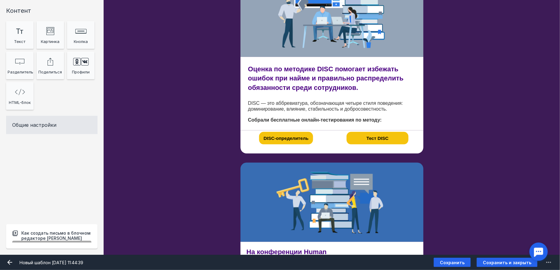
scroll to position [290, 0]
click at [345, 110] on div at bounding box center [331, 113] width 183 height 33
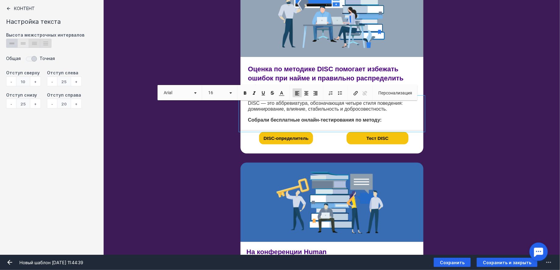
click at [21, 44] on span "lineheight_14 Created with Sketch." at bounding box center [23, 43] width 11 height 9
click at [21, 43] on input "lineheight_14 Created with Sketch." at bounding box center [20, 41] width 4 height 4
radio input "true"
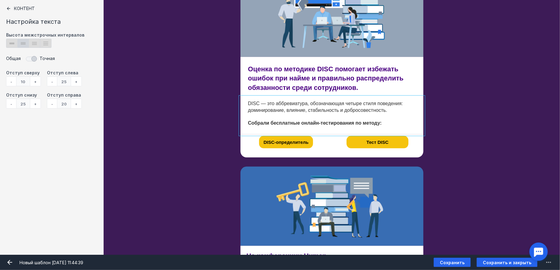
click at [500, 108] on div "Оценка по методике DISC помогает избежать ошибок при найме и правильно распреде…" at bounding box center [332, 95] width 456 height 77
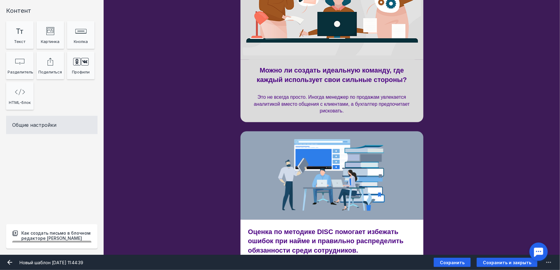
scroll to position [126, 0]
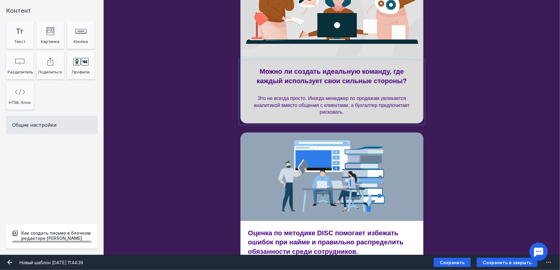
click at [374, 95] on div at bounding box center [331, 92] width 183 height 62
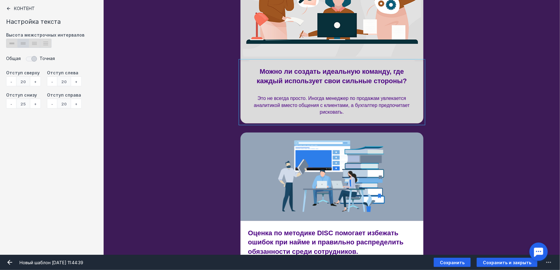
click at [451, 104] on div "Можно ли создать идеальную команду, где каждый использует свои сильные стороны?…" at bounding box center [332, 92] width 456 height 62
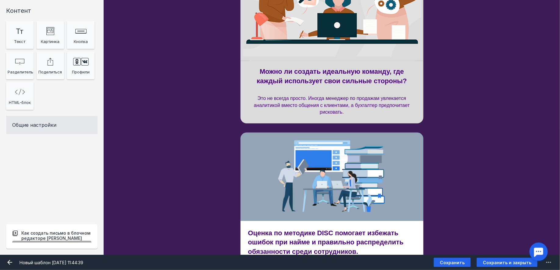
scroll to position [130, 0]
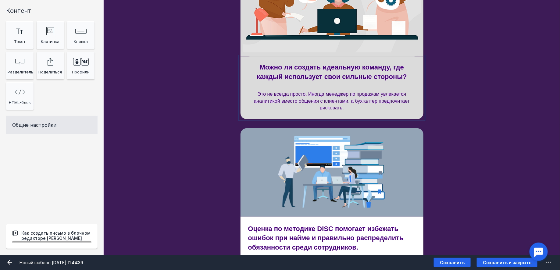
click at [343, 92] on div at bounding box center [331, 88] width 183 height 62
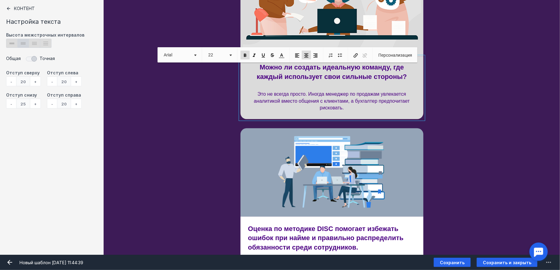
click at [387, 110] on p "​​​​​​​ ​​​​​​​ Это не всегда просто. Иногда менеджер по продажам увлекается ан…" at bounding box center [332, 97] width 171 height 30
click at [471, 103] on div "Можно ли создать идеальную команду, где каждый использует свои сильные стороны?…" at bounding box center [332, 88] width 456 height 62
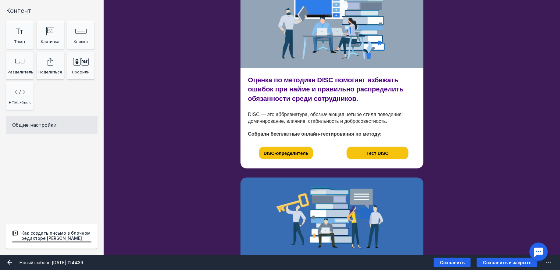
scroll to position [278, 0]
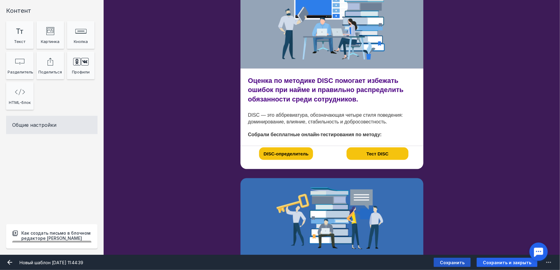
click at [454, 265] on span "Сохранить" at bounding box center [452, 262] width 25 height 5
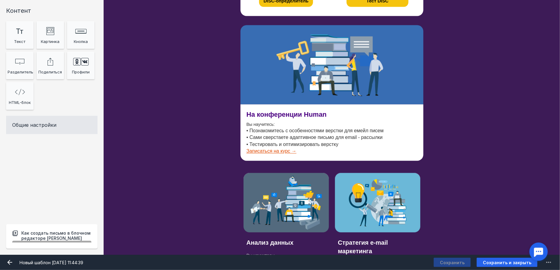
scroll to position [430, 0]
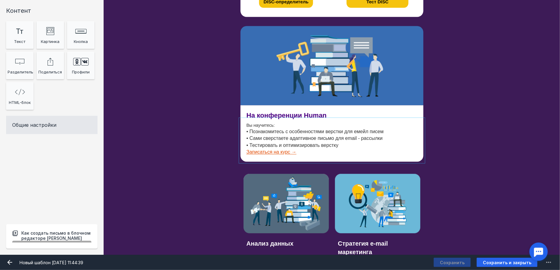
click at [295, 129] on div at bounding box center [331, 140] width 183 height 42
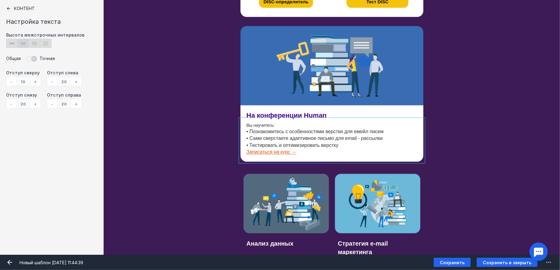
click at [453, 129] on div "На конференции Human Вы научитесь: • Познакомитесь с особенностями верстки для …" at bounding box center [332, 133] width 456 height 57
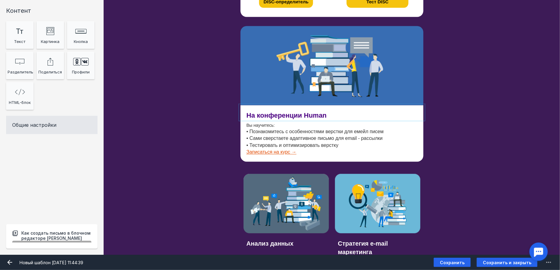
click at [353, 116] on div at bounding box center [331, 112] width 183 height 14
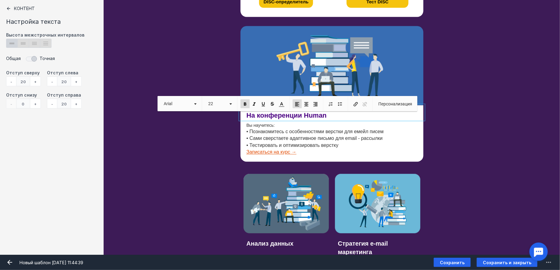
click at [352, 116] on p "На конференции Human" at bounding box center [332, 116] width 171 height 8
click at [327, 126] on div at bounding box center [331, 140] width 183 height 42
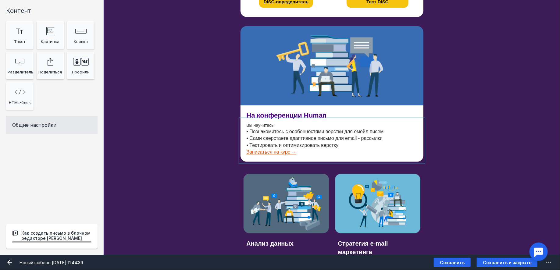
click at [348, 139] on div at bounding box center [331, 140] width 183 height 42
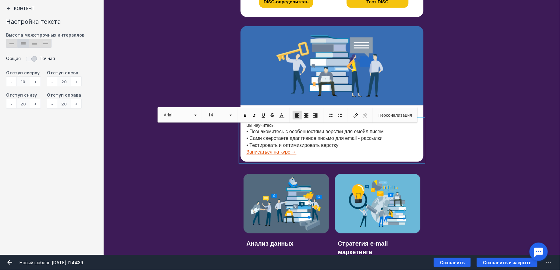
click at [312, 152] on p "Вы научитесь: • Познакомитесь с особенностями верстки для емейл писем • Сами св…" at bounding box center [332, 139] width 171 height 33
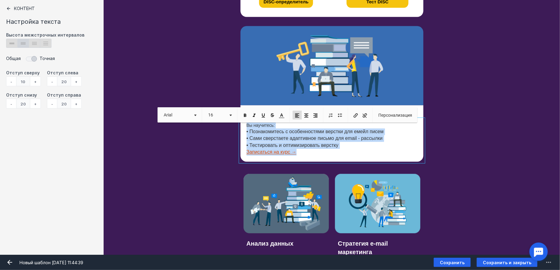
drag, startPoint x: 308, startPoint y: 152, endPoint x: 241, endPoint y: 127, distance: 71.4
click at [241, 127] on div "Вы научитесь: • Познакомитесь с особенностями верстки для емейл писем • Сами св…" at bounding box center [331, 140] width 183 height 42
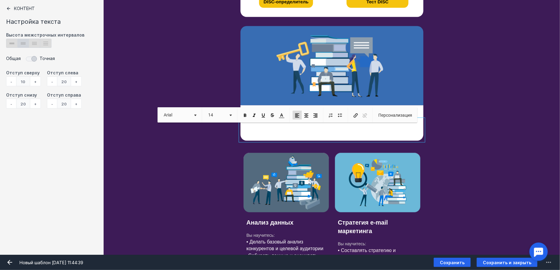
click at [478, 134] on div "На конференции Human Кто видит эту секцию? Все получатели" at bounding box center [332, 122] width 456 height 35
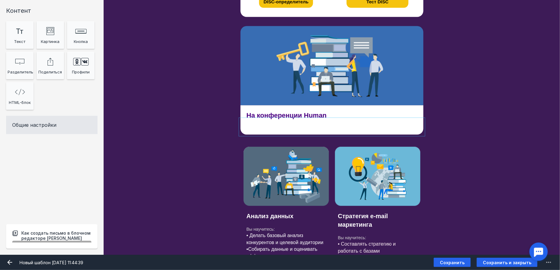
click at [371, 125] on div at bounding box center [331, 126] width 183 height 15
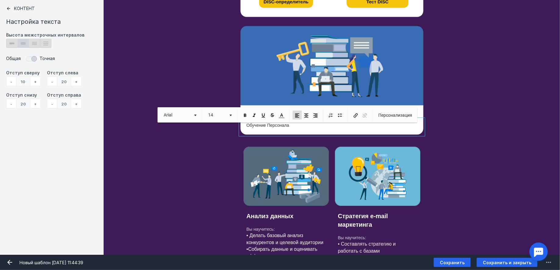
click at [349, 125] on p "Обучение Персонала" at bounding box center [332, 126] width 171 height 6
click at [269, 126] on p "Обучение Персонала" at bounding box center [332, 126] width 171 height 6
click at [458, 126] on div "На конференции Human Обучение п ерсонала Кто видит эту секцию? Все получатели" at bounding box center [332, 119] width 456 height 29
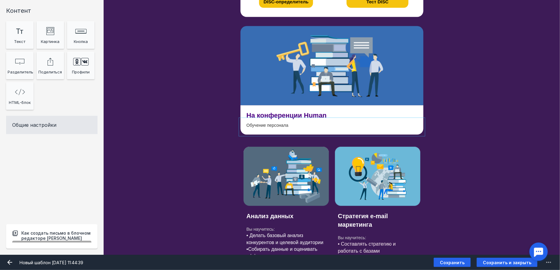
click at [310, 126] on div at bounding box center [331, 126] width 183 height 15
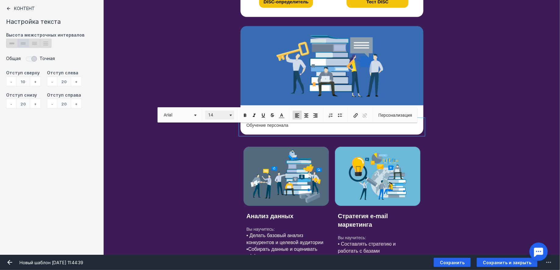
click at [214, 113] on span "14" at bounding box center [215, 115] width 21 height 9
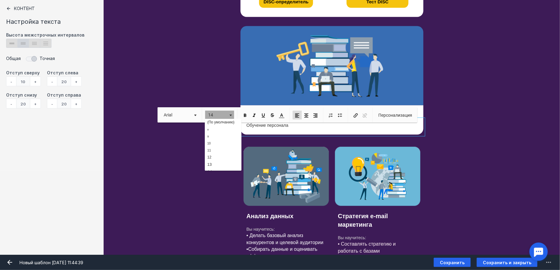
scroll to position [32, 0]
click at [221, 153] on link "16" at bounding box center [223, 157] width 35 height 8
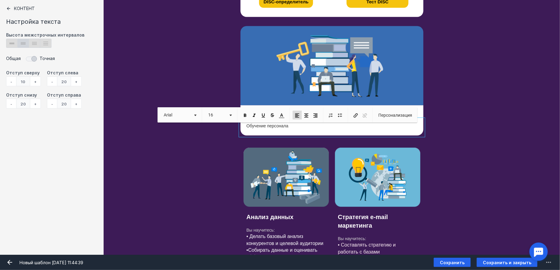
click at [295, 126] on p "​​​​​​​ Обучение персонала" at bounding box center [332, 126] width 171 height 7
click at [295, 126] on p "Обучение персонала" at bounding box center [332, 126] width 171 height 7
click at [223, 110] on span "Размер 14" at bounding box center [219, 115] width 35 height 15
click at [223, 114] on span "14" at bounding box center [215, 115] width 21 height 9
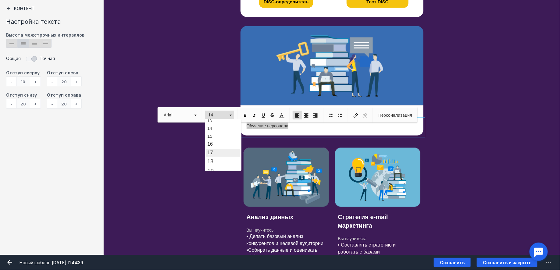
scroll to position [44, 0]
click at [223, 143] on link "16" at bounding box center [223, 144] width 35 height 8
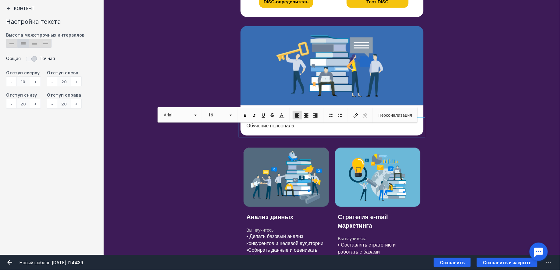
scroll to position [0, 0]
click at [464, 124] on div "На конференции Human Обучение персонала Кто видит эту секцию? Все получатели" at bounding box center [332, 120] width 456 height 30
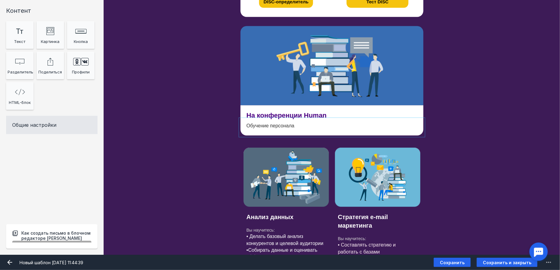
click at [310, 126] on div at bounding box center [331, 127] width 183 height 16
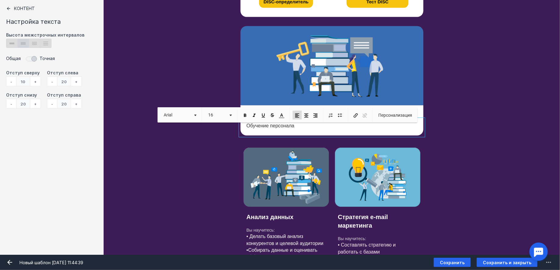
click at [310, 126] on p "Обучение персонала" at bounding box center [332, 126] width 171 height 7
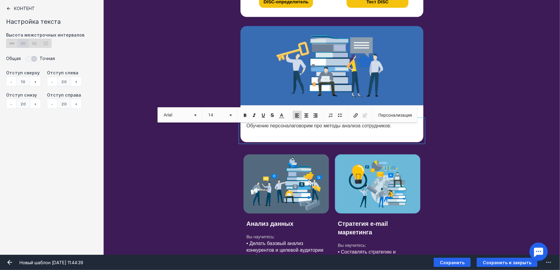
click at [442, 126] on div "На конференции Human Обучение персонала говорим про методы анализа сотрудников:…" at bounding box center [332, 123] width 456 height 37
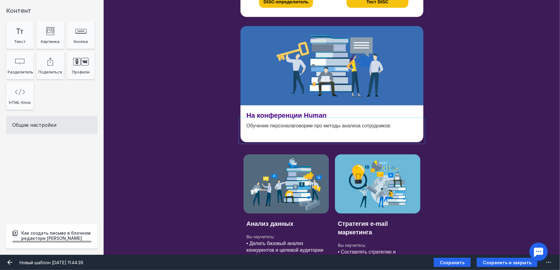
click at [394, 128] on div at bounding box center [331, 130] width 183 height 23
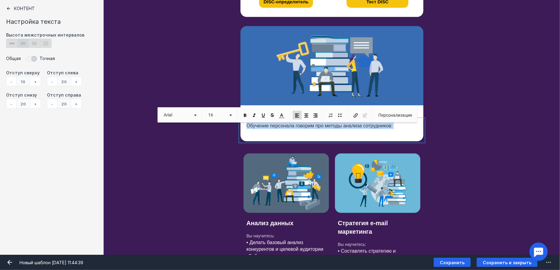
click at [394, 128] on p "Обучение персонала говорим про методы анализа сотрудников: ​​​​​​​" at bounding box center [332, 129] width 171 height 13
click at [246, 116] on span at bounding box center [244, 115] width 5 height 5
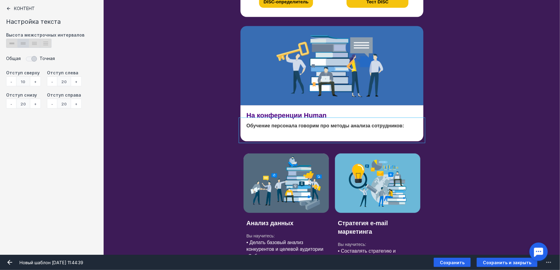
click at [454, 121] on div "На конференции Human Обучение персонала говорим про методы анализа сотрудников:…" at bounding box center [332, 123] width 456 height 36
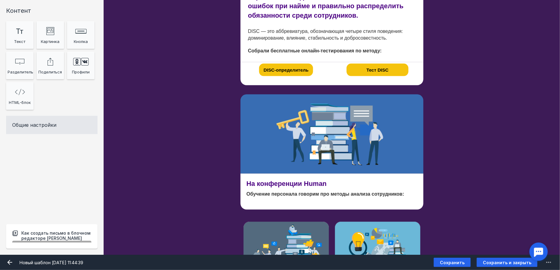
scroll to position [372, 0]
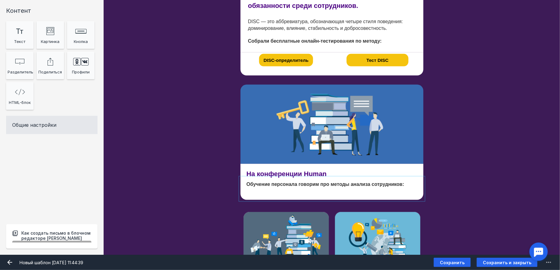
click at [347, 186] on div at bounding box center [331, 189] width 183 height 22
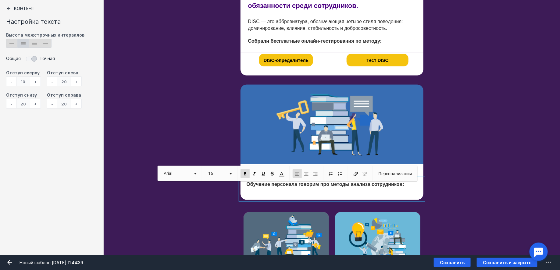
click at [411, 187] on p "Обучение персонала говорим про методы анализа сотрудников: ​​​​​​​" at bounding box center [332, 187] width 171 height 13
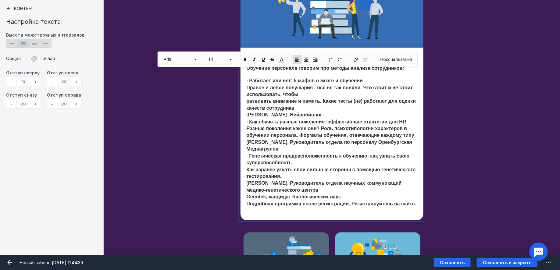
scroll to position [485, 0]
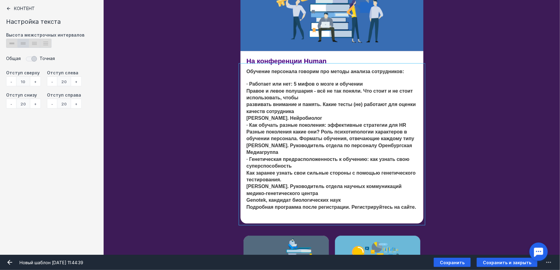
drag, startPoint x: 419, startPoint y: 207, endPoint x: 243, endPoint y: 87, distance: 213.3
click at [243, 87] on div at bounding box center [331, 144] width 183 height 158
click at [251, 83] on div at bounding box center [331, 144] width 183 height 158
click at [470, 133] on div "На конференции Human Обучение персонала говорим про методы анализа сотрудников:…" at bounding box center [332, 137] width 456 height 173
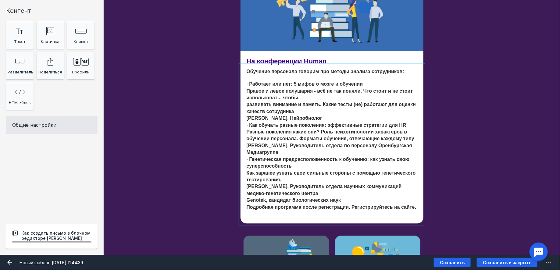
click at [356, 133] on div at bounding box center [331, 144] width 183 height 158
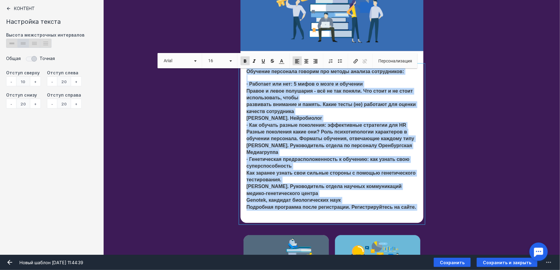
click at [245, 62] on span at bounding box center [244, 61] width 5 height 5
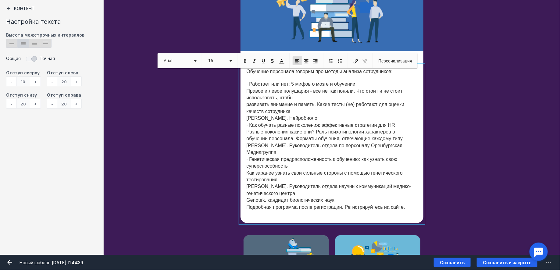
click at [254, 95] on span "· Работает или нет: 5 мифов о мозге и обучении Правое и левое полушария - всё н…" at bounding box center [329, 146] width 165 height 128
click at [246, 105] on div at bounding box center [331, 144] width 183 height 158
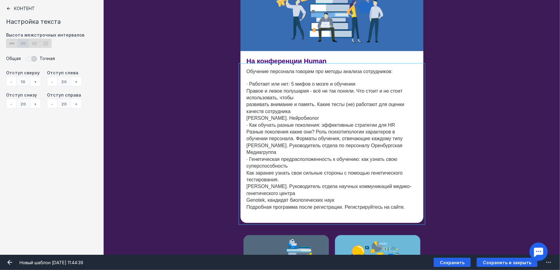
click at [247, 106] on div at bounding box center [331, 144] width 183 height 158
click at [258, 109] on div at bounding box center [331, 144] width 183 height 158
click at [264, 117] on div at bounding box center [331, 144] width 183 height 158
click at [498, 123] on div "На конференции Human Обучение персонала говорим про методы анализа сотрудников:…" at bounding box center [332, 137] width 456 height 172
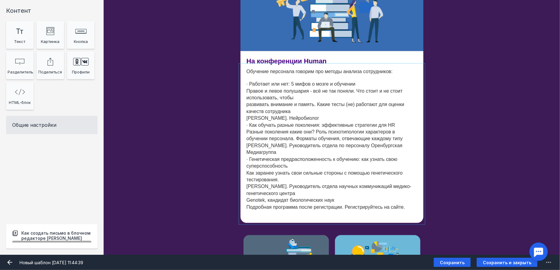
click at [340, 123] on div at bounding box center [331, 144] width 183 height 158
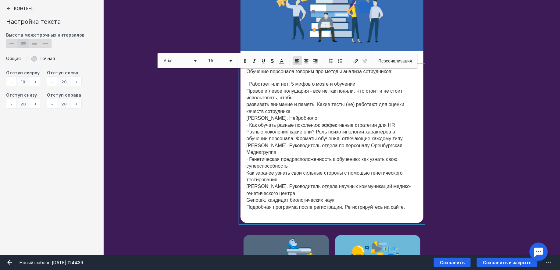
click at [247, 105] on span "· Работает или нет: 5 мифов о мозге и обучении Правое и левое полушария - всё н…" at bounding box center [329, 146] width 165 height 128
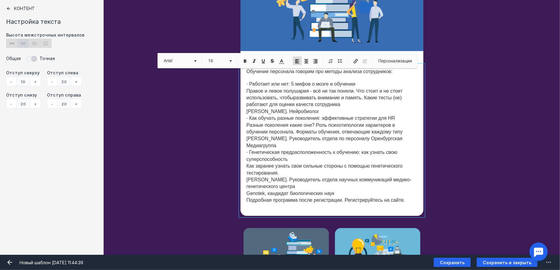
click at [331, 113] on p "· Работает или нет: 5 мифов о мозге и обучении Правое и левое полушария - всё н…" at bounding box center [332, 145] width 171 height 129
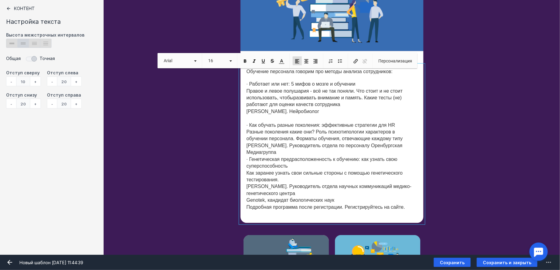
click at [283, 155] on p "· Как обучать разные поколения: эффективные стратегии для HR Разные поколения к…" at bounding box center [332, 165] width 171 height 101
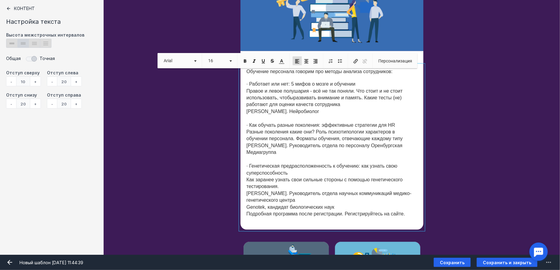
click at [247, 193] on span "· Генетическая предрасположенность к обучению: как узнать свою суперспособность…" at bounding box center [329, 190] width 165 height 53
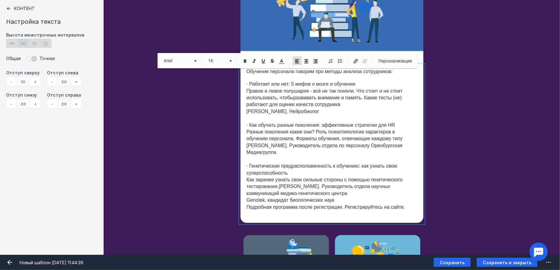
click at [247, 180] on span "· Генетическая предрасположенность к обучению: как узнать свою суперспособность…" at bounding box center [326, 187] width 158 height 46
drag, startPoint x: 361, startPoint y: 84, endPoint x: 250, endPoint y: 86, distance: 110.7
click at [250, 86] on p "· Работает или нет: 5 мифов о мозге и обучении Правое и левое полушария - всё н…" at bounding box center [332, 98] width 171 height 34
click at [244, 63] on span at bounding box center [244, 61] width 5 height 5
click at [338, 120] on p "· Как обучать разные поколения: эффективные стратегии для HR Разные поколения к…" at bounding box center [332, 135] width 171 height 41
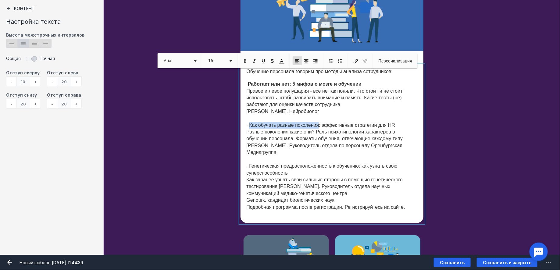
drag, startPoint x: 250, startPoint y: 124, endPoint x: 320, endPoint y: 126, distance: 69.8
click at [320, 126] on span "· Как обучать разные поколения: эффективные стратегии для HR Разные поколения к…" at bounding box center [325, 139] width 156 height 33
click at [308, 159] on p "· Генетическая предрасположенность к обучению: как узнать свою суперспособность…" at bounding box center [332, 186] width 171 height 61
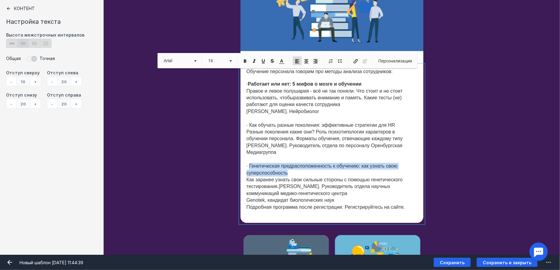
drag, startPoint x: 293, startPoint y: 171, endPoint x: 250, endPoint y: 166, distance: 43.5
click at [250, 166] on p "· Генетическая предрасположенность к обучению: как узнать свою суперспособность…" at bounding box center [332, 186] width 171 height 61
click at [246, 63] on span at bounding box center [244, 61] width 5 height 5
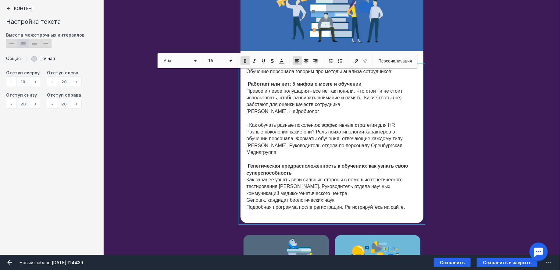
click at [276, 133] on span "· Как обучать разные поколения: эффективные стратегии для HR Разные поколения к…" at bounding box center [325, 139] width 156 height 33
drag, startPoint x: 251, startPoint y: 126, endPoint x: 320, endPoint y: 126, distance: 69.5
click at [320, 126] on span "· Как обучать разные поколения: эффективные стратегии для HR Разные поколения к…" at bounding box center [325, 139] width 156 height 33
click at [323, 133] on span "· Как обучать разные поколения: эффективные стратегии для HR Разные поколения к…" at bounding box center [325, 139] width 156 height 33
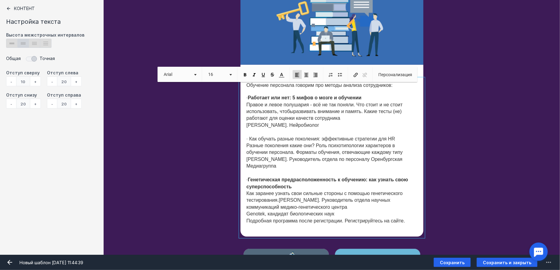
scroll to position [471, 0]
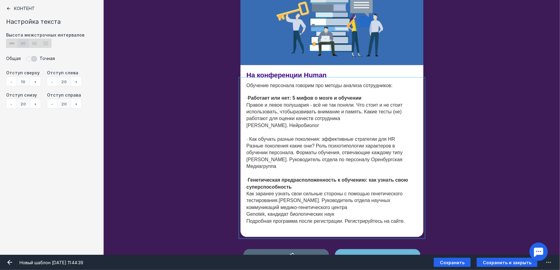
drag, startPoint x: 246, startPoint y: 86, endPoint x: 384, endPoint y: 225, distance: 195.7
click at [384, 225] on div at bounding box center [331, 158] width 183 height 158
click at [444, 207] on div "На конференции Human Обучение персонала говорим про методы анализа сотрудников:…" at bounding box center [332, 151] width 456 height 172
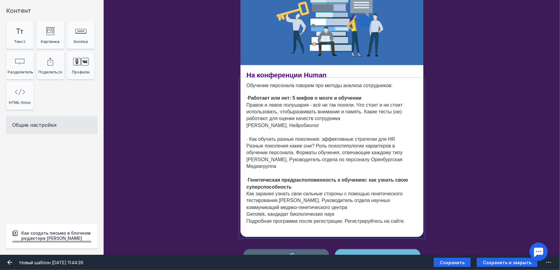
click at [360, 193] on div at bounding box center [331, 158] width 183 height 158
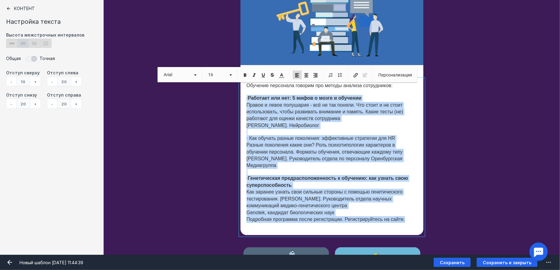
drag, startPoint x: 411, startPoint y: 220, endPoint x: 243, endPoint y: 99, distance: 207.2
click at [243, 99] on div "Обучение персонала говорим про методы анализа сотрудников: ​​​​​​​ · Работает и…" at bounding box center [331, 157] width 183 height 156
copy div "· Работает или нет: 5 мифов о мозге и обучении Правое и левое полушария - всё н…"
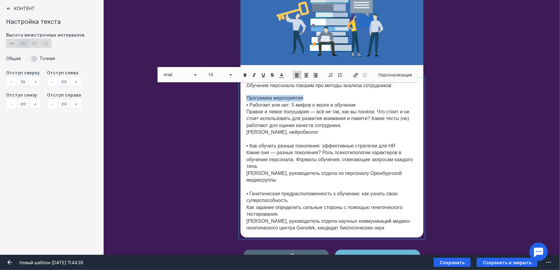
drag, startPoint x: 308, startPoint y: 98, endPoint x: 241, endPoint y: 98, distance: 66.4
click at [240, 98] on div "Обучение персонала говорим про методы анализа сотрудников: ​​​​​​​ Программа ме…" at bounding box center [331, 158] width 183 height 158
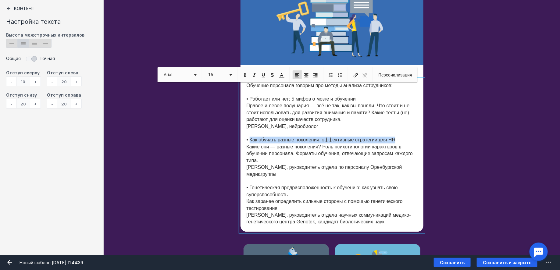
drag, startPoint x: 397, startPoint y: 139, endPoint x: 250, endPoint y: 142, distance: 147.9
click at [250, 143] on p "• Работает или нет: 5 мифов о мозге и обучении Правое и левое полушария — всё н…" at bounding box center [332, 157] width 171 height 137
click at [245, 74] on span at bounding box center [244, 75] width 5 height 5
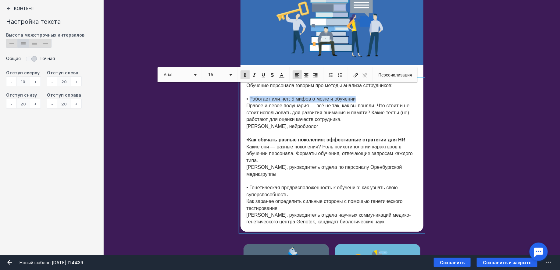
drag, startPoint x: 361, startPoint y: 98, endPoint x: 250, endPoint y: 99, distance: 110.9
click at [250, 99] on p "• Работает или нет: 5 мифов о мозге и обучении Правое и левое полушария — всё н…" at bounding box center [332, 157] width 171 height 137
click at [244, 73] on span at bounding box center [244, 75] width 5 height 5
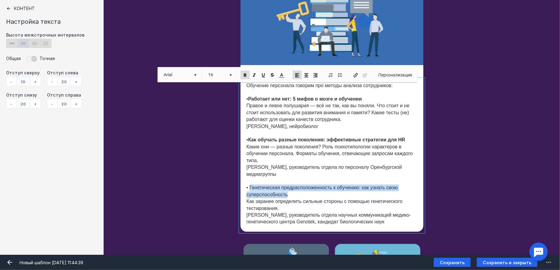
drag, startPoint x: 287, startPoint y: 195, endPoint x: 251, endPoint y: 189, distance: 37.3
click at [251, 189] on span "• Работает или нет: 5 мифов о мозге и обучении Правое и левое полушария — всё н…" at bounding box center [330, 161] width 166 height 128
click at [244, 74] on span at bounding box center [244, 75] width 5 height 5
click at [328, 196] on p "• Работает или нет: 5 мифов о мозге и обучении Правое и левое полушария — всё н…" at bounding box center [332, 157] width 171 height 137
click at [451, 161] on div "На конференции Human Обучение персонала говорим про методы анализа сотрудников:…" at bounding box center [332, 148] width 456 height 167
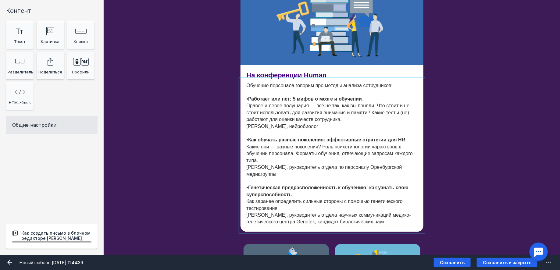
click at [330, 123] on div at bounding box center [331, 155] width 183 height 153
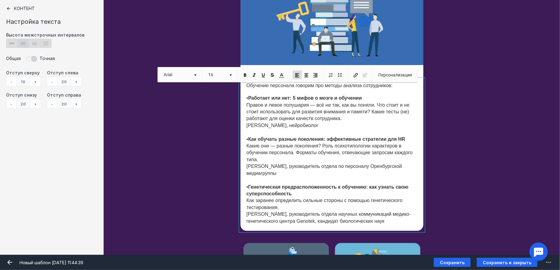
click at [359, 130] on p "• Работает или нет: 5 мифов о мозге и обучении Правое и левое полушария — всё н…" at bounding box center [332, 157] width 171 height 136
click at [435, 137] on div "На конференции Human Обучение персонала говорим про методы анализа сотрудников:…" at bounding box center [332, 148] width 456 height 166
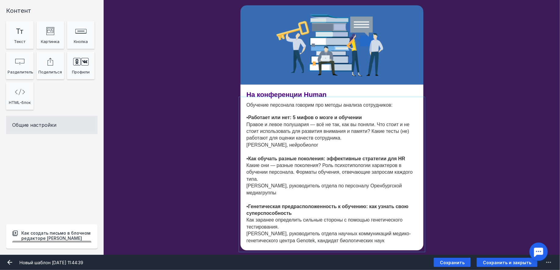
scroll to position [521, 0]
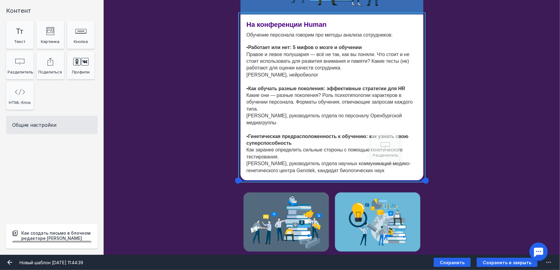
drag, startPoint x: 20, startPoint y: 73, endPoint x: 385, endPoint y: 158, distance: 375.0
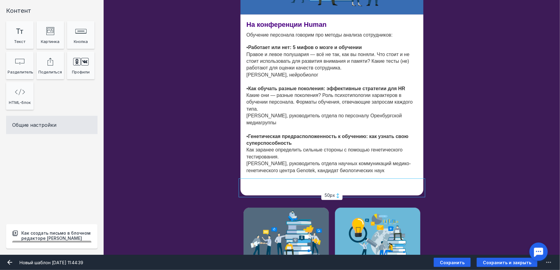
click at [483, 181] on div "На конференции Human Обучение персонала говорим про методы анализа сотрудников:…" at bounding box center [332, 105] width 456 height 181
click at [363, 182] on div at bounding box center [331, 187] width 183 height 15
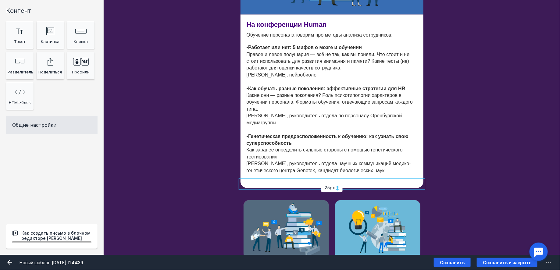
drag, startPoint x: 335, startPoint y: 194, endPoint x: 335, endPoint y: 186, distance: 7.6
click at [335, 186] on div "25px" at bounding box center [331, 187] width 21 height 9
click at [461, 167] on div "На конференции Human Обучение персонала говорим про методы анализа сотрудников:…" at bounding box center [332, 101] width 456 height 173
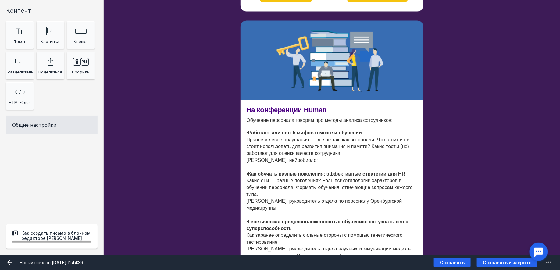
scroll to position [436, 0]
click at [458, 258] on button "Сохранить" at bounding box center [452, 262] width 37 height 9
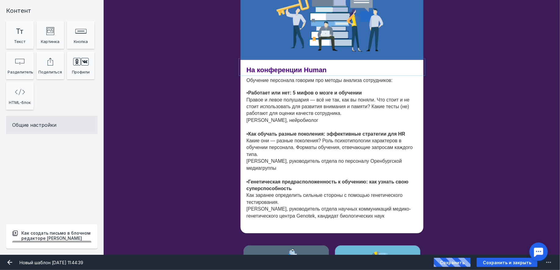
scroll to position [475, 0]
click at [326, 66] on div at bounding box center [331, 67] width 183 height 14
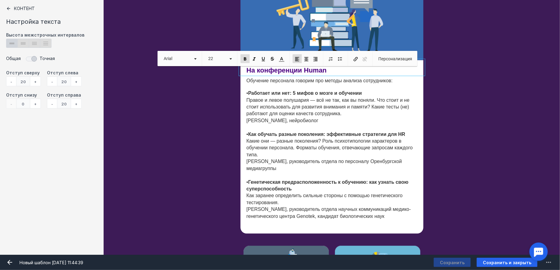
click at [37, 81] on div "+" at bounding box center [35, 81] width 11 height 10
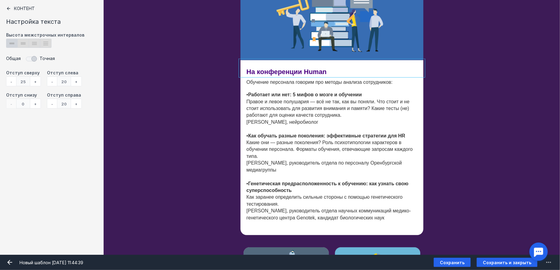
click at [444, 143] on div "На конференции Human Обучение персонала говорим про методы анализа сотрудников:…" at bounding box center [332, 147] width 456 height 175
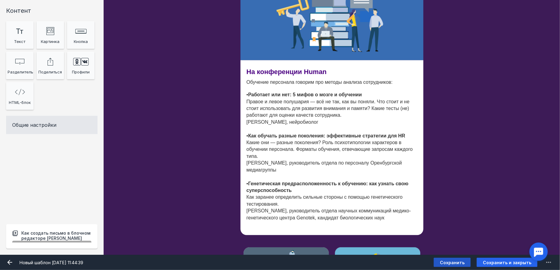
click at [457, 260] on button "Сохранить" at bounding box center [452, 262] width 37 height 9
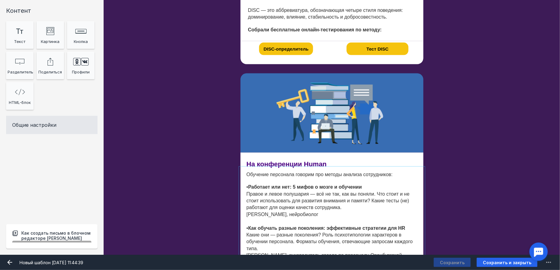
scroll to position [382, 0]
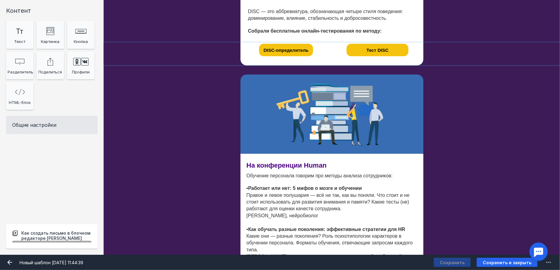
click at [451, 51] on div "DISC-определитель 25px Тест DISC 25px [PERSON_NAME] видит эту секцию? Все получ…" at bounding box center [332, 53] width 456 height 23
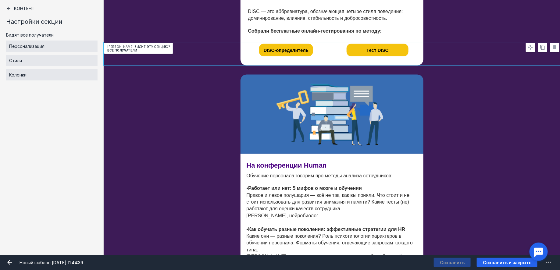
click at [545, 50] on icon at bounding box center [542, 47] width 5 height 5
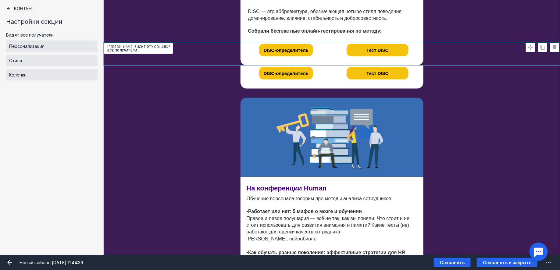
click at [440, 73] on div "DISC-определитель 25px Тест DISC 25px Кто видит эту секцию? Все получатели" at bounding box center [332, 77] width 456 height 23
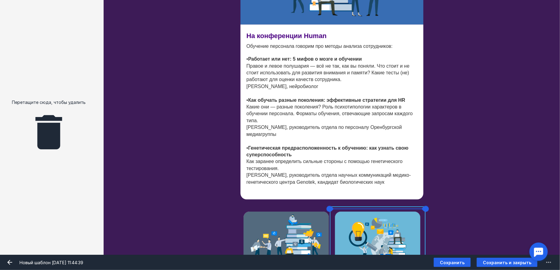
scroll to position [559, 0]
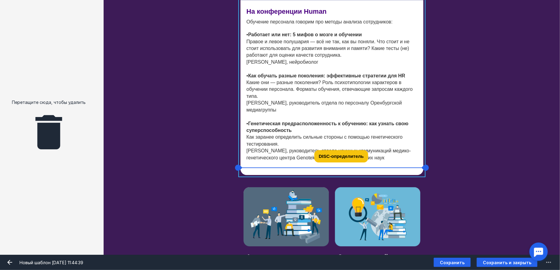
drag, startPoint x: 319, startPoint y: 70, endPoint x: 374, endPoint y: 153, distance: 99.7
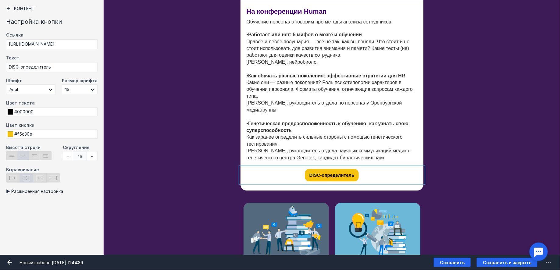
click at [380, 172] on div "DISC-определитель" at bounding box center [331, 176] width 183 height 16
click at [62, 49] on div "Ссылка [URL][DOMAIN_NAME]" at bounding box center [51, 43] width 91 height 23
click at [61, 43] on input "[URL][DOMAIN_NAME]" at bounding box center [51, 44] width 91 height 10
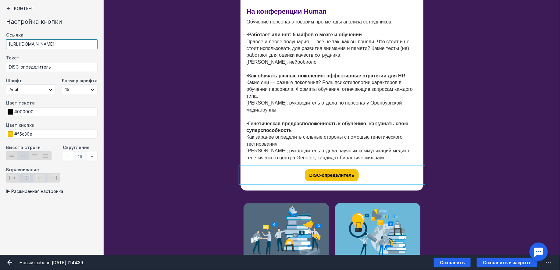
click at [61, 43] on input "[URL][DOMAIN_NAME]" at bounding box center [51, 44] width 91 height 10
paste input "humanconf.ru/education?utm_source=anons0508ed&utm_medium=emai"
type input "https://humanconf.ru/education?utm_source=anons0508ed&utm_medium=email"
click at [452, 172] on div "На конференции Human Обучение персонала говорим про методы анализа сотрудников:…" at bounding box center [332, 95] width 456 height 190
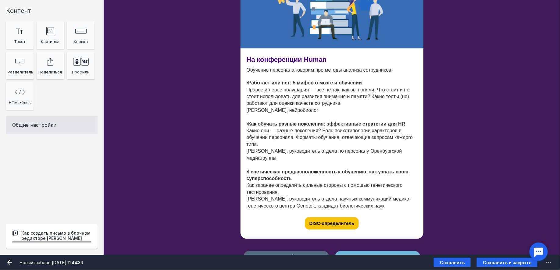
scroll to position [509, 0]
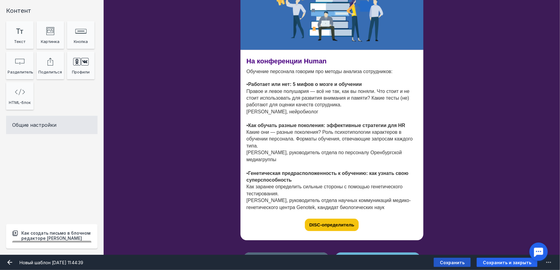
click at [464, 265] on button "Сохранить" at bounding box center [452, 262] width 37 height 9
click at [367, 224] on div "DISC-определитель" at bounding box center [331, 225] width 183 height 16
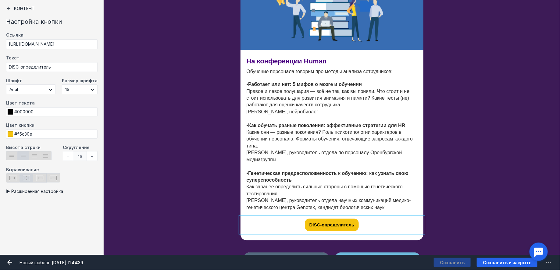
click at [348, 227] on div "DISC-определитель" at bounding box center [332, 225] width 54 height 12
click at [57, 67] on input "DISC-определитель" at bounding box center [51, 67] width 91 height 10
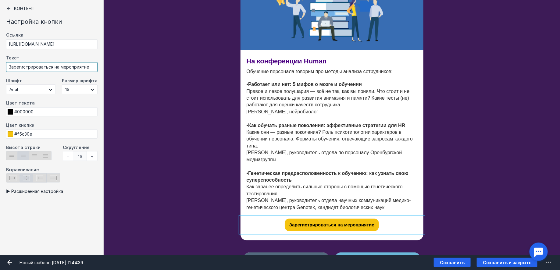
type input "Зарегистрироваться на мероприятие"
click at [43, 192] on input "checkbox" at bounding box center [51, 191] width 91 height 5
checkbox input "true"
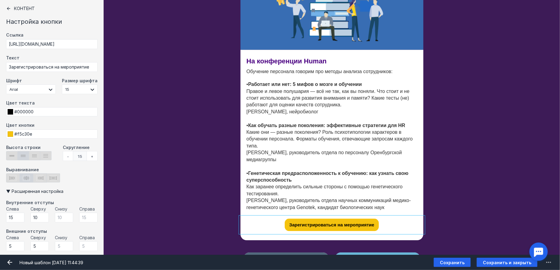
scroll to position [59, 0]
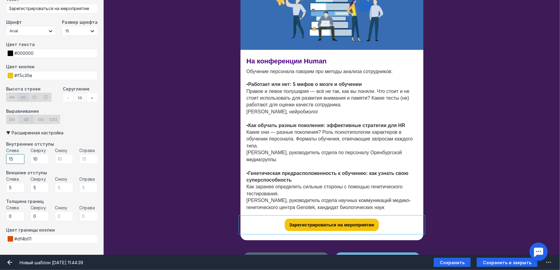
drag, startPoint x: 15, startPoint y: 159, endPoint x: 9, endPoint y: 159, distance: 6.4
click at [9, 159] on input "15" at bounding box center [15, 159] width 18 height 10
type input "35"
click at [443, 206] on div "На конференции Human Обучение персонала говорим про методы анализа сотрудников:…" at bounding box center [332, 145] width 456 height 190
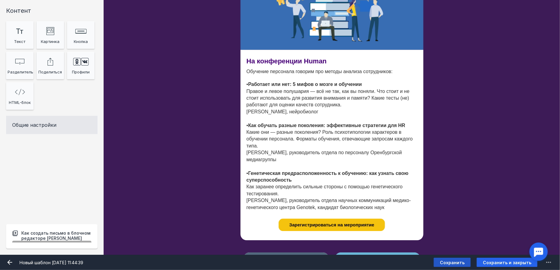
click at [461, 262] on span "Сохранить" at bounding box center [452, 262] width 25 height 5
click at [450, 214] on div "На конференции Human Обучение персонала говорим про методы анализа сотрудников:…" at bounding box center [332, 145] width 456 height 190
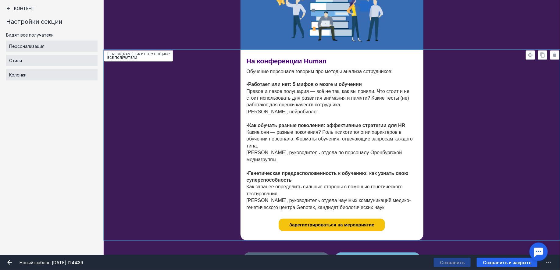
click at [450, 214] on div "На конференции Human Обучение персонала говорим про методы анализа сотрудников:…" at bounding box center [332, 145] width 456 height 190
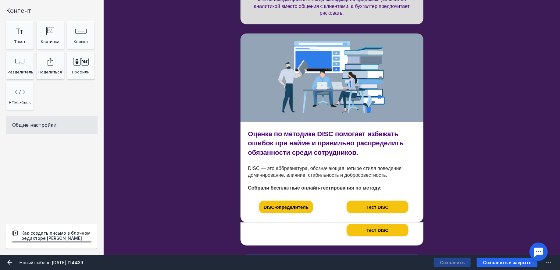
scroll to position [221, 0]
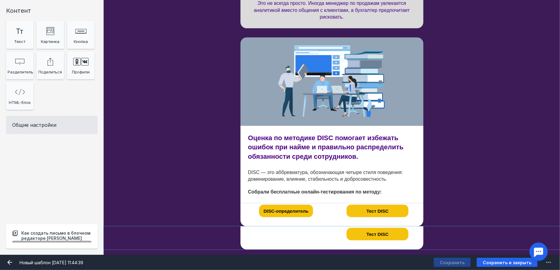
click at [476, 241] on div "25px Тест DISC 25px Кто видит эту секцию? Все получатели" at bounding box center [332, 237] width 456 height 23
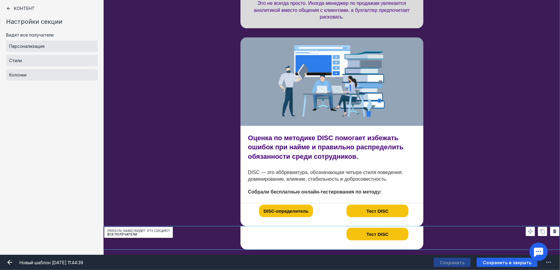
click at [558, 233] on span at bounding box center [554, 231] width 9 height 9
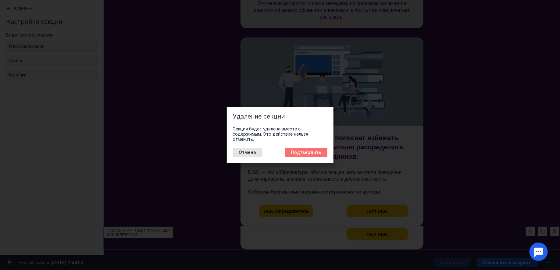
click at [315, 151] on button "Подтвердить" at bounding box center [306, 152] width 42 height 9
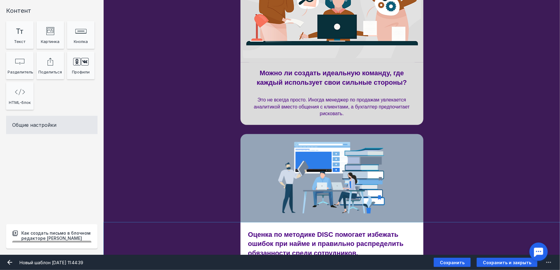
scroll to position [125, 0]
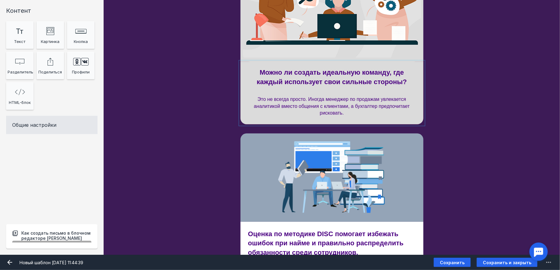
click at [352, 64] on div at bounding box center [331, 93] width 183 height 62
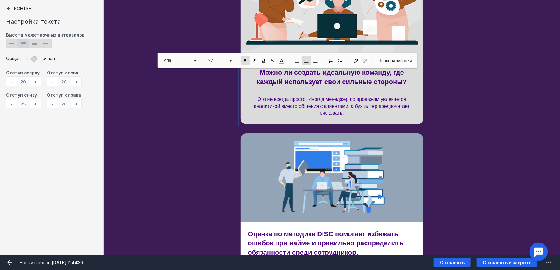
click at [12, 82] on div "-" at bounding box center [11, 81] width 10 height 10
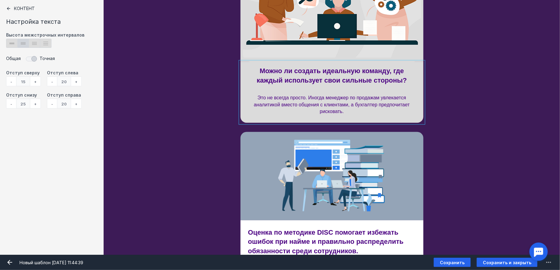
click at [12, 82] on div "-" at bounding box center [11, 81] width 10 height 10
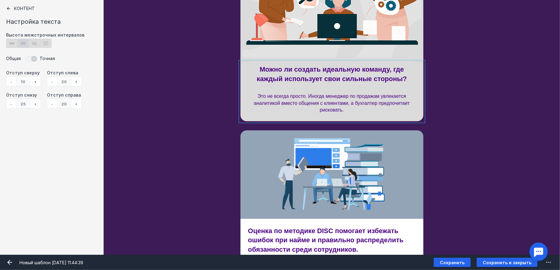
click at [489, 101] on div "Можно ли создать идеальную команду, где каждый использует свои сильные стороны?…" at bounding box center [332, 91] width 456 height 59
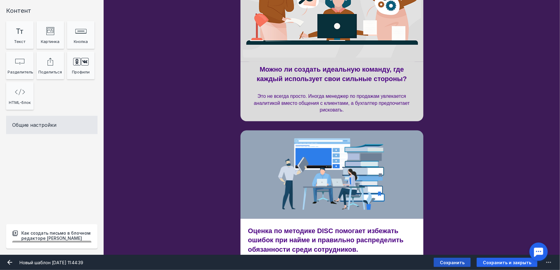
click at [468, 262] on button "Сохранить" at bounding box center [452, 262] width 37 height 9
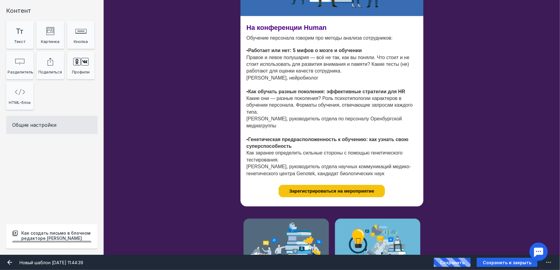
scroll to position [520, 0]
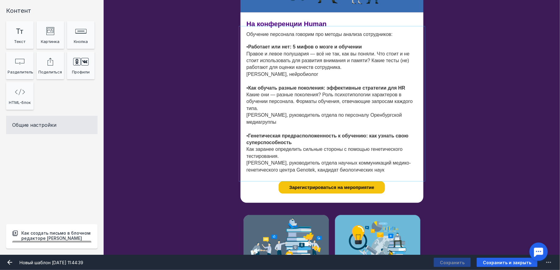
click at [334, 50] on div at bounding box center [331, 104] width 183 height 152
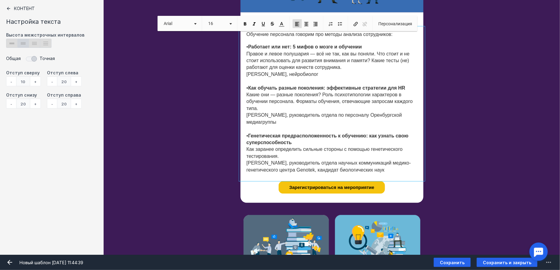
click at [331, 59] on span "• Работает или нет: 5 мифов о мозге и обучении Правое и левое полушария — всё н…" at bounding box center [330, 108] width 166 height 128
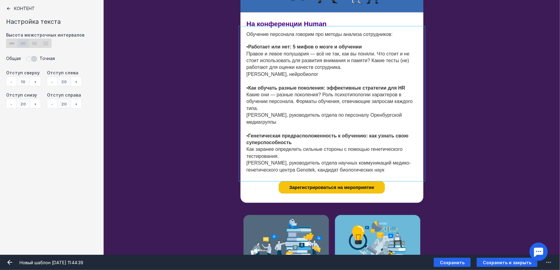
click at [461, 76] on div "На конференции Human Обучение персонала говорим про методы анализа сотрудников:…" at bounding box center [332, 107] width 456 height 190
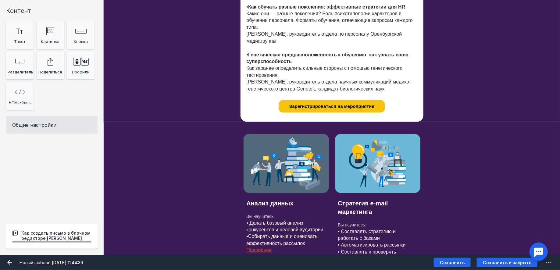
scroll to position [603, 0]
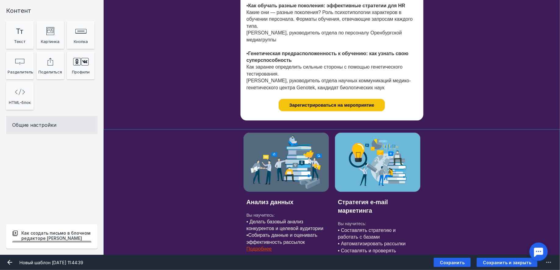
click at [490, 155] on div "Анализ данных Вы научитесь: • Делать базовый анализ конкурентов и целевой аудит…" at bounding box center [332, 202] width 456 height 144
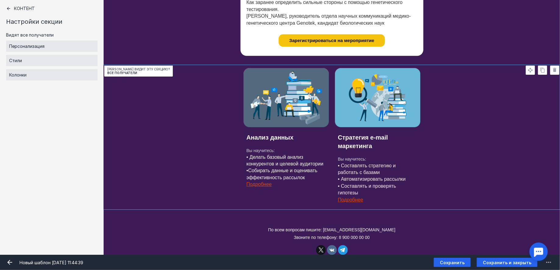
scroll to position [670, 0]
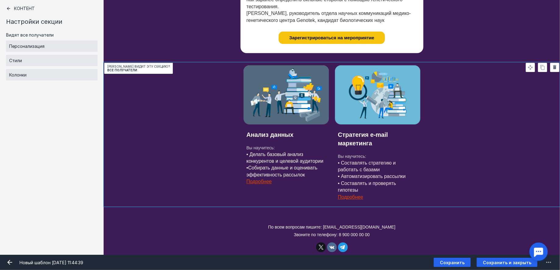
click at [551, 69] on span at bounding box center [554, 67] width 9 height 9
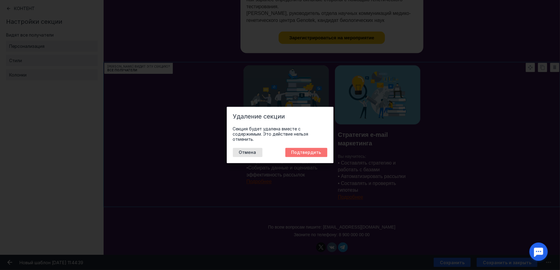
click at [308, 155] on button "Подтвердить" at bounding box center [306, 152] width 42 height 9
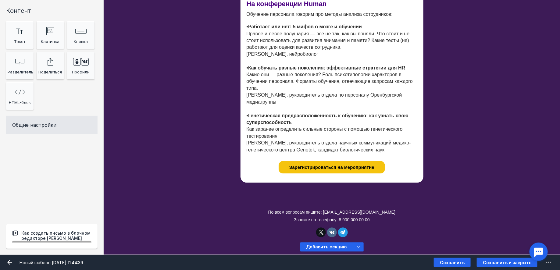
scroll to position [540, 0]
click at [462, 198] on div "50px Кто видит эту секцию? Все получатели" at bounding box center [332, 199] width 456 height 15
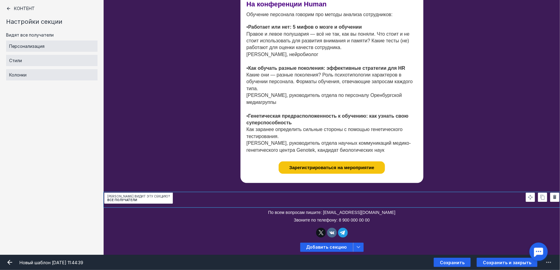
click at [553, 199] on icon at bounding box center [554, 196] width 5 height 5
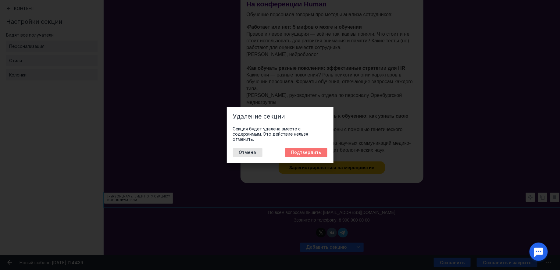
click at [322, 153] on button "Подтвердить" at bounding box center [306, 152] width 42 height 9
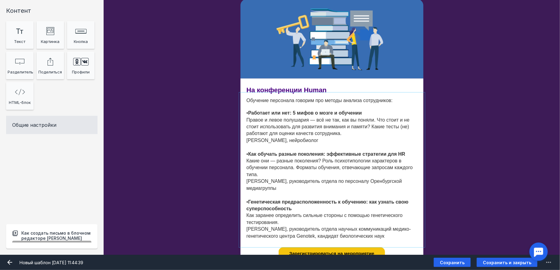
scroll to position [454, 0]
click at [329, 125] on div at bounding box center [331, 170] width 183 height 152
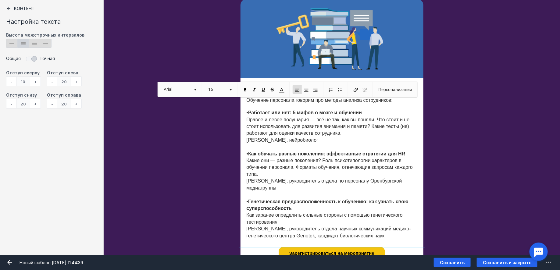
click at [75, 81] on div "+" at bounding box center [76, 81] width 11 height 10
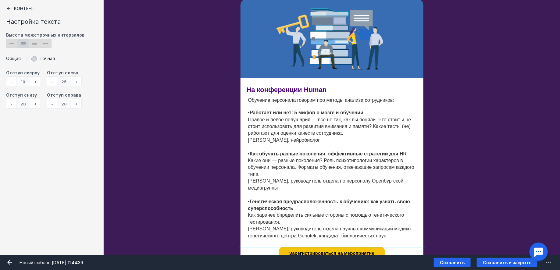
click at [440, 116] on div "На конференции Human Обучение персонала говорим про методы анализа сотрудников:…" at bounding box center [332, 173] width 456 height 190
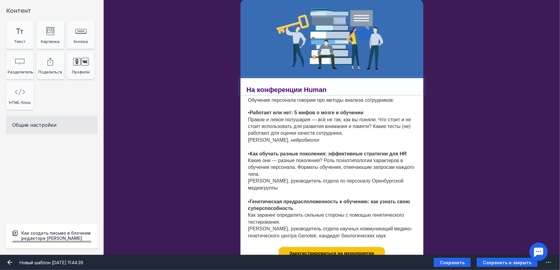
click at [377, 90] on div at bounding box center [331, 86] width 183 height 16
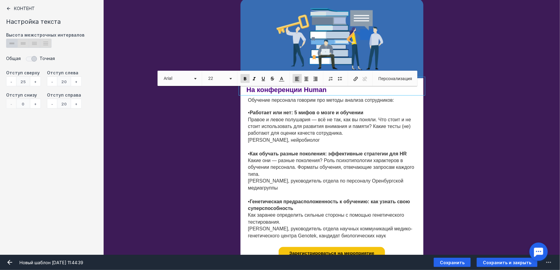
click at [78, 83] on div "+" at bounding box center [76, 81] width 11 height 10
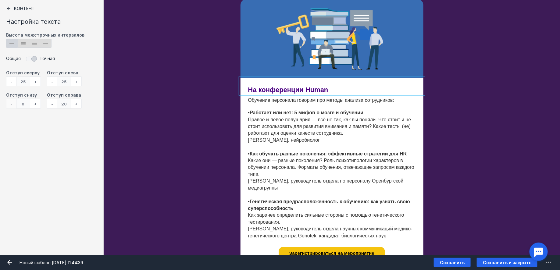
click at [296, 97] on div at bounding box center [331, 170] width 183 height 152
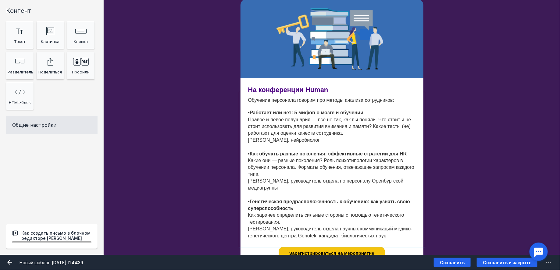
click at [289, 98] on div at bounding box center [331, 170] width 183 height 152
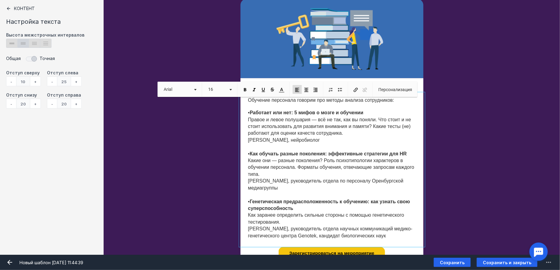
click at [474, 132] on div "На конференции Human Обучение персонала говорим про методы анализа сотрудников:…" at bounding box center [332, 173] width 456 height 190
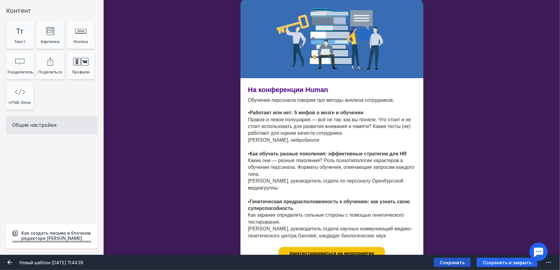
click at [468, 263] on button "Сохранить" at bounding box center [452, 262] width 37 height 9
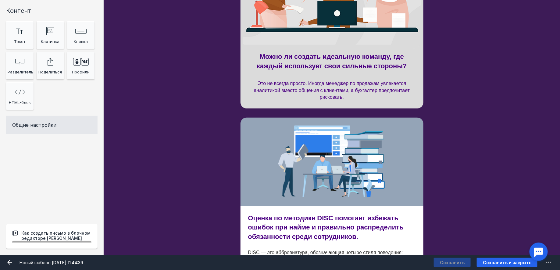
scroll to position [0, 0]
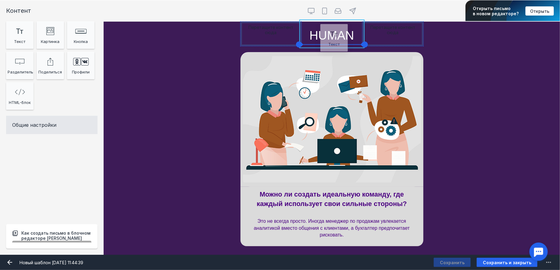
drag, startPoint x: 14, startPoint y: 34, endPoint x: 329, endPoint y: 37, distance: 314.2
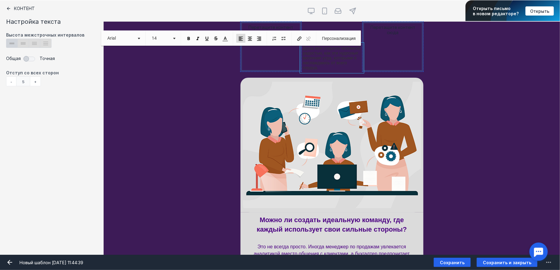
click at [338, 60] on p "Душа моя озарена неземной радостью, как эти чудесные весенние утра, которыми я …" at bounding box center [332, 58] width 58 height 24
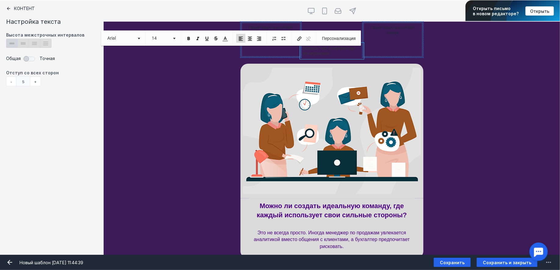
click at [339, 52] on p "Больше чем конференция по персоналу" at bounding box center [332, 51] width 58 height 10
click at [222, 41] on span at bounding box center [224, 38] width 5 height 5
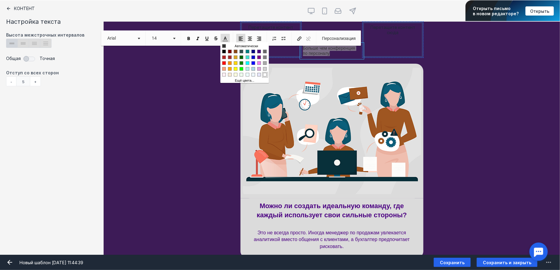
click at [264, 73] on span "Цвета" at bounding box center [265, 75] width 4 height 4
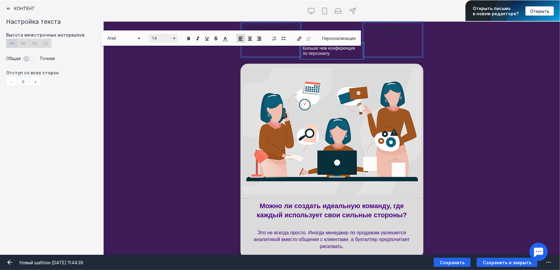
click at [174, 37] on span at bounding box center [174, 37] width 2 height 6
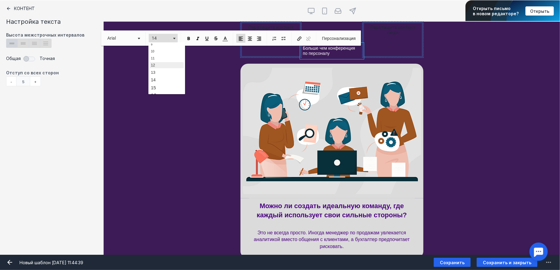
scroll to position [18, 0]
click at [173, 90] on link "16" at bounding box center [166, 94] width 35 height 8
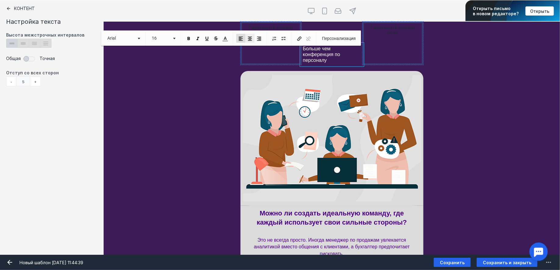
click at [247, 37] on span at bounding box center [249, 38] width 5 height 5
click at [455, 71] on div "[PERSON_NAME] видит эту секцию? Все получатели" at bounding box center [332, 138] width 456 height 135
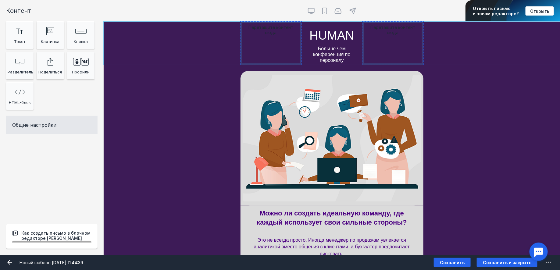
click at [462, 51] on div "Перетащите контент сюда 16px HUMAN Больше чем конференция по персоналу Перетащи…" at bounding box center [332, 43] width 456 height 43
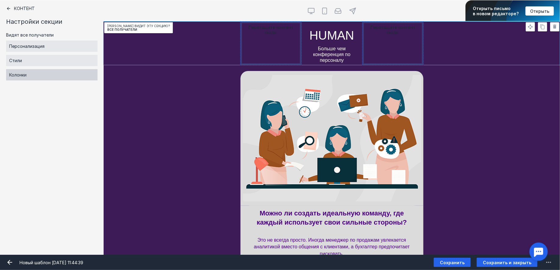
click at [68, 71] on div "Колонки" at bounding box center [51, 74] width 91 height 11
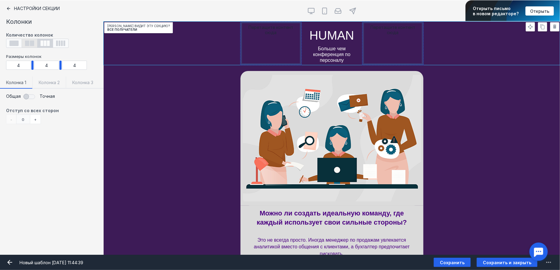
click at [31, 45] on icon at bounding box center [29, 43] width 9 height 5
click at [26, 43] on input "radio" at bounding box center [24, 41] width 4 height 4
radio input "true"
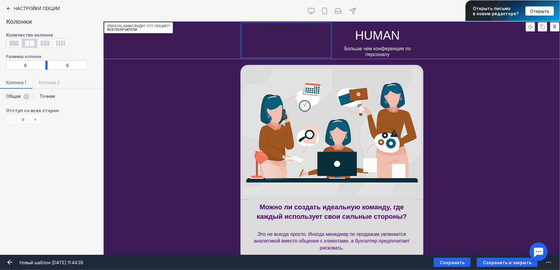
click at [456, 45] on div "Перетащите контент сюда 16px HUMAN Больше чем конференция по персоналу Кто види…" at bounding box center [332, 40] width 456 height 37
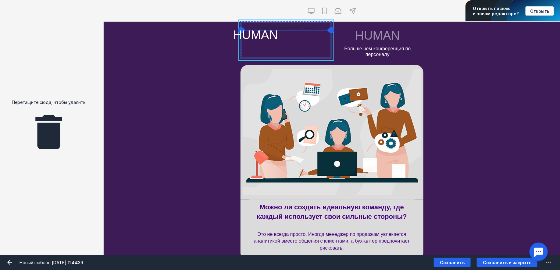
drag, startPoint x: 390, startPoint y: 34, endPoint x: 269, endPoint y: 34, distance: 121.6
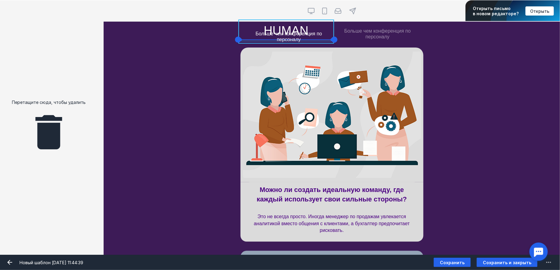
drag, startPoint x: 390, startPoint y: 33, endPoint x: 302, endPoint y: 36, distance: 88.1
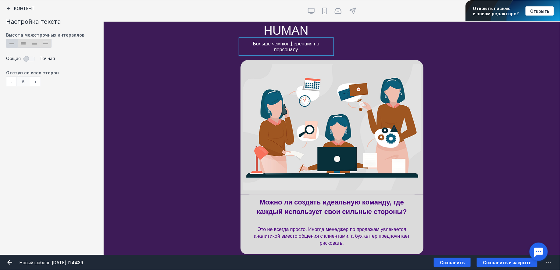
click at [386, 23] on div at bounding box center [377, 24] width 91 height 5
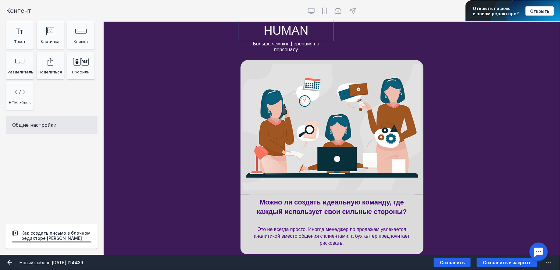
drag, startPoint x: 350, startPoint y: 27, endPoint x: 290, endPoint y: 26, distance: 59.4
click at [290, 26] on div "HUMAN Больше чем конференция по персоналу 16px" at bounding box center [331, 38] width 183 height 32
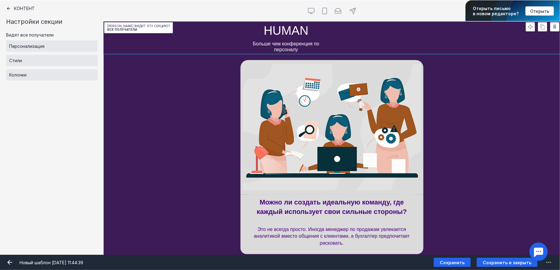
click at [350, 31] on div "16px" at bounding box center [377, 38] width 91 height 32
click at [470, 87] on div "[PERSON_NAME] видит эту секцию? Все получатели" at bounding box center [332, 127] width 456 height 135
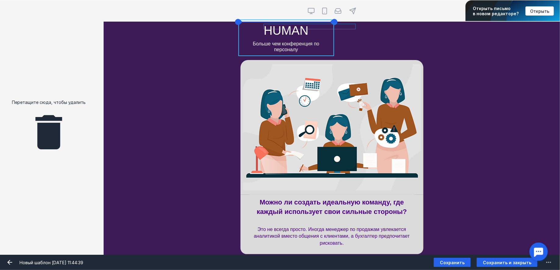
drag, startPoint x: 358, startPoint y: 23, endPoint x: 290, endPoint y: 26, distance: 68.0
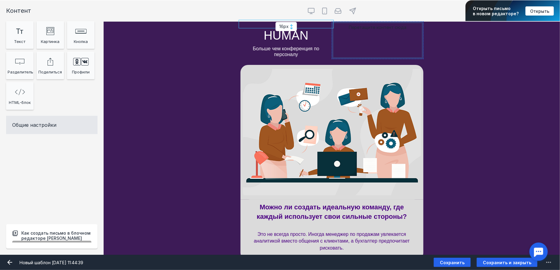
click at [460, 43] on div "16px HUMAN Больше чем конференция по персоналу Перетащите контент сюда Кто види…" at bounding box center [332, 40] width 456 height 37
click at [480, 43] on div "16px HUMAN Больше чем конференция по персоналу Перетащите контент сюда Кто види…" at bounding box center [332, 40] width 456 height 37
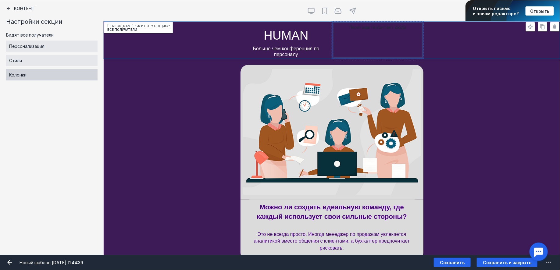
click at [69, 76] on div "Колонки" at bounding box center [51, 74] width 91 height 11
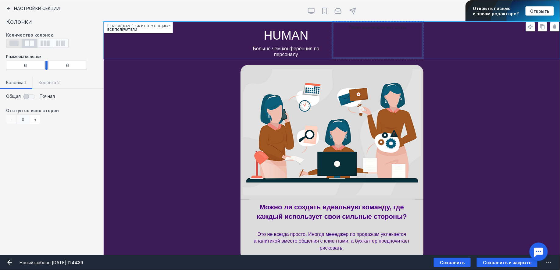
click at [14, 45] on rect at bounding box center [13, 43] width 9 height 5
click at [10, 43] on input "radio" at bounding box center [8, 41] width 4 height 4
radio input "true"
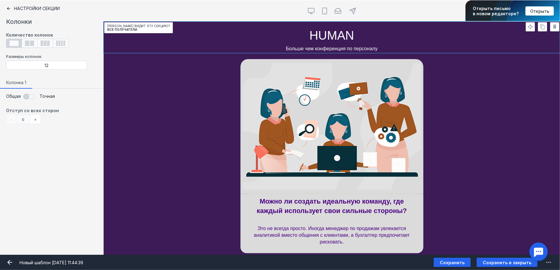
click at [510, 136] on div "[PERSON_NAME] видит эту секцию? Все получатели" at bounding box center [332, 126] width 456 height 135
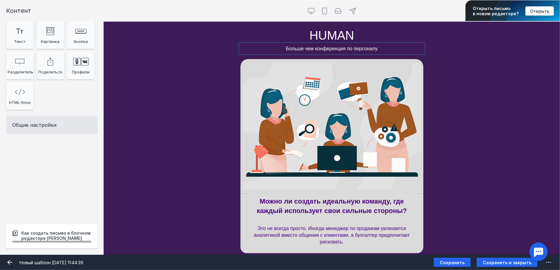
click at [352, 52] on div at bounding box center [331, 48] width 183 height 9
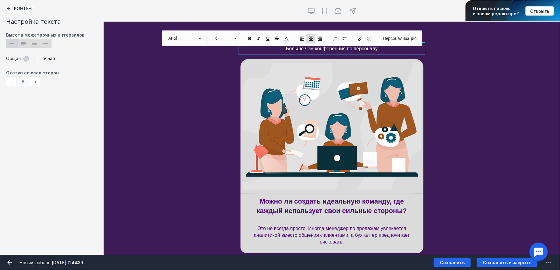
click at [452, 50] on div "16px HUMAN Больше чем конференция по персоналу Кто видит эту секцию? Все получа…" at bounding box center [332, 37] width 456 height 31
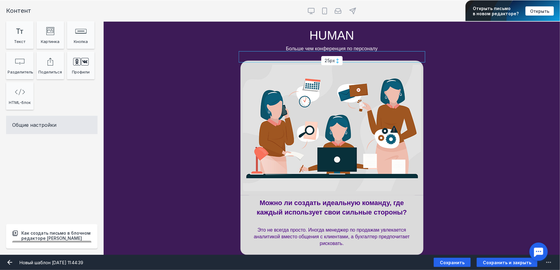
click at [335, 60] on div "25px" at bounding box center [331, 60] width 21 height 9
click at [497, 130] on div "[PERSON_NAME] видит эту секцию? Все получатели" at bounding box center [332, 128] width 456 height 135
click at [448, 263] on span "Сохранить" at bounding box center [452, 262] width 25 height 5
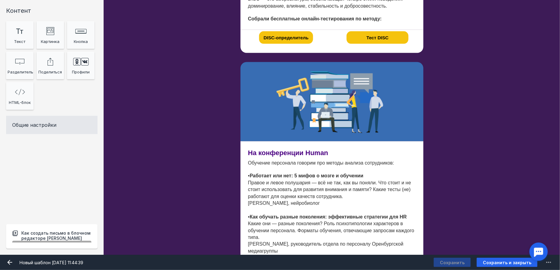
scroll to position [533, 0]
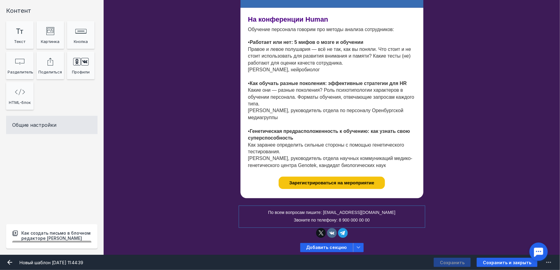
click at [366, 218] on div at bounding box center [331, 217] width 183 height 18
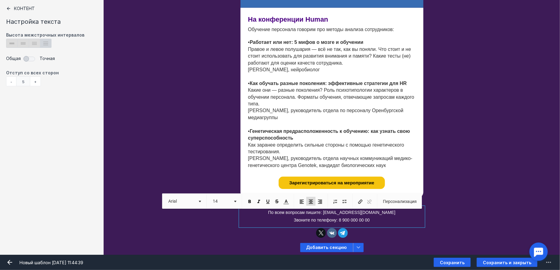
click at [366, 218] on div "По всем вопросам пишите: email@emai.ru Звоните по телефону: 8 900 000 00 00" at bounding box center [331, 217] width 183 height 18
click at [366, 218] on span "По всем вопросам пишите: email@emai.ru Звоните по телефону: 8 900 000 00 00" at bounding box center [331, 216] width 127 height 12
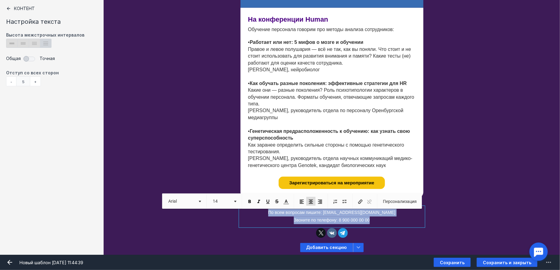
paste div "false"
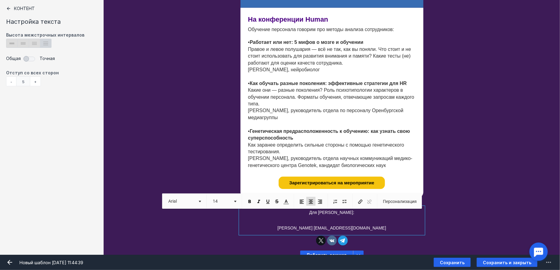
click at [340, 223] on p "Для Спикеров: Анна ab@potokconf.ru" at bounding box center [332, 220] width 180 height 23
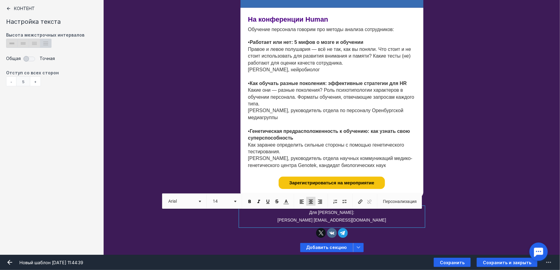
click at [446, 211] on div "Для Спикеров: Анна ab@potokconf.ru Кто видит эту секцию? Все получатели" at bounding box center [332, 224] width 456 height 32
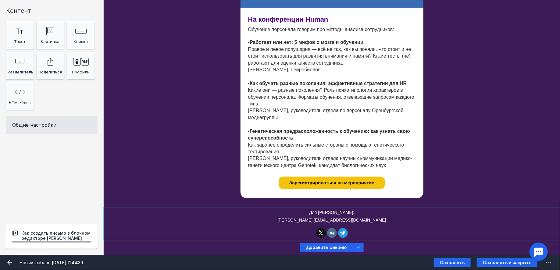
click at [472, 215] on div "Для Спикеров: Анна ab@potokconf.ru Кто видит эту секцию? Все получатели" at bounding box center [332, 224] width 456 height 32
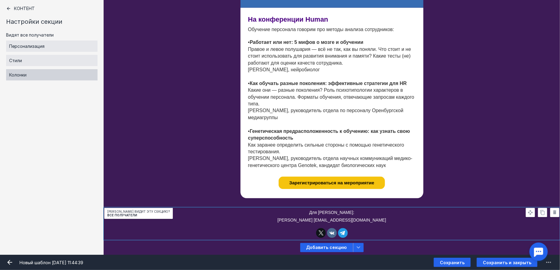
click at [57, 76] on div "Колонки" at bounding box center [51, 74] width 91 height 11
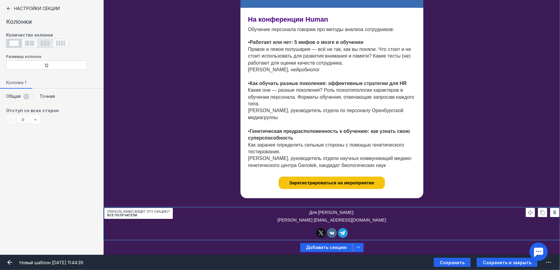
click at [44, 45] on icon at bounding box center [45, 43] width 9 height 5
click at [41, 43] on input "radio" at bounding box center [39, 41] width 4 height 4
radio input "true"
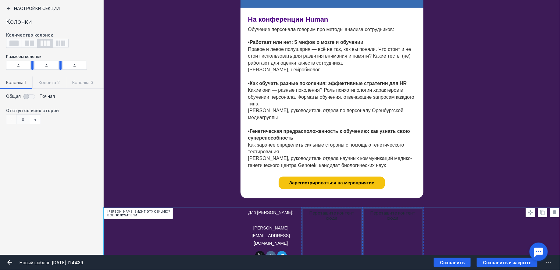
click at [439, 220] on div "Для Спикеров: Анна ab@potokconf.ru Перетащите контент сюда Перетащите контент с…" at bounding box center [332, 235] width 456 height 55
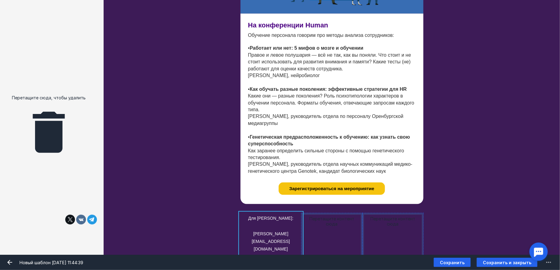
drag, startPoint x: 280, startPoint y: 242, endPoint x: 72, endPoint y: 213, distance: 210.1
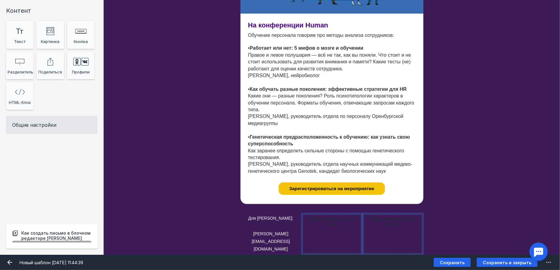
scroll to position [527, 0]
click at [276, 224] on div at bounding box center [270, 234] width 61 height 41
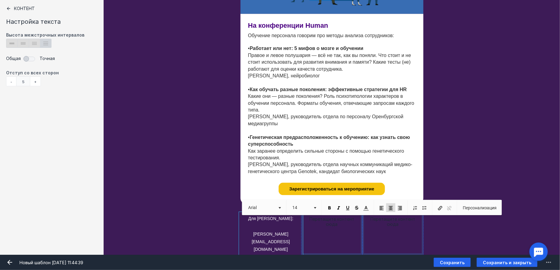
click at [268, 231] on p "Для Спикеров: Анна ab@potokconf.ru" at bounding box center [271, 234] width 58 height 38
click at [250, 235] on span "Для Спикеров: Анна ab@potokconf.ru" at bounding box center [270, 234] width 45 height 36
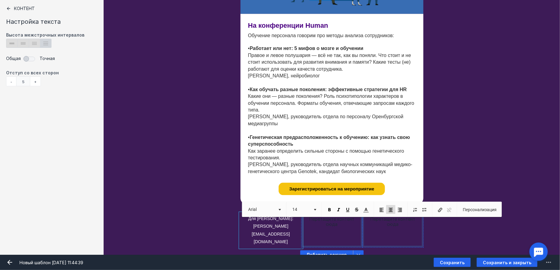
scroll to position [525, 0]
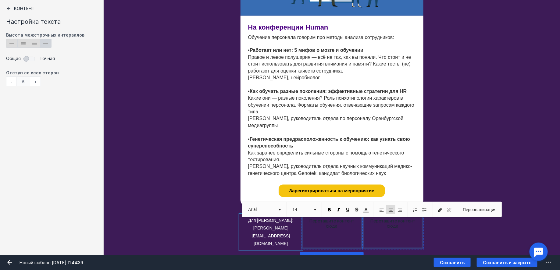
click at [440, 232] on div "Для Спикеров: Анна ab@potokconf.ru Перетащите контент сюда Перетащите контент с…" at bounding box center [332, 232] width 456 height 34
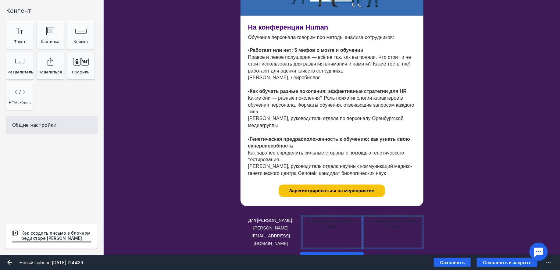
click at [334, 226] on div "Перетащите контент сюда" at bounding box center [331, 232] width 61 height 34
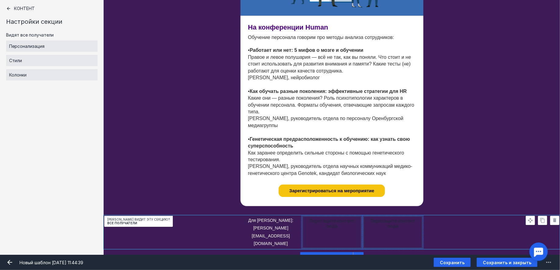
click at [11, 8] on icon at bounding box center [8, 8] width 5 height 5
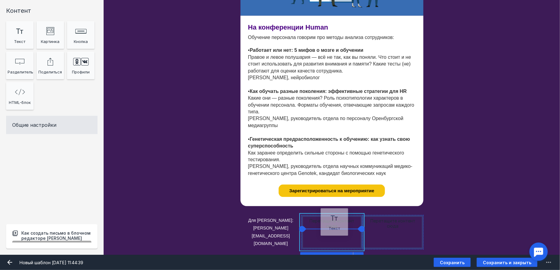
drag, startPoint x: 20, startPoint y: 35, endPoint x: 335, endPoint y: 222, distance: 366.3
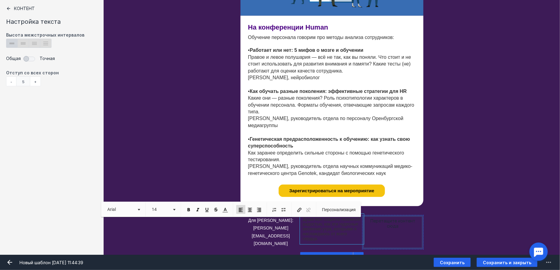
click at [335, 222] on p "Душа моя озарена неземной радостью, как эти чудесные весенние утра, которыми я …" at bounding box center [332, 229] width 58 height 24
click at [335, 222] on p "Вопросы по Билетам: Наталья tickets@potokconf.ru" at bounding box center [332, 230] width 58 height 26
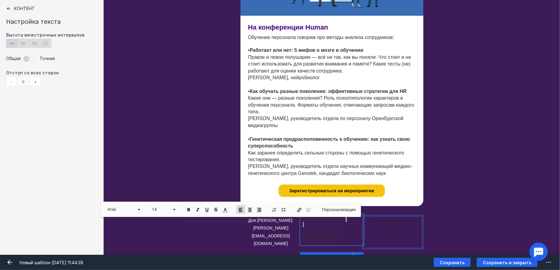
click at [335, 222] on p "Вопросы по Билетам: Наталья tickets@potokconf.ru" at bounding box center [332, 230] width 58 height 26
click at [435, 225] on div "Для Спикеров: Анна ab@potokconf.ru Вопросы по Билетам: Наталья tickets@potokcon…" at bounding box center [332, 232] width 456 height 34
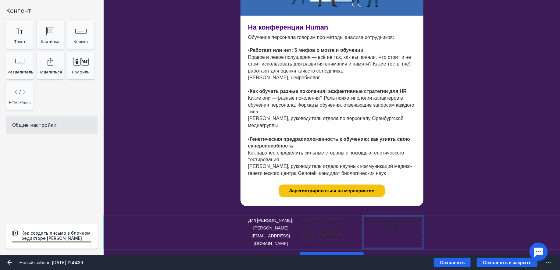
click at [499, 222] on div "Для Спикеров: Анна ab@potokconf.ru Вопросы по Билетам: Наталья tickets@potokcon…" at bounding box center [332, 232] width 456 height 34
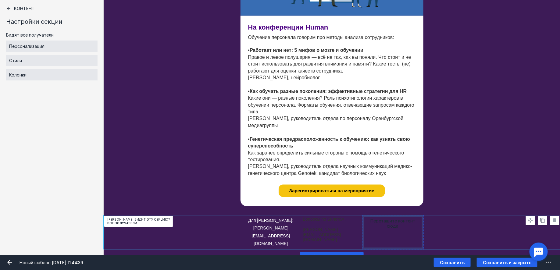
click at [540, 221] on icon at bounding box center [542, 220] width 5 height 5
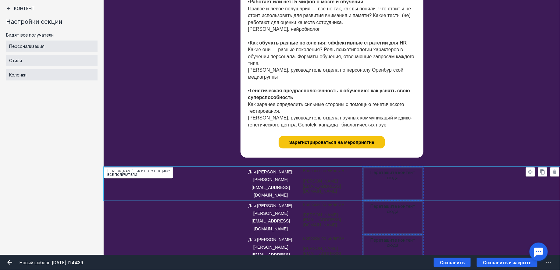
scroll to position [574, 0]
click at [315, 201] on div at bounding box center [331, 215] width 61 height 29
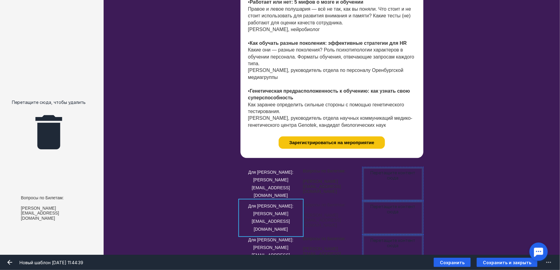
drag, startPoint x: 344, startPoint y: 204, endPoint x: 52, endPoint y: 195, distance: 292.4
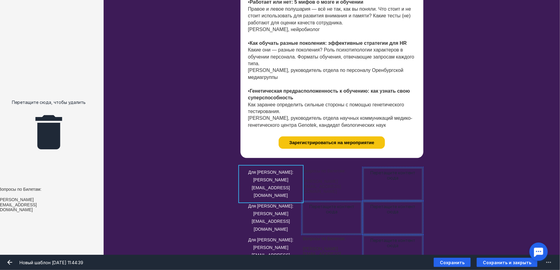
drag, startPoint x: 322, startPoint y: 177, endPoint x: 21, endPoint y: 195, distance: 301.3
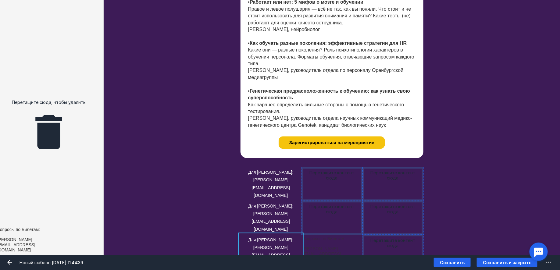
drag, startPoint x: 336, startPoint y: 226, endPoint x: 27, endPoint y: 215, distance: 309.2
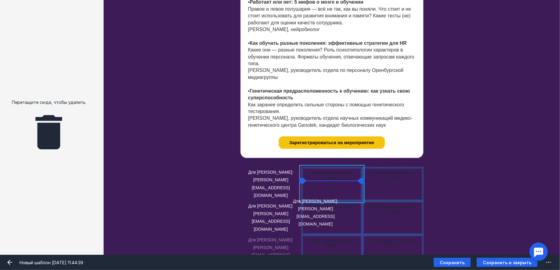
drag, startPoint x: 272, startPoint y: 226, endPoint x: 317, endPoint y: 186, distance: 60.4
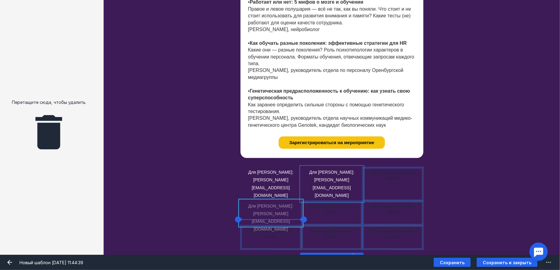
drag, startPoint x: 274, startPoint y: 201, endPoint x: 283, endPoint y: 201, distance: 8.8
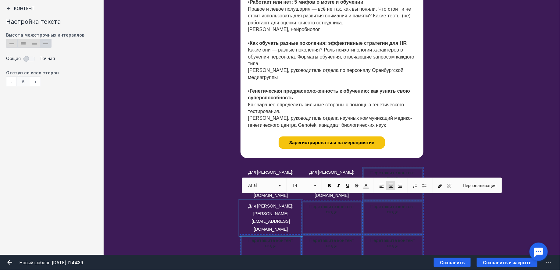
click at [273, 202] on p "Для Спикеров: Анна ab@potokconf.ru" at bounding box center [271, 217] width 58 height 31
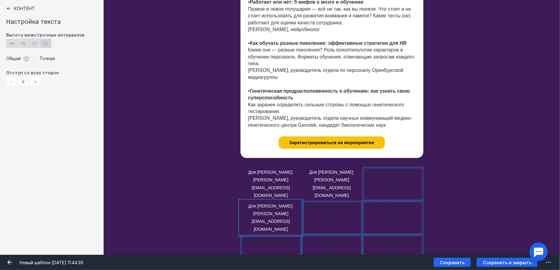
click at [332, 201] on div "Перетащите контент сюда" at bounding box center [331, 218] width 61 height 34
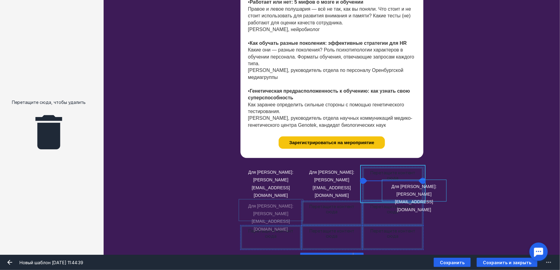
drag, startPoint x: 267, startPoint y: 205, endPoint x: 410, endPoint y: 185, distance: 144.6
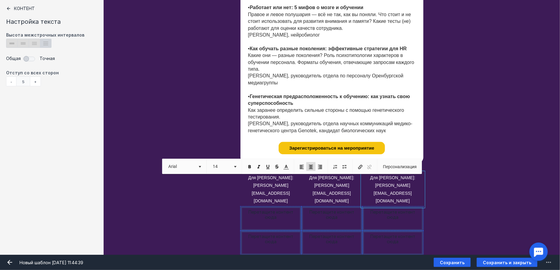
click at [475, 206] on div "Перетащите контент сюда Перетащите контент сюда Перетащите контент сюда Кто вид…" at bounding box center [332, 218] width 456 height 24
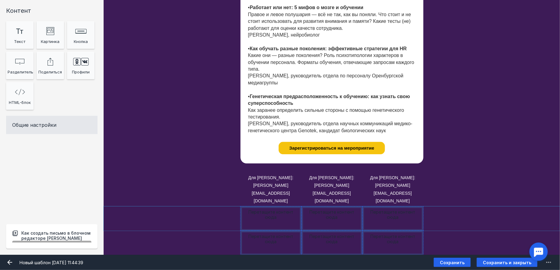
click at [522, 206] on div "Перетащите контент сюда Перетащите контент сюда Перетащите контент сюда Кто вид…" at bounding box center [332, 218] width 456 height 24
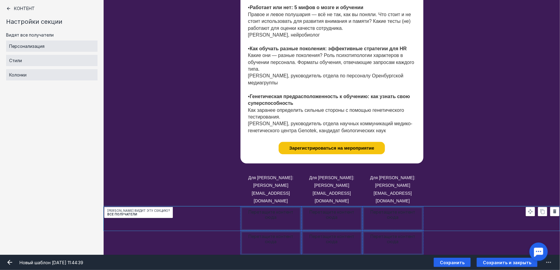
click at [557, 208] on icon at bounding box center [554, 210] width 5 height 5
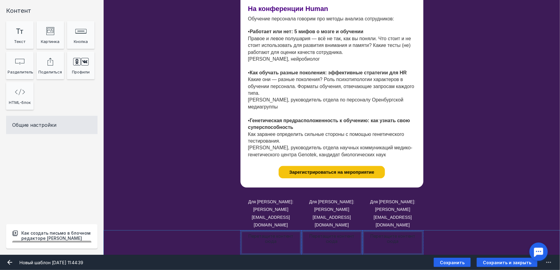
click at [552, 231] on div "Перетащите контент сюда Перетащите контент сюда Перетащите контент сюда Кто вид…" at bounding box center [332, 243] width 456 height 24
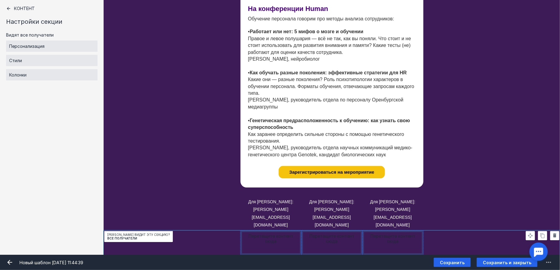
click at [553, 233] on icon at bounding box center [554, 235] width 5 height 5
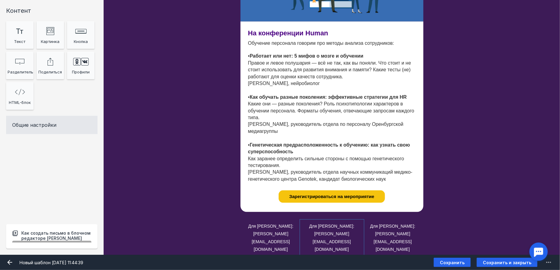
click at [332, 231] on div at bounding box center [331, 238] width 61 height 34
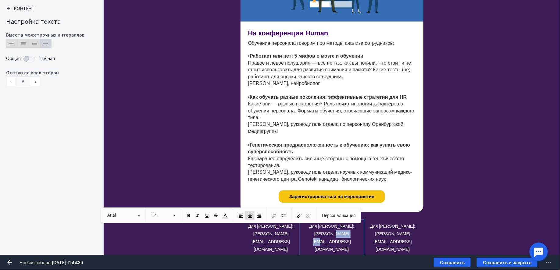
click at [332, 231] on span "Для Спикеров: Анна ab@potokconf.ru" at bounding box center [331, 238] width 45 height 28
paste div "false"
click at [338, 236] on p "Вопросы по Билетам: Наталья tickets@potokconf.ru" at bounding box center [332, 242] width 58 height 38
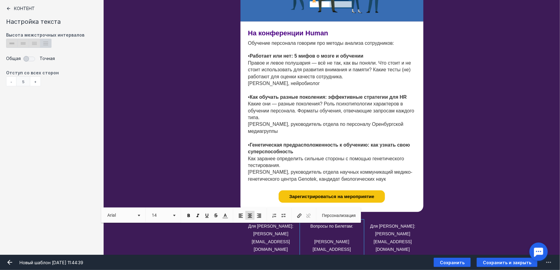
click at [310, 242] on span "Вопросы по Билетам: Наталья tickets@potokconf.ru" at bounding box center [331, 242] width 43 height 36
click at [447, 220] on div "30px Кто видит эту секцию? Все получатели" at bounding box center [332, 216] width 456 height 9
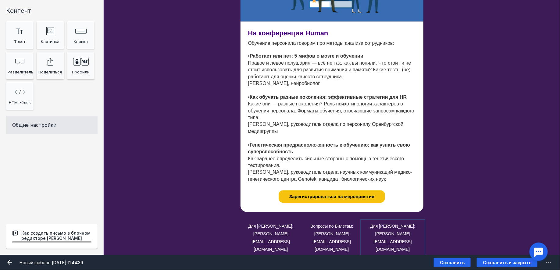
click at [403, 223] on div at bounding box center [392, 238] width 61 height 34
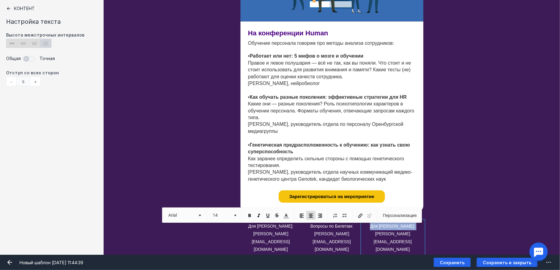
click at [403, 223] on p "Для Спикеров: Анна ab@potokconf.ru" at bounding box center [393, 238] width 58 height 31
paste div "false"
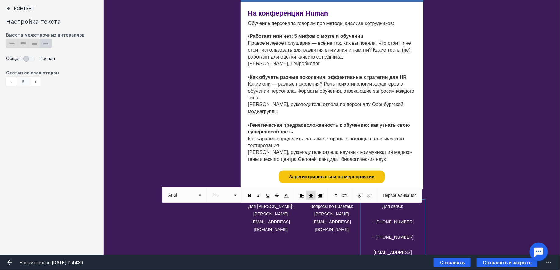
click at [372, 252] on span "Для связи: + 7 (495) 241-02-68 + 7 (981) 077-94-10 partners@potokconf.ru" at bounding box center [393, 233] width 42 height 59
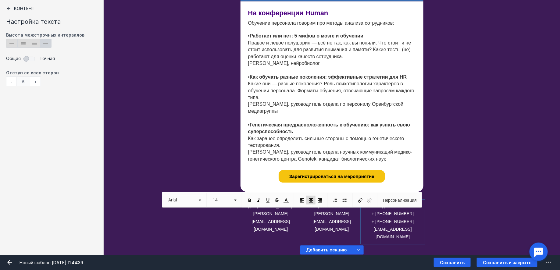
scroll to position [535, 0]
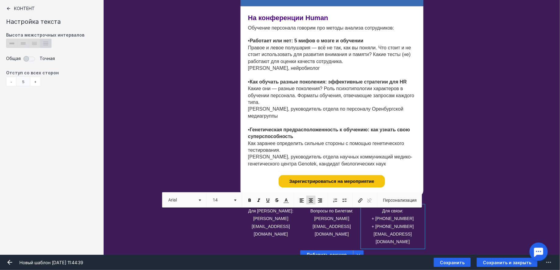
click at [469, 252] on div "Добавить секцию" at bounding box center [332, 254] width 456 height 15
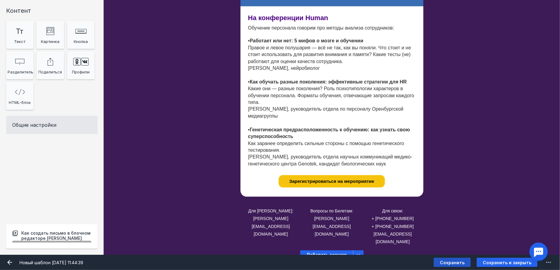
click at [461, 261] on span "Сохранить" at bounding box center [452, 262] width 25 height 5
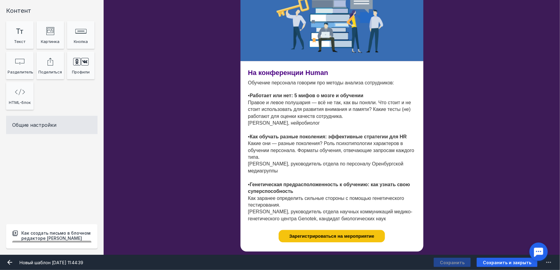
scroll to position [479, 0]
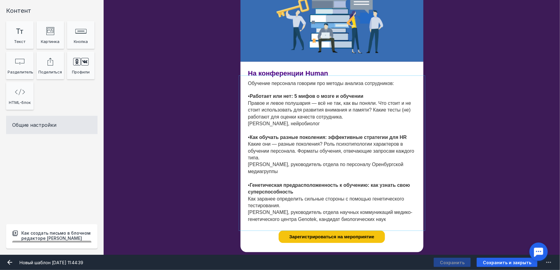
click at [312, 85] on div at bounding box center [331, 153] width 183 height 152
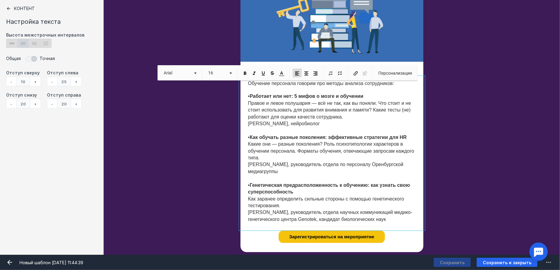
click at [296, 85] on span "Обучение персонала говорим про методы анализа сотрудников:" at bounding box center [321, 83] width 146 height 5
click at [299, 85] on span "Обучение персонала. говорим про методы анализа сотрудников:" at bounding box center [322, 83] width 148 height 5
click at [441, 92] on div "На конференции Human Обучение персонала. Говорим про методы анализа сотрудников…" at bounding box center [332, 157] width 456 height 190
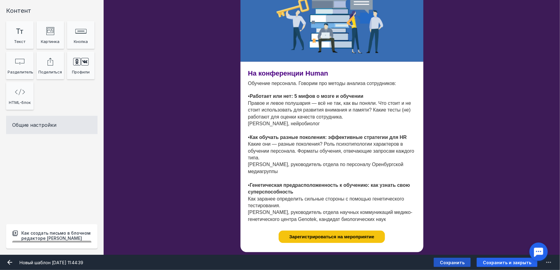
click at [453, 263] on span "Сохранить" at bounding box center [452, 262] width 25 height 5
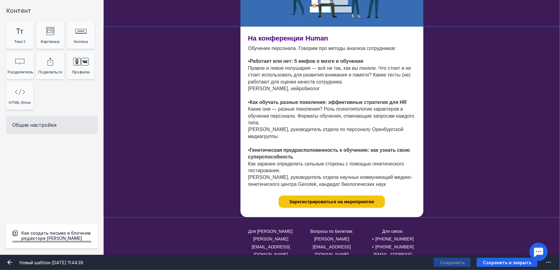
scroll to position [535, 0]
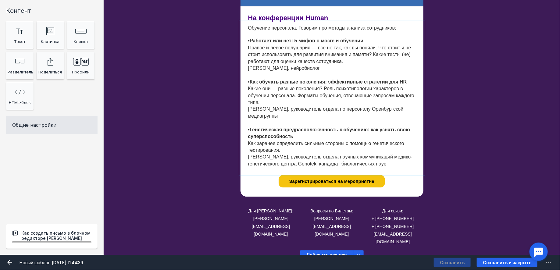
click at [326, 103] on div at bounding box center [331, 98] width 183 height 152
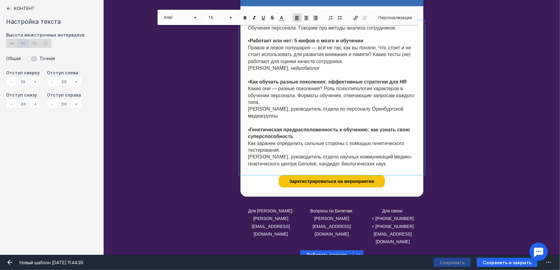
click at [464, 98] on div "На конференции Human Обучение персонала. Говорим про методы анализа сотрудников…" at bounding box center [332, 101] width 456 height 190
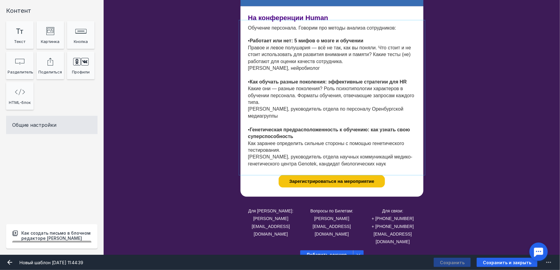
click at [331, 100] on div at bounding box center [331, 98] width 183 height 152
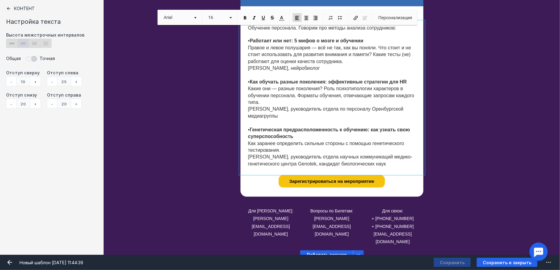
click at [455, 87] on div "На конференции Human Обучение персонала. Говорим про методы анализа сотрудников…" at bounding box center [332, 101] width 456 height 190
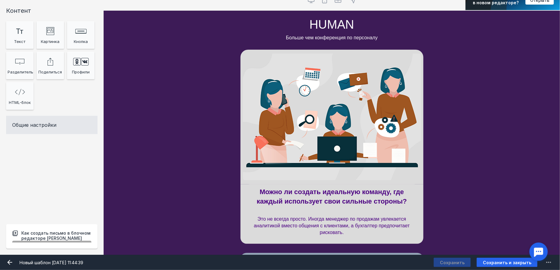
scroll to position [0, 0]
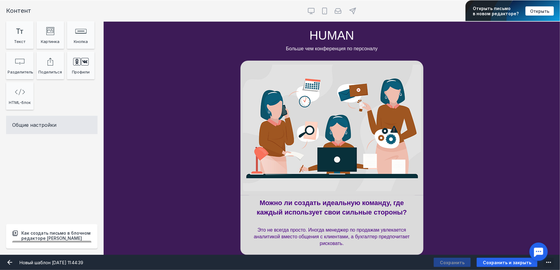
click at [552, 265] on icon "submit" at bounding box center [548, 262] width 7 height 7
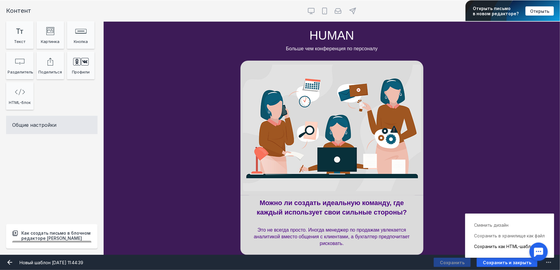
click at [500, 246] on div "Сохранить как HTML-шаблон" at bounding box center [509, 246] width 71 height 11
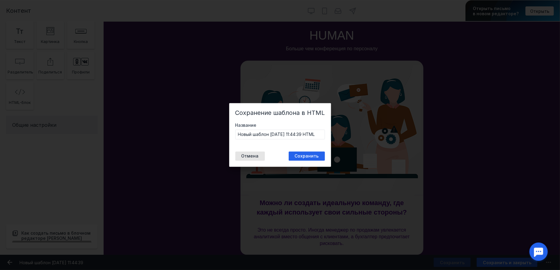
drag, startPoint x: 298, startPoint y: 152, endPoint x: 289, endPoint y: 152, distance: 9.8
click at [296, 152] on button "Сохранить" at bounding box center [307, 156] width 36 height 9
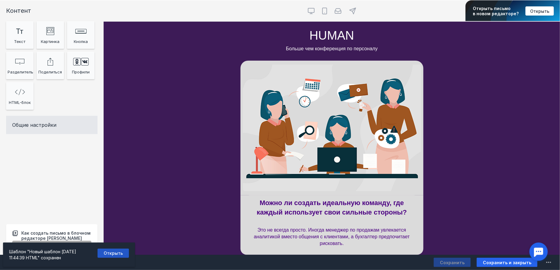
click at [118, 249] on link "Открыть" at bounding box center [113, 253] width 31 height 9
